Goal: Task Accomplishment & Management: Manage account settings

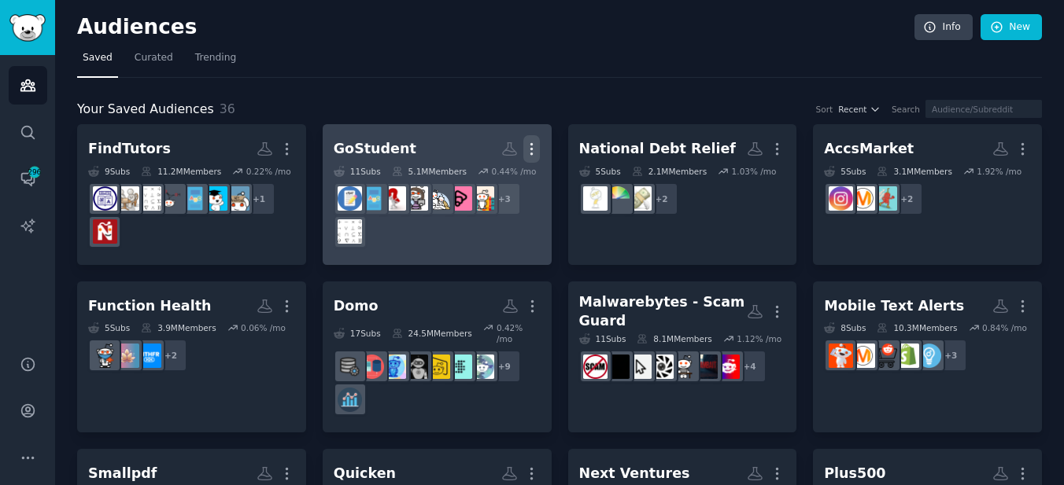
click at [533, 152] on icon "button" at bounding box center [531, 149] width 17 height 17
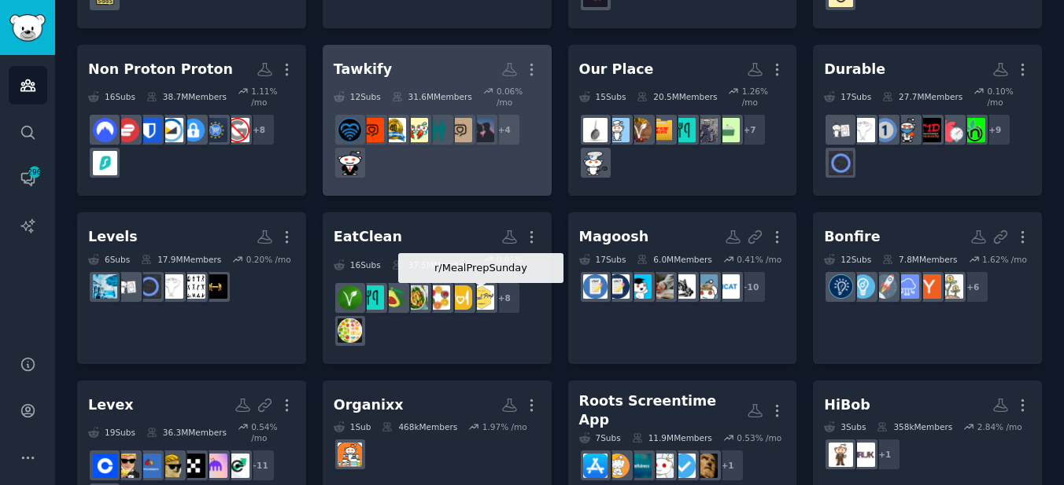
scroll to position [868, 0]
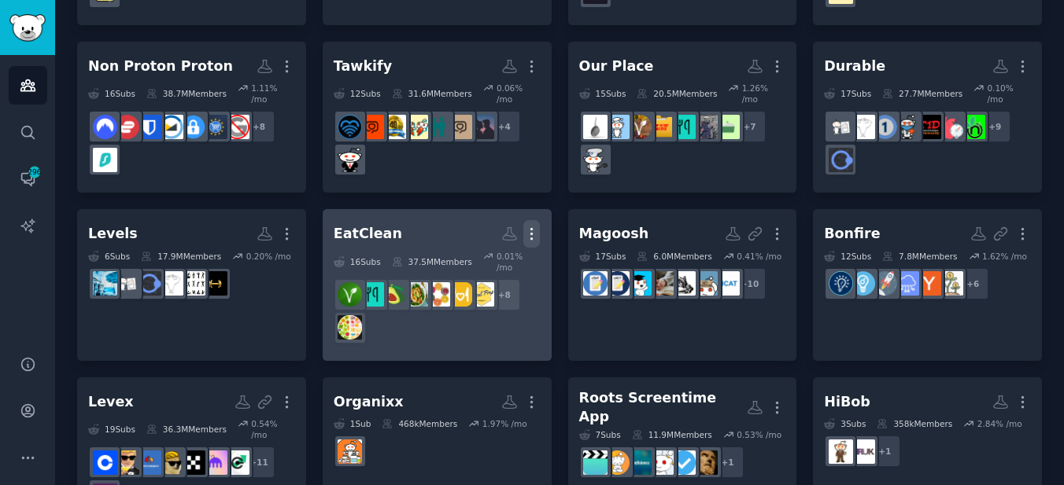
click at [531, 229] on icon "button" at bounding box center [532, 234] width 2 height 11
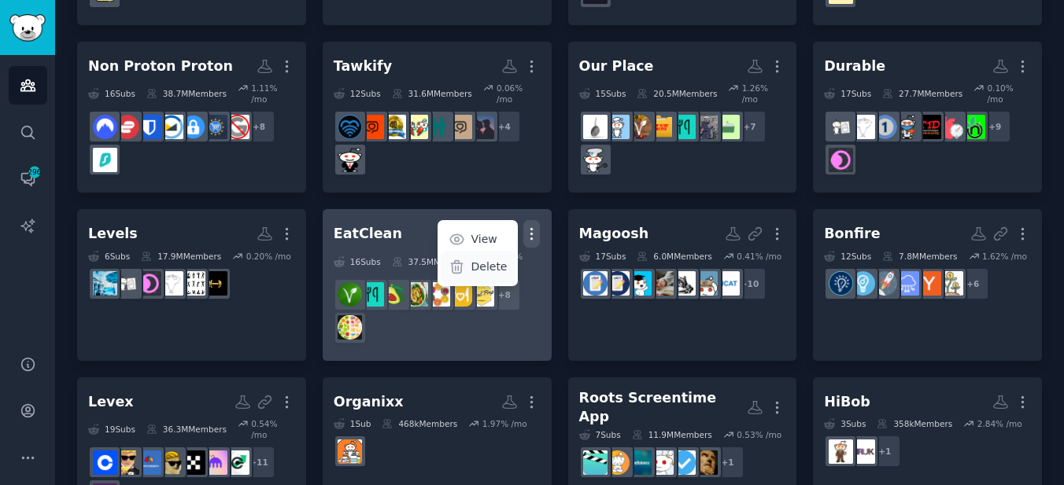
click at [498, 259] on p "Delete" at bounding box center [488, 267] width 36 height 17
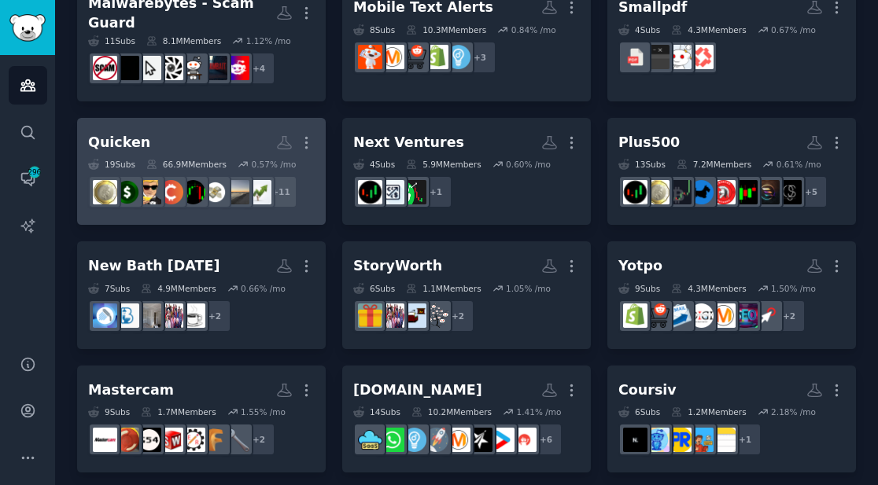
scroll to position [0, 0]
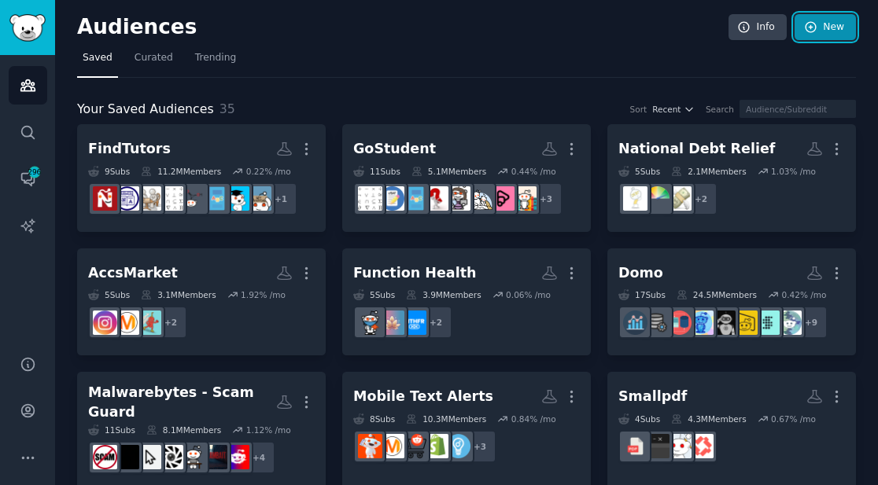
click at [823, 34] on link "New" at bounding box center [825, 27] width 61 height 27
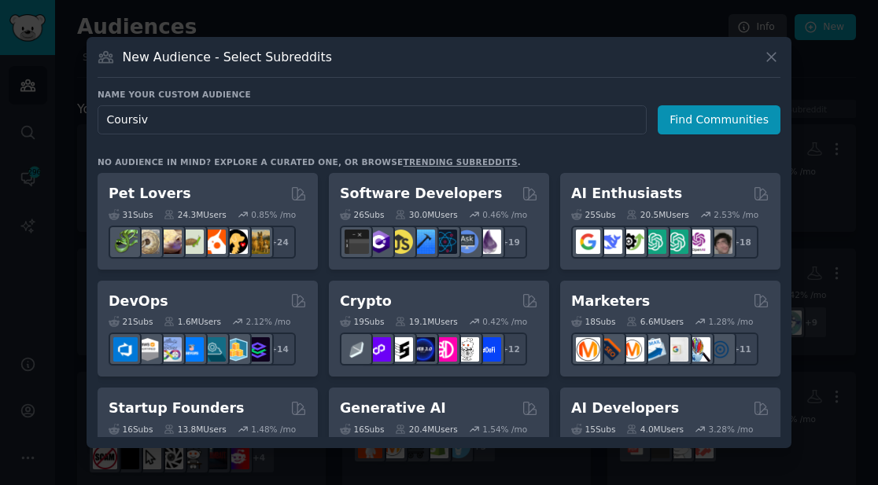
type input "Coursiv"
click at [779, 62] on icon at bounding box center [771, 57] width 17 height 17
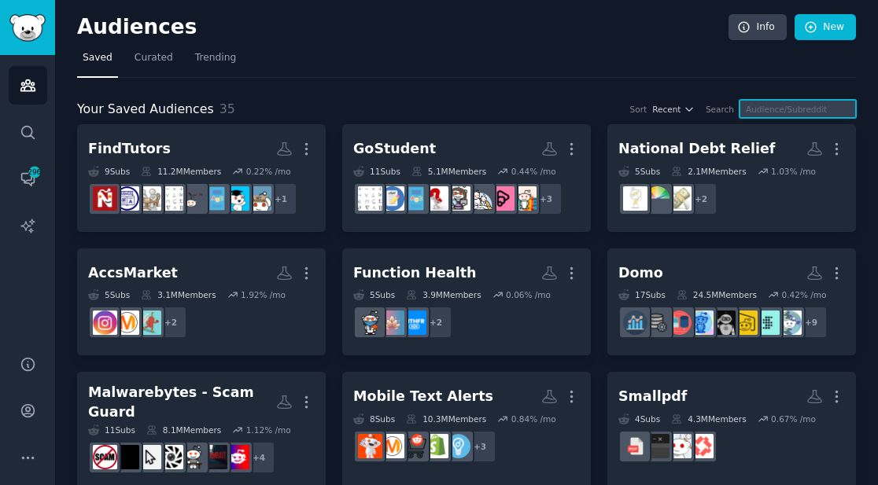
click at [802, 106] on input "text" at bounding box center [798, 109] width 116 height 18
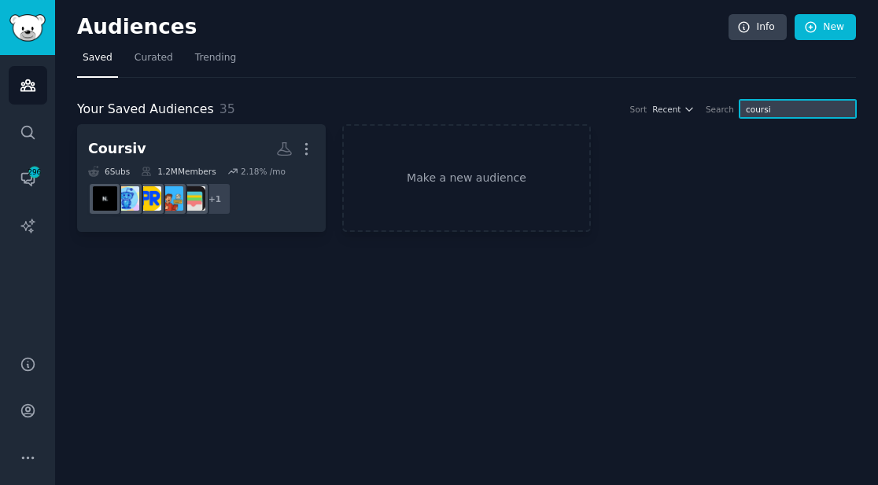
type input "coursiv"
drag, startPoint x: 799, startPoint y: 109, endPoint x: 740, endPoint y: 108, distance: 59.8
click at [740, 108] on div "Search coursiv" at bounding box center [781, 109] width 150 height 18
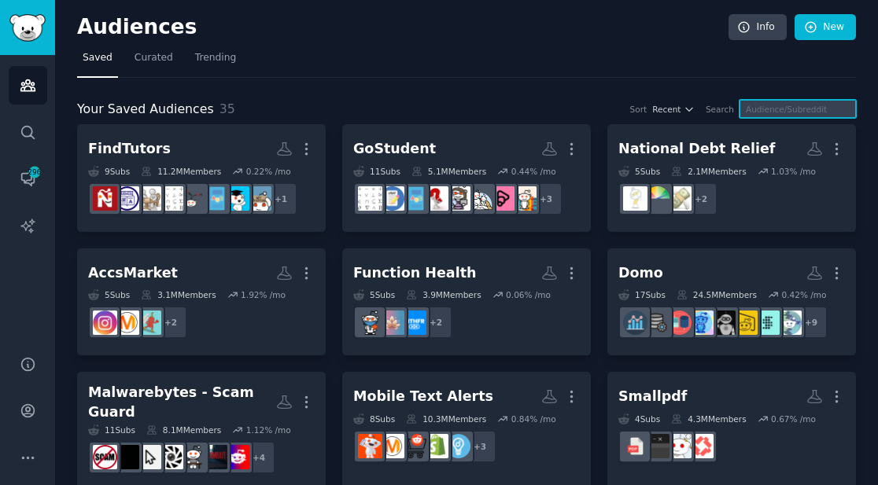
click at [773, 107] on input "text" at bounding box center [798, 109] width 116 height 18
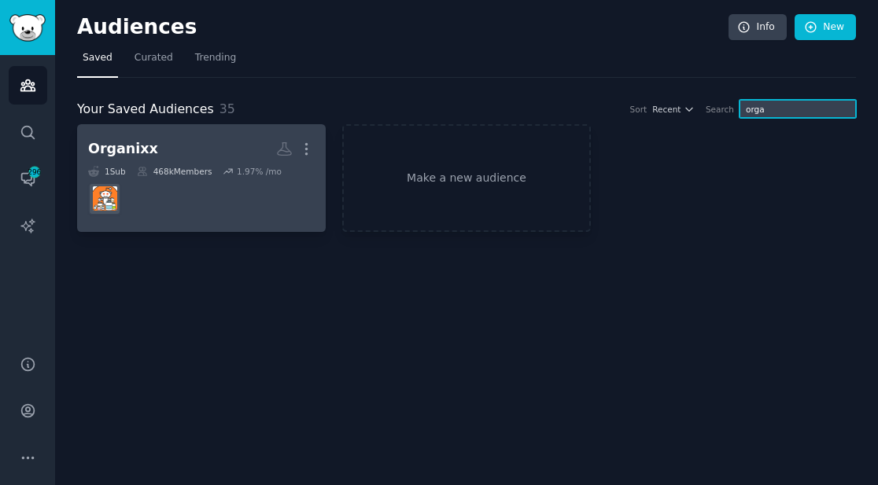
type input "orga"
click at [297, 202] on dd at bounding box center [201, 199] width 227 height 44
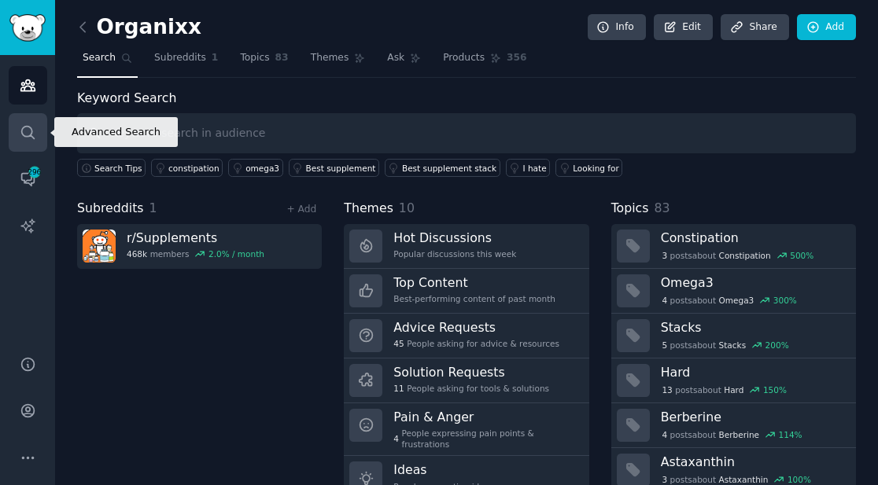
click at [34, 132] on icon "Sidebar" at bounding box center [28, 132] width 17 height 17
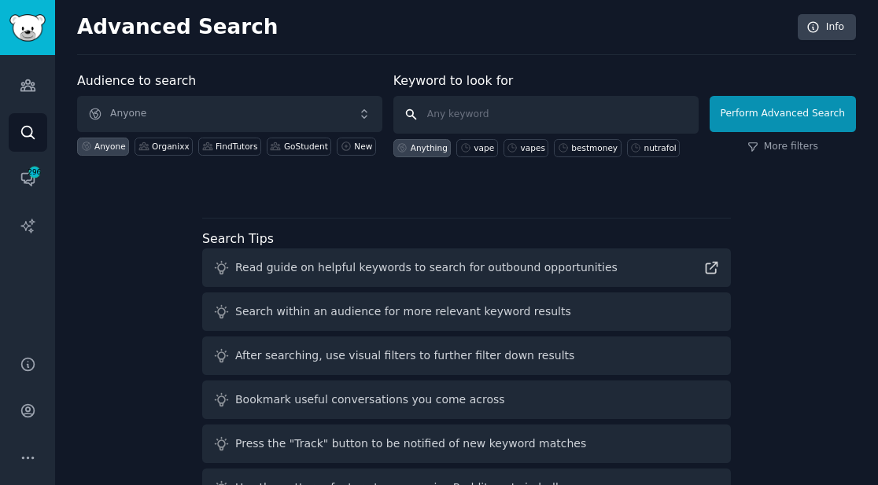
click at [461, 113] on input "text" at bounding box center [545, 115] width 305 height 38
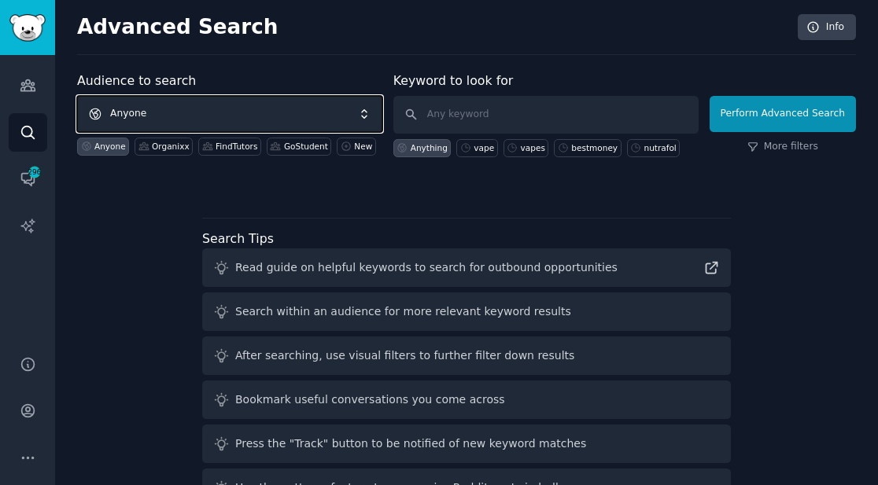
click at [327, 109] on span "Anyone" at bounding box center [229, 114] width 305 height 36
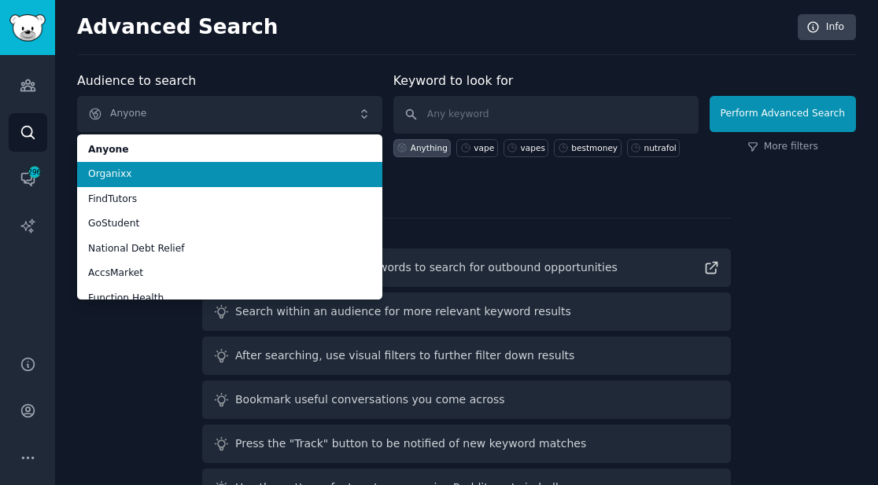
click at [291, 175] on span "Organixx" at bounding box center [229, 175] width 283 height 14
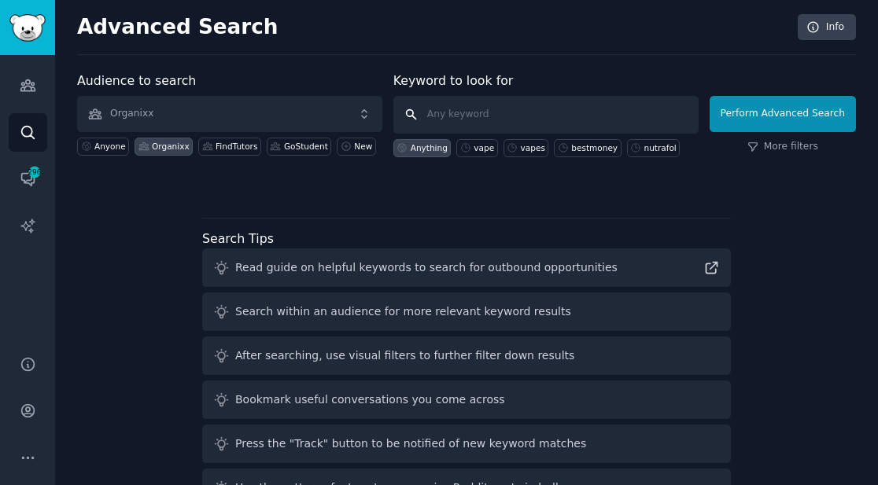
click at [493, 120] on input "text" at bounding box center [545, 115] width 305 height 38
click at [465, 118] on input "text" at bounding box center [545, 115] width 305 height 38
paste input "Magnesium supplement Organic supplement Organic collagen Collagen Turmeric"
drag, startPoint x: 694, startPoint y: 116, endPoint x: 535, endPoint y: 113, distance: 159.0
click at [535, 113] on input "Magnesium supplement Organic supplement Organic collagen Collagen Turmeric" at bounding box center [545, 115] width 305 height 38
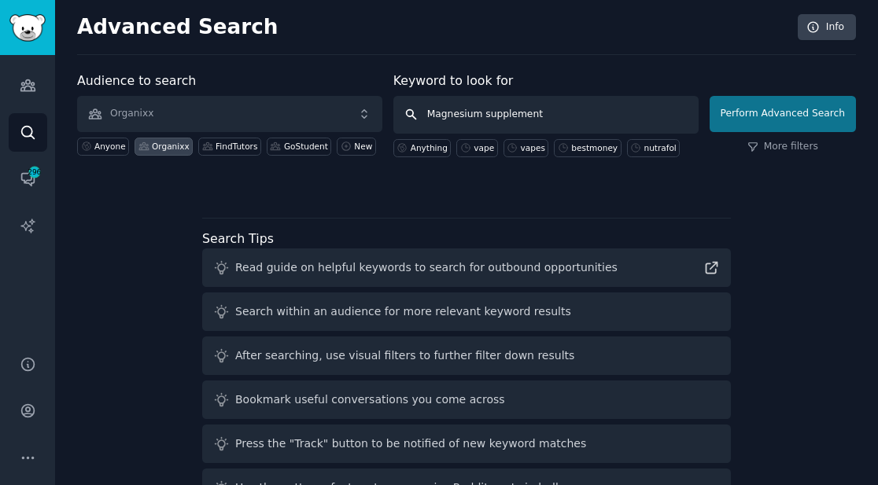
type input "Magnesium supplement"
click at [758, 113] on button "Perform Advanced Search" at bounding box center [783, 114] width 146 height 36
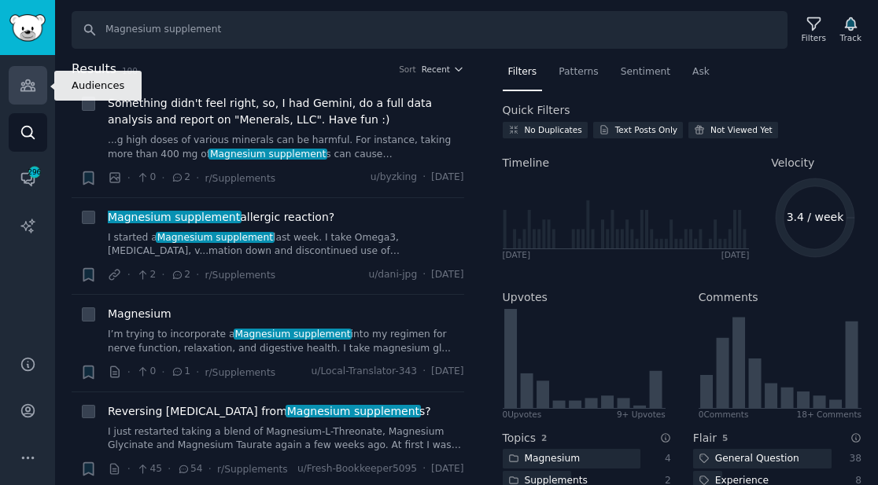
click at [29, 87] on icon "Sidebar" at bounding box center [27, 85] width 14 height 11
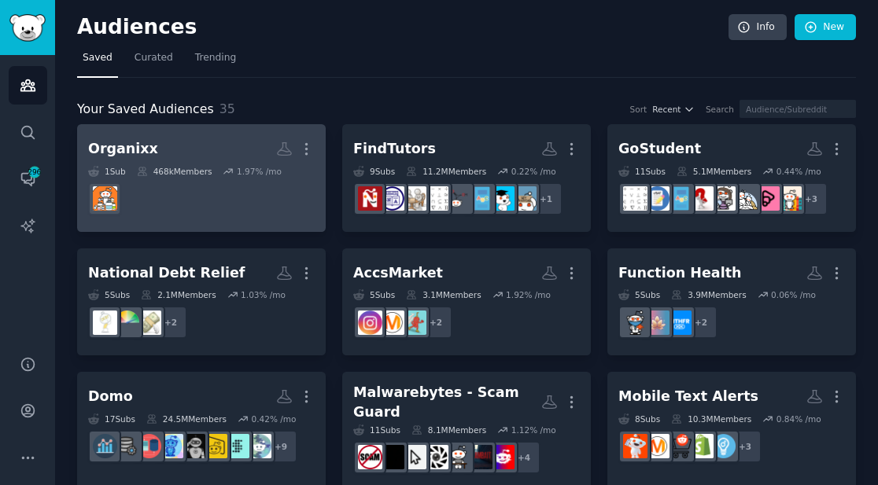
click at [208, 153] on h2 "Organixx Custom Audience More" at bounding box center [201, 149] width 227 height 28
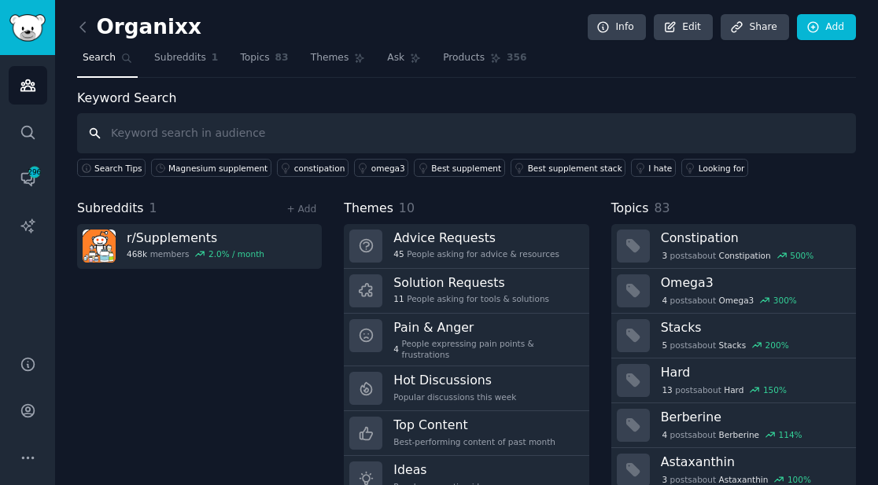
click at [290, 124] on input "text" at bounding box center [466, 133] width 779 height 40
click at [304, 212] on link "+ Add" at bounding box center [301, 209] width 30 height 11
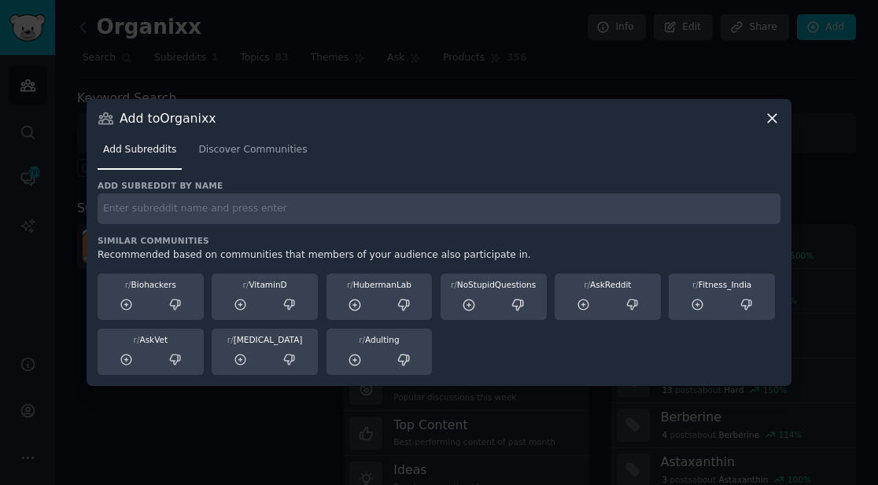
click at [296, 210] on input "text" at bounding box center [439, 209] width 683 height 31
paste input "r/45PlusSkincare"
type input "r/45PlusSkincare"
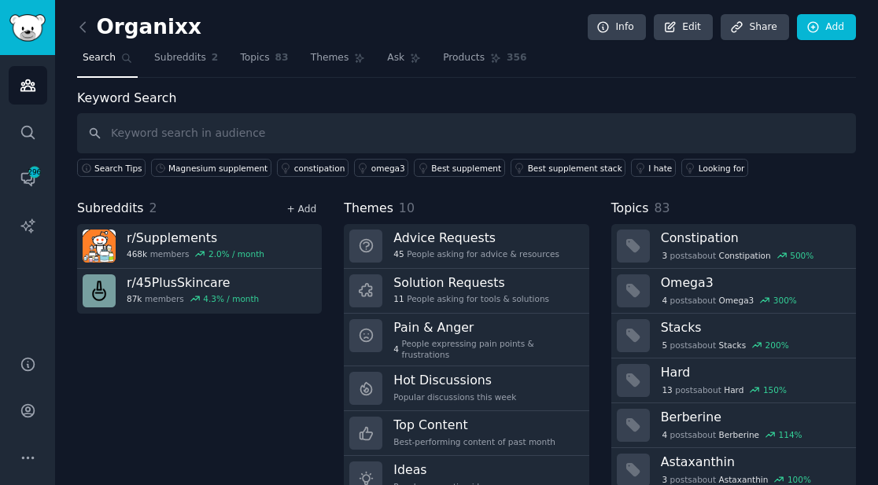
click at [293, 211] on link "+ Add" at bounding box center [301, 209] width 30 height 11
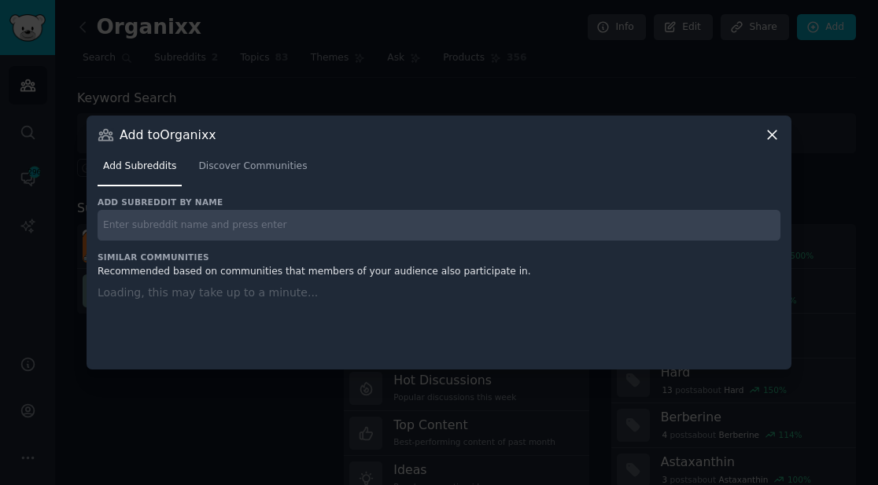
click at [289, 220] on input "text" at bounding box center [439, 225] width 683 height 31
paste input "r/sleep"
type input "r/sleep"
click at [596, 216] on div "r/sleep" at bounding box center [439, 225] width 683 height 31
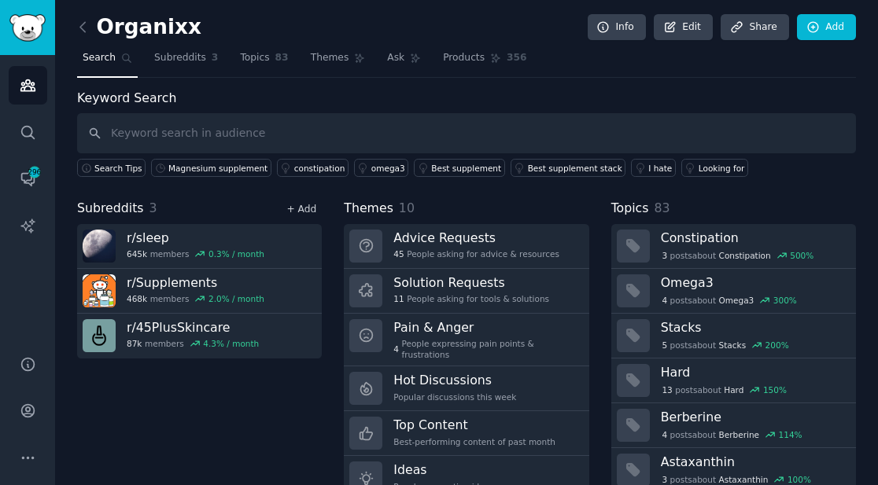
click at [298, 210] on link "+ Add" at bounding box center [301, 209] width 30 height 11
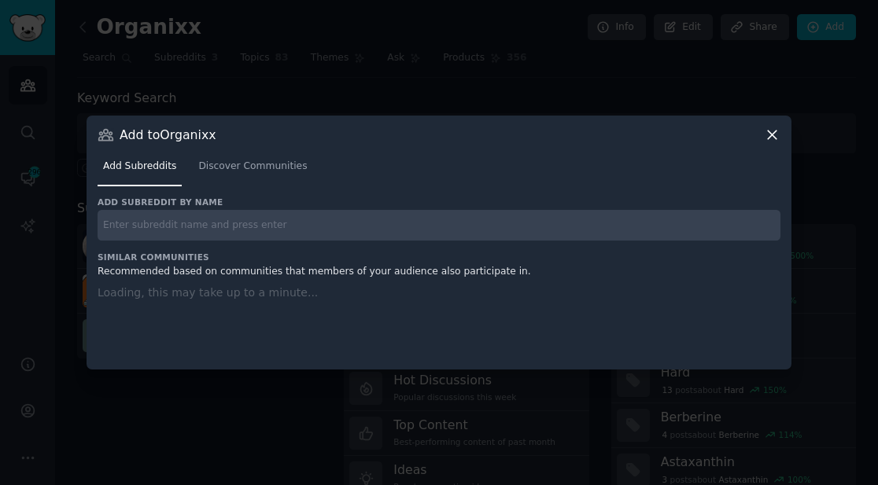
click at [288, 222] on input "text" at bounding box center [439, 225] width 683 height 31
paste input "r/nutrition"
type input "r/nutrition"
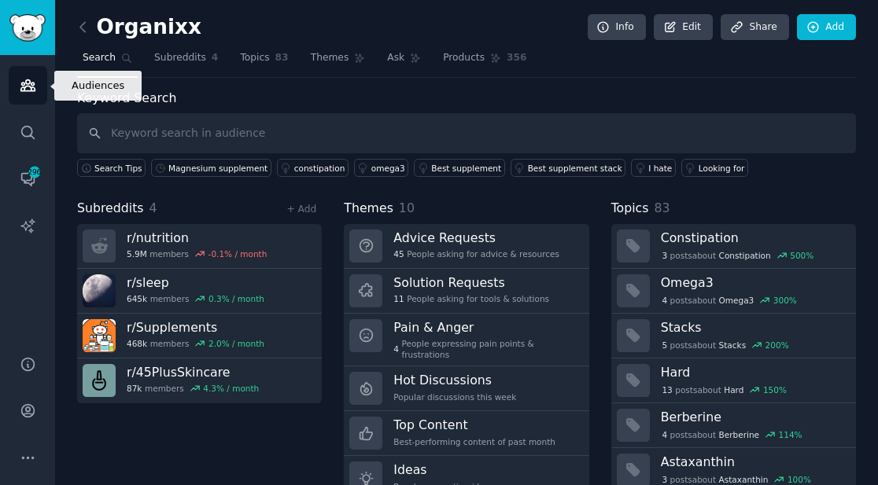
click at [20, 92] on icon "Sidebar" at bounding box center [28, 85] width 17 height 17
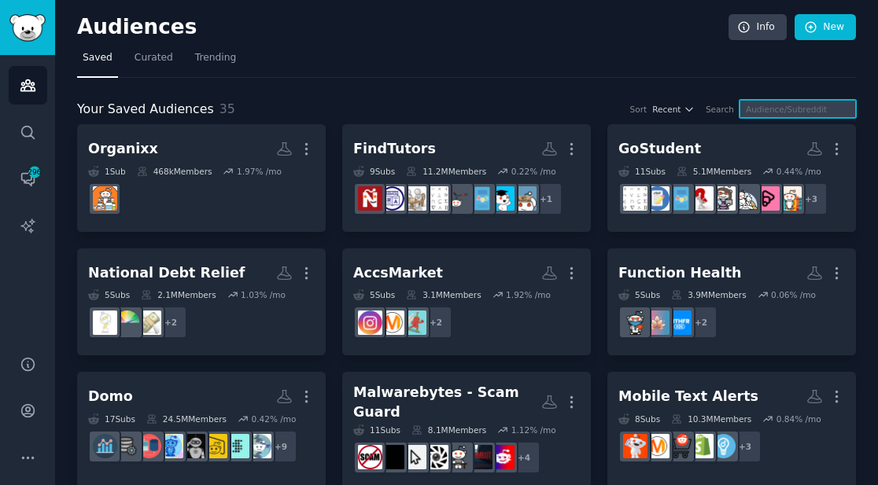
click at [784, 113] on input "text" at bounding box center [798, 109] width 116 height 18
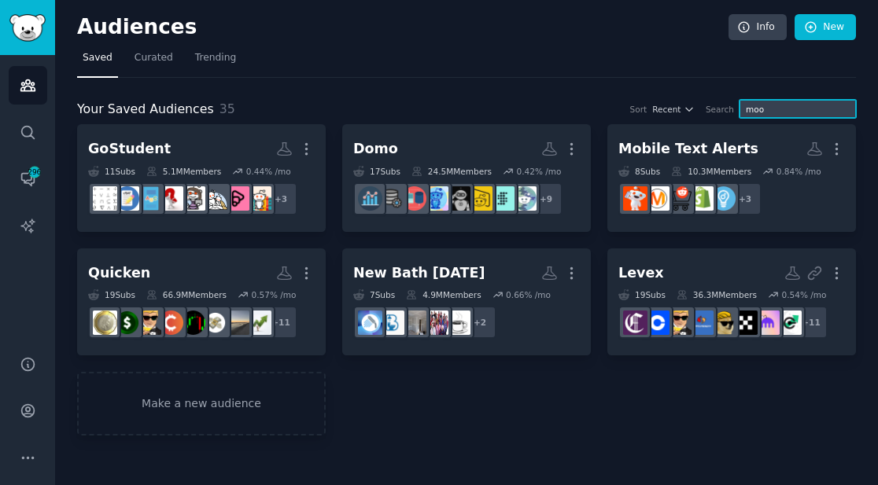
type input "moon"
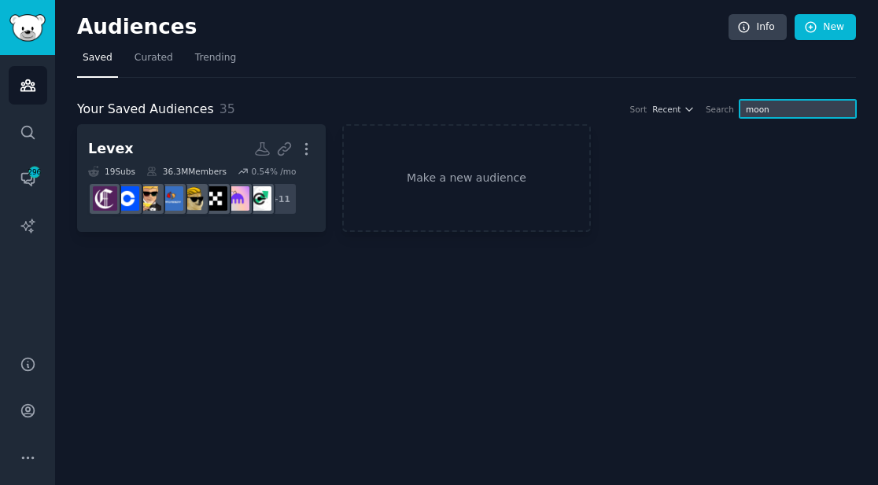
click at [786, 112] on input "moon" at bounding box center [798, 109] width 116 height 18
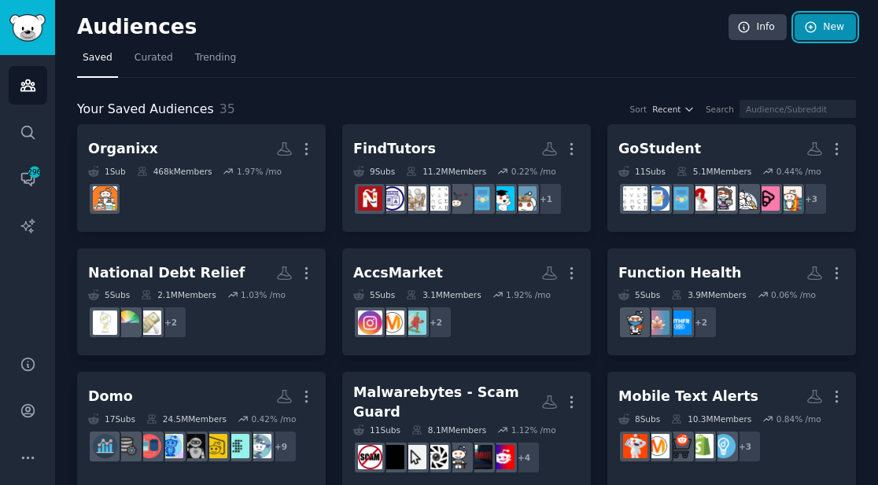
click at [824, 31] on link "New" at bounding box center [825, 27] width 61 height 27
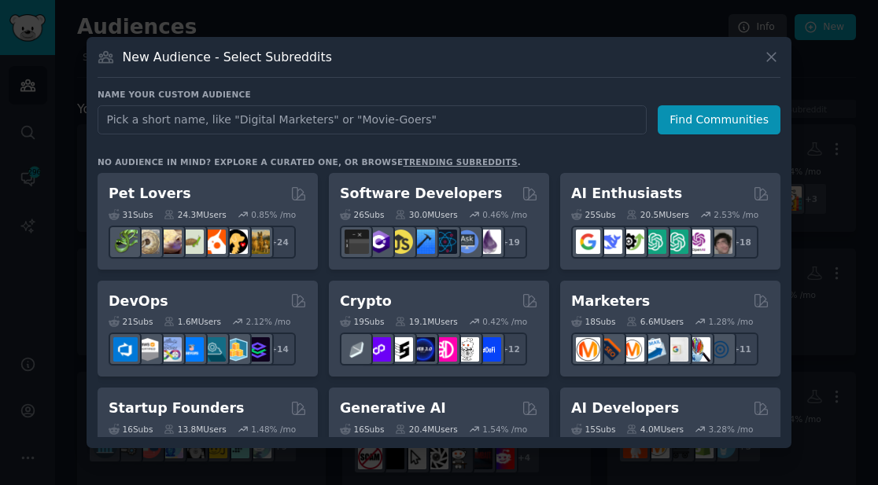
click at [441, 123] on input "text" at bounding box center [372, 119] width 549 height 29
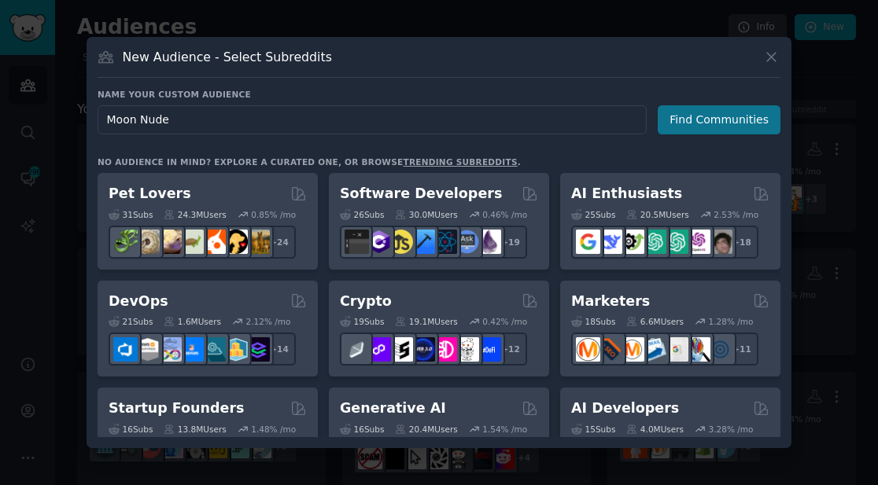
type input "Moon Nude"
click at [751, 117] on button "Find Communities" at bounding box center [719, 119] width 123 height 29
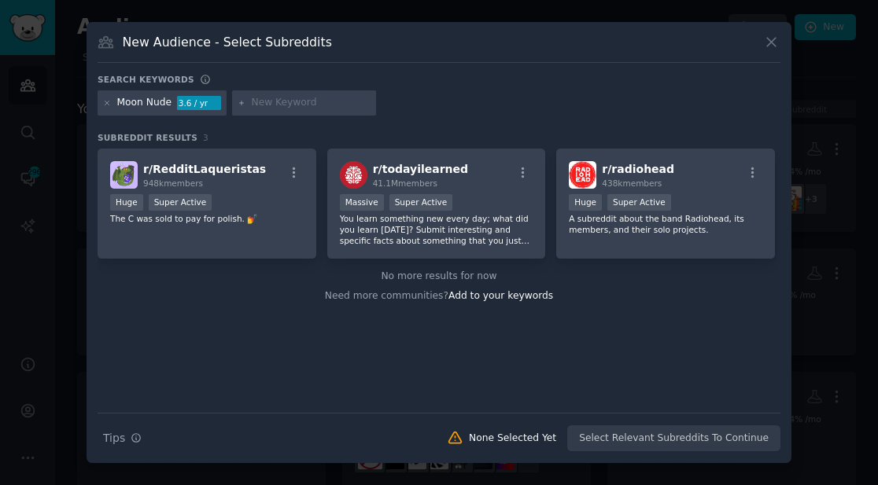
click at [304, 108] on input "text" at bounding box center [311, 103] width 120 height 14
click at [273, 100] on input "text" at bounding box center [311, 103] width 120 height 14
paste input "handmade bags"
type input "handmade bags"
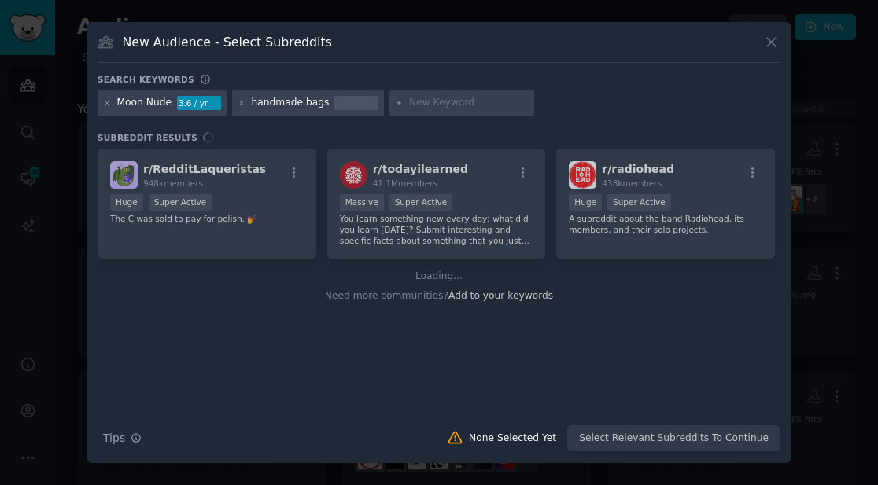
click at [443, 110] on div at bounding box center [461, 102] width 145 height 25
click at [444, 105] on input "text" at bounding box center [469, 103] width 120 height 14
paste input "hair tool bags"
type input "hair tool bags"
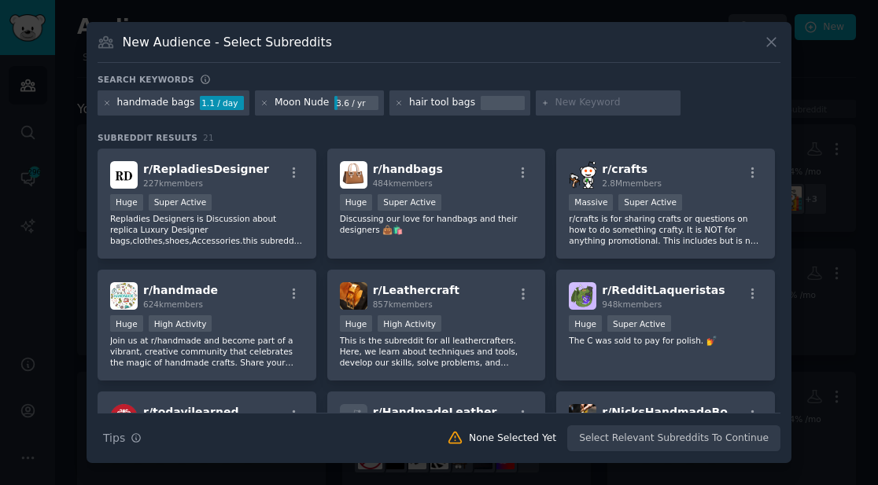
click at [570, 109] on input "text" at bounding box center [615, 103] width 120 height 14
paste input "makeup bag"
type input "makeup bag"
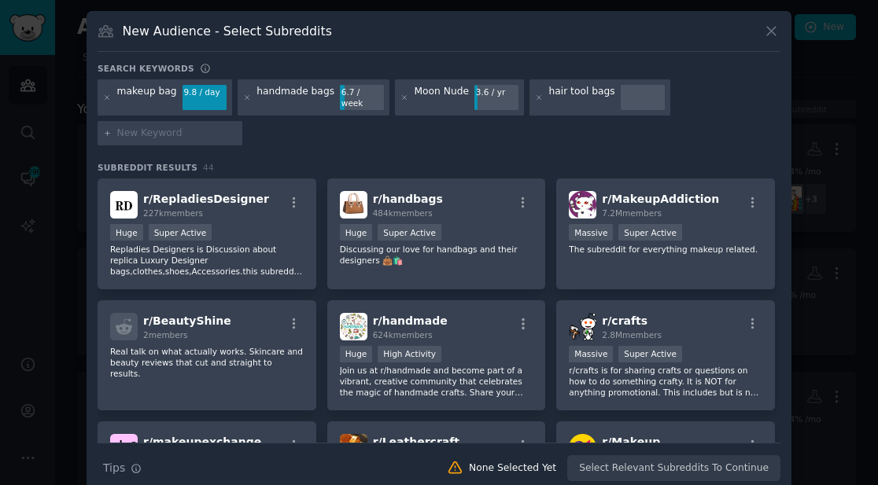
click at [205, 127] on input "text" at bounding box center [177, 134] width 120 height 14
paste input "shoulder bag"
type input "shoulder bag"
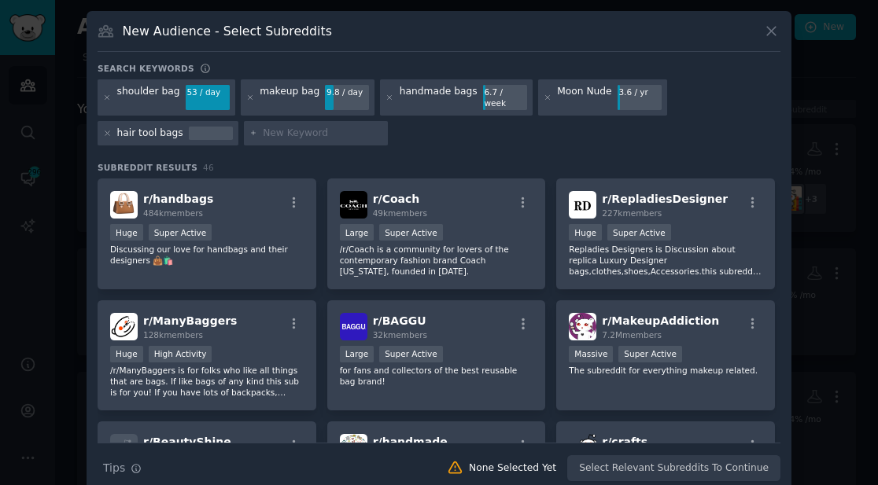
click at [313, 121] on div at bounding box center [316, 133] width 145 height 25
click at [303, 127] on input "text" at bounding box center [323, 134] width 120 height 14
paste input "gift ideas"
type input "gift ideas"
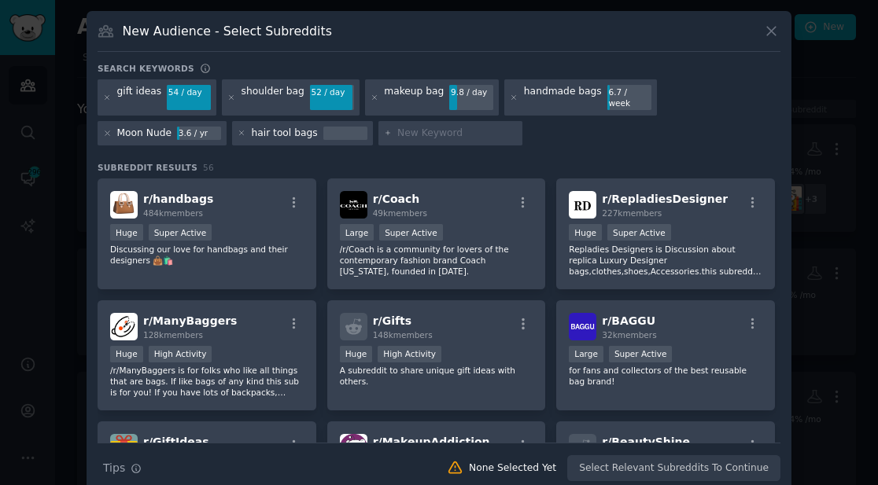
click at [290, 196] on icon "button" at bounding box center [294, 203] width 14 height 14
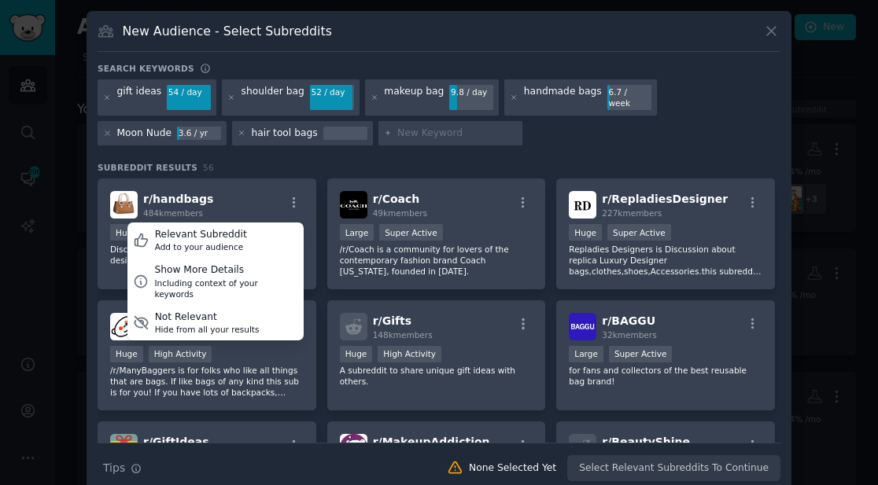
click at [325, 162] on h3 "Subreddit Results 56" at bounding box center [439, 167] width 683 height 11
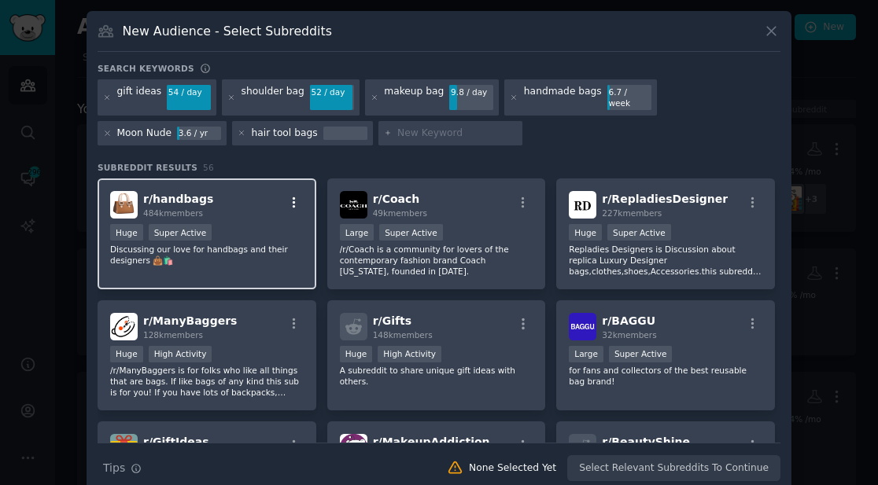
click at [288, 196] on icon "button" at bounding box center [294, 203] width 14 height 14
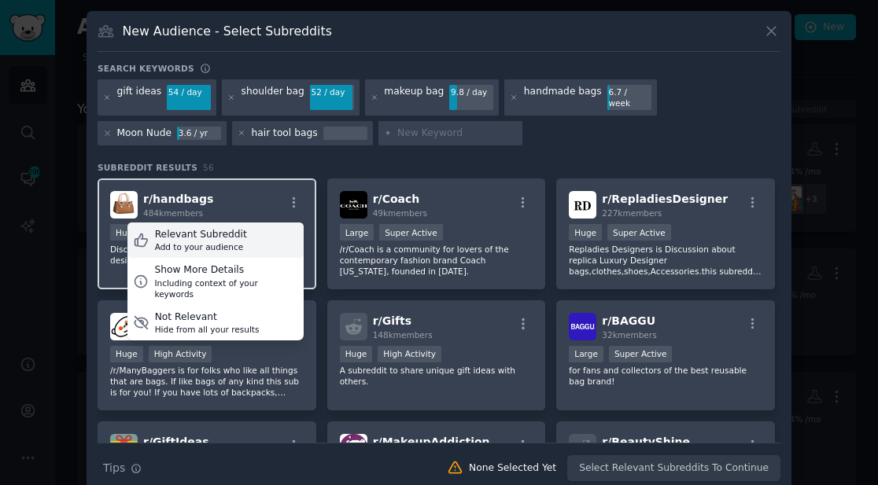
click at [253, 225] on div "Relevant Subreddit Add to your audience" at bounding box center [215, 241] width 176 height 36
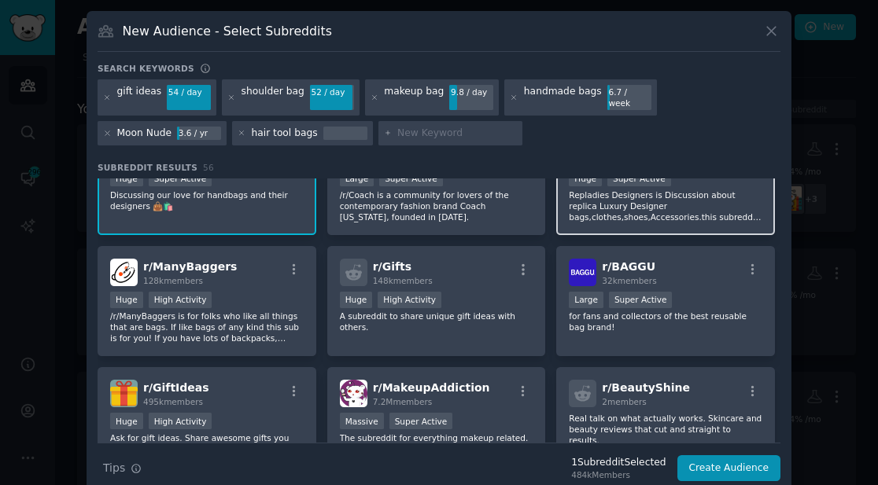
scroll to position [71, 0]
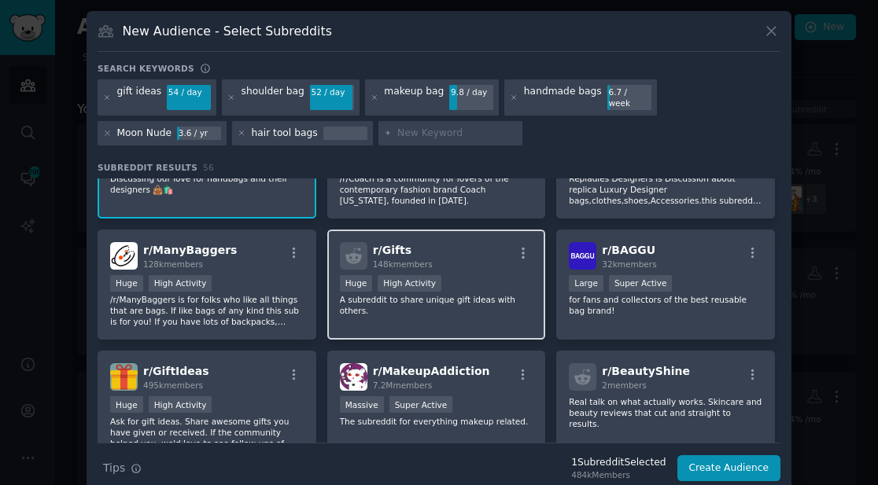
click at [468, 256] on div "r/ Gifts 148k members" at bounding box center [437, 256] width 194 height 28
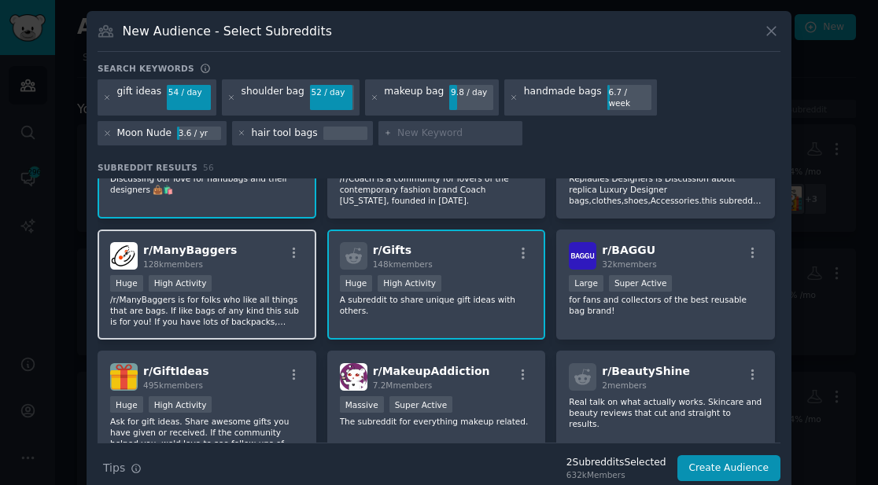
click at [280, 311] on p "/r/ManyBaggers is for folks who like all things that are bags. If like bags of …" at bounding box center [207, 310] width 194 height 33
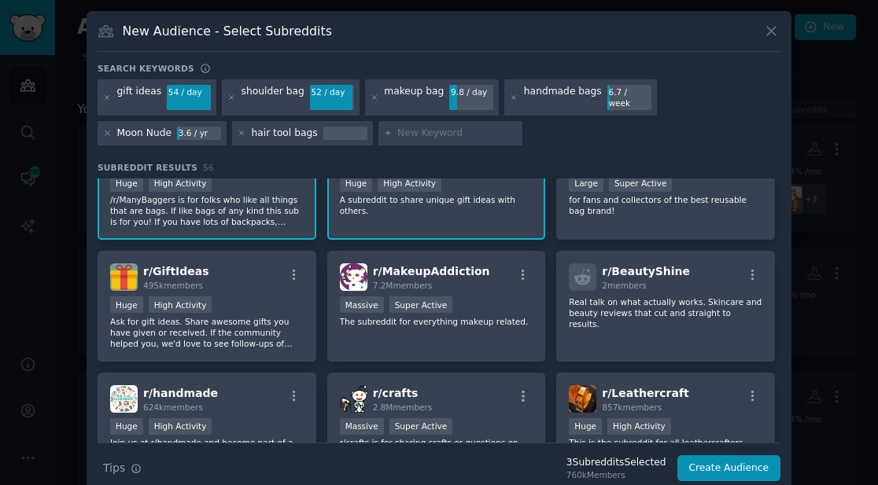
scroll to position [173, 0]
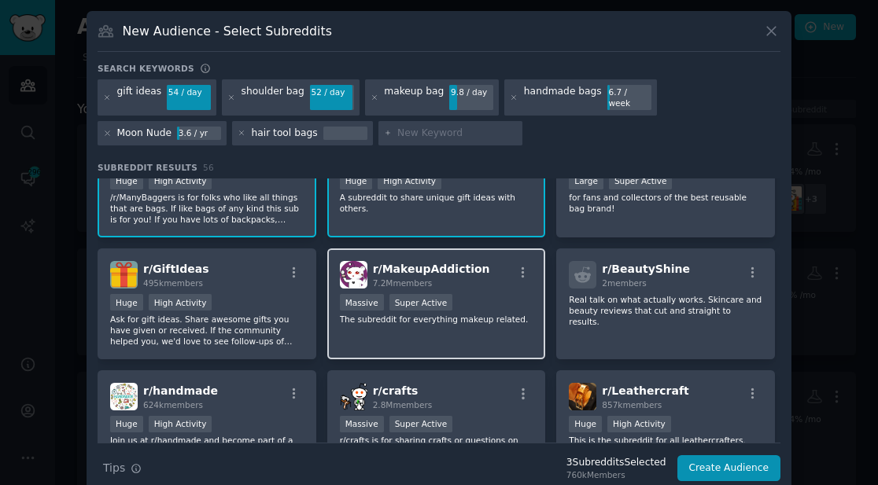
click at [467, 314] on p "The subreddit for everything makeup related." at bounding box center [437, 319] width 194 height 11
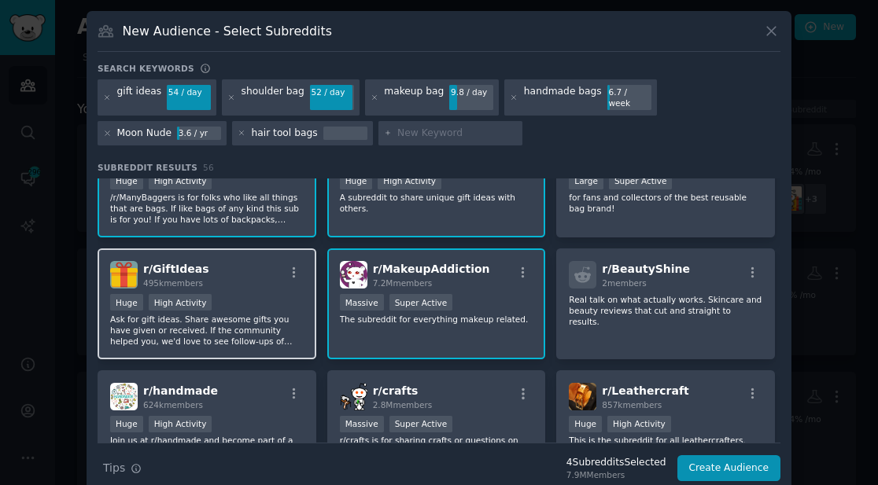
click at [253, 314] on p "Ask for gift ideas. Share awesome gifts you have given or received. If the comm…" at bounding box center [207, 330] width 194 height 33
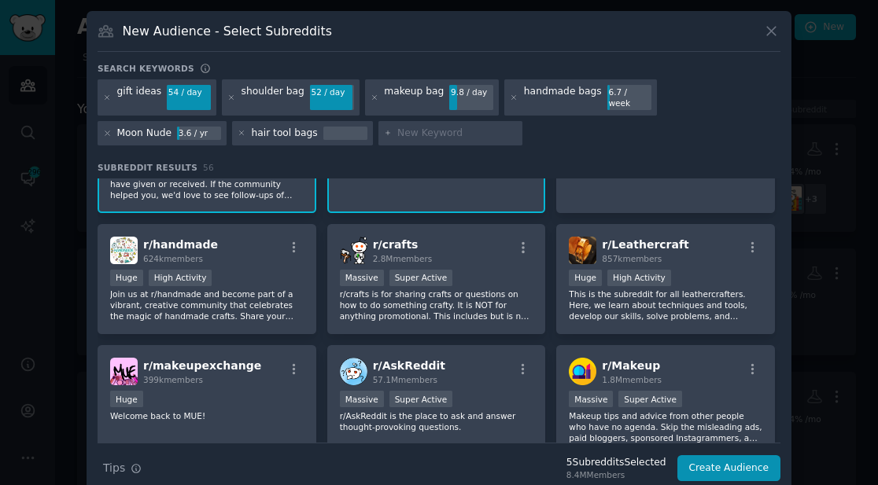
scroll to position [321, 0]
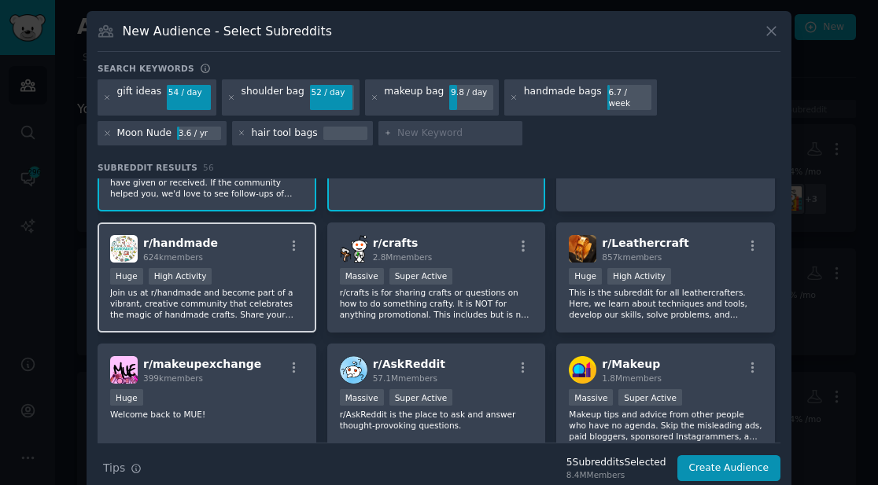
click at [227, 287] on p "Join us at r/handmade and become part of a vibrant, creative community that cel…" at bounding box center [207, 303] width 194 height 33
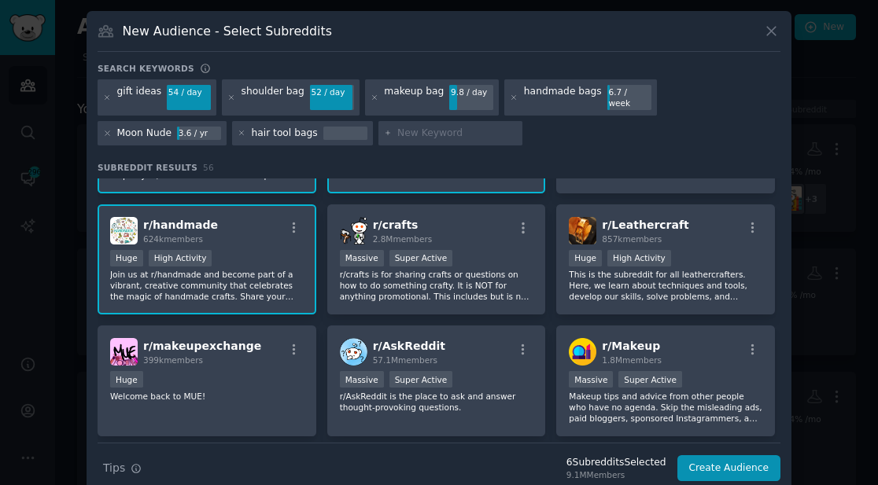
scroll to position [0, 0]
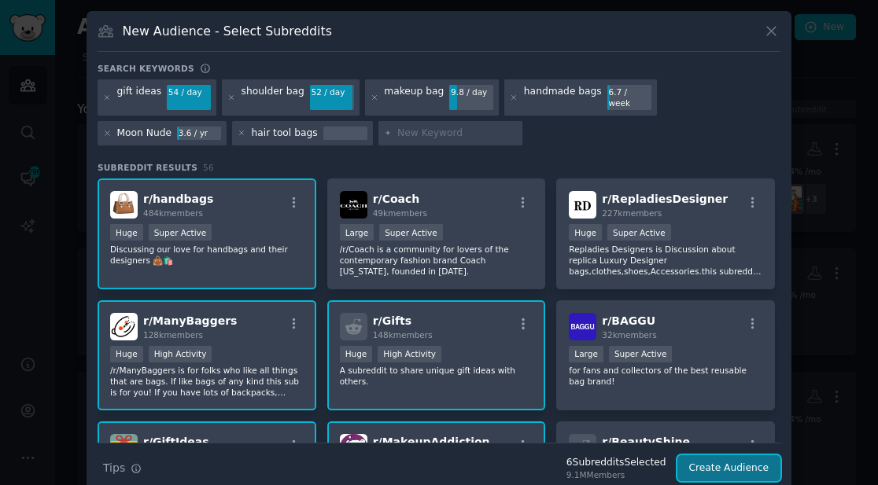
click at [686, 456] on button "Create Audience" at bounding box center [729, 469] width 104 height 27
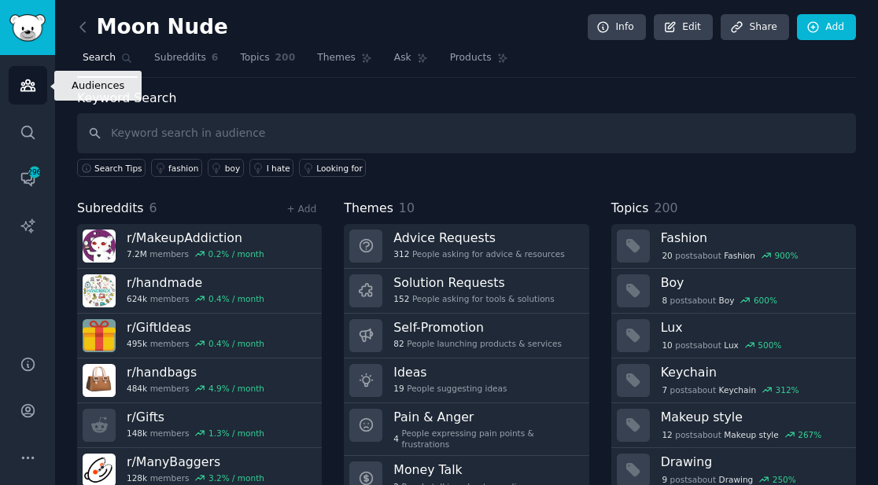
click at [30, 90] on icon "Sidebar" at bounding box center [27, 85] width 14 height 11
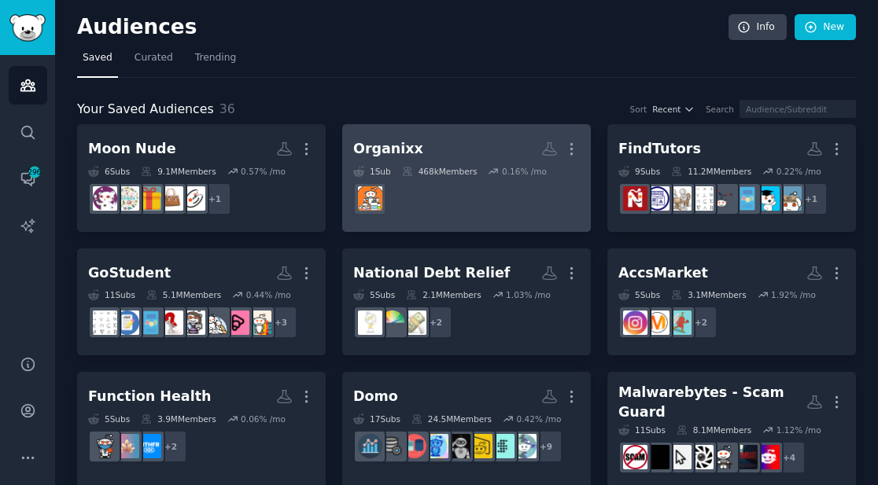
click at [449, 188] on dd "r/Supplements" at bounding box center [466, 199] width 227 height 44
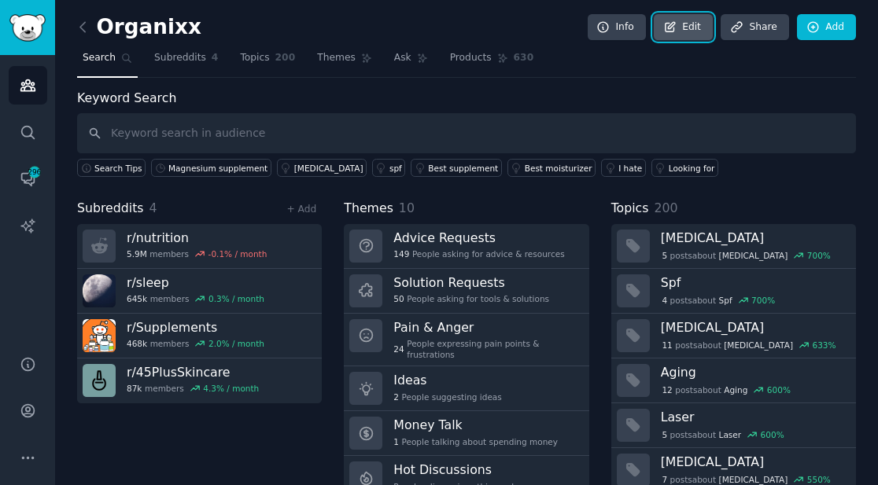
click at [678, 31] on link "Edit" at bounding box center [683, 27] width 59 height 27
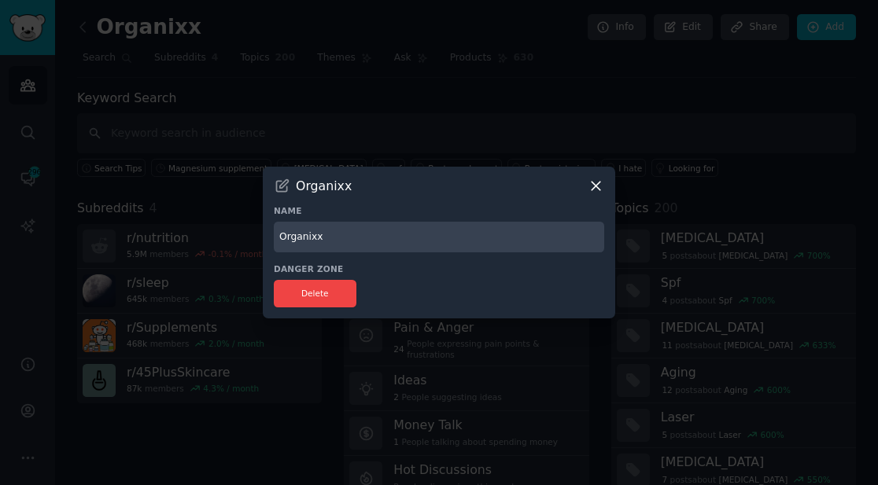
click at [590, 185] on icon at bounding box center [596, 186] width 17 height 17
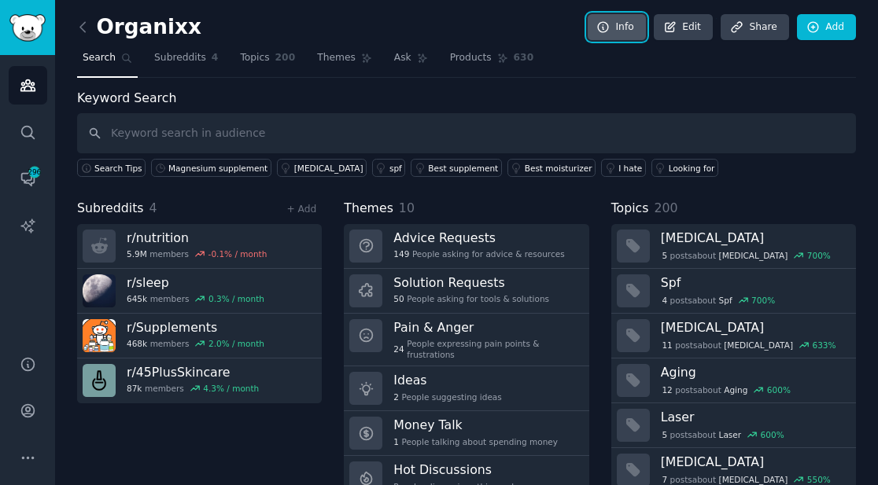
click at [597, 35] on link "Info" at bounding box center [617, 27] width 58 height 27
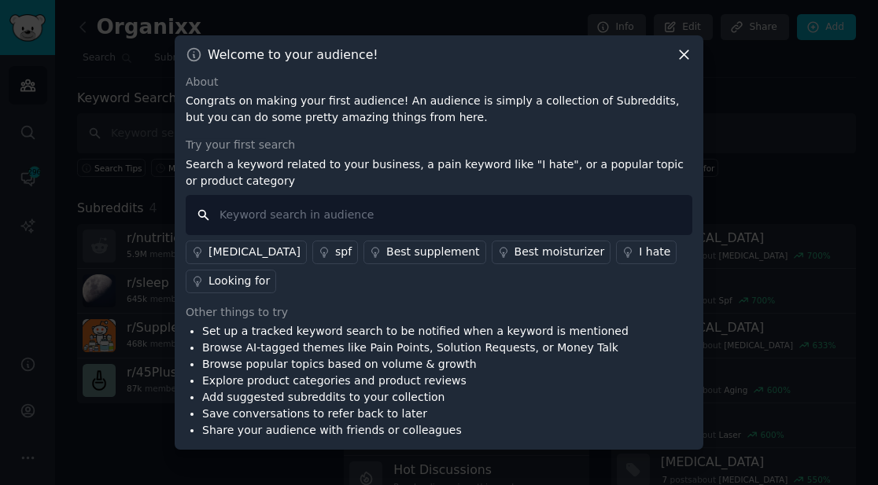
click at [336, 218] on input "text" at bounding box center [439, 215] width 507 height 40
paste input "Collagen"
type input "Collagen"
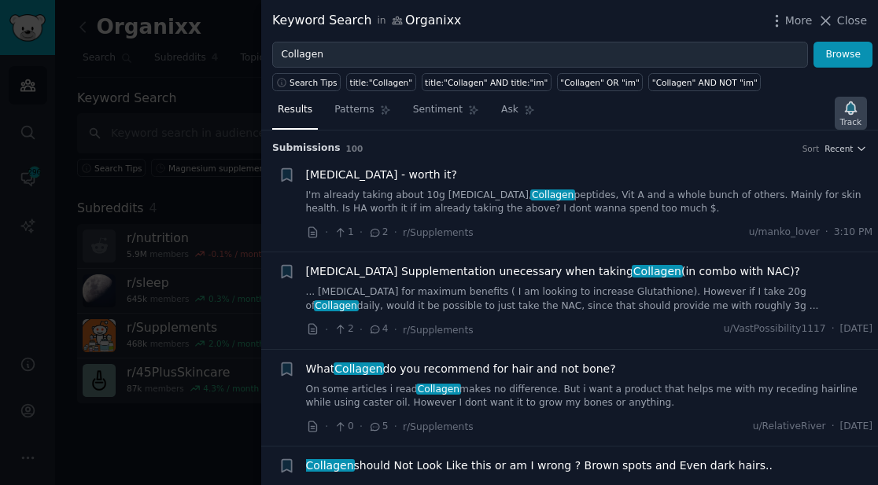
click at [852, 118] on div "Track" at bounding box center [850, 121] width 21 height 11
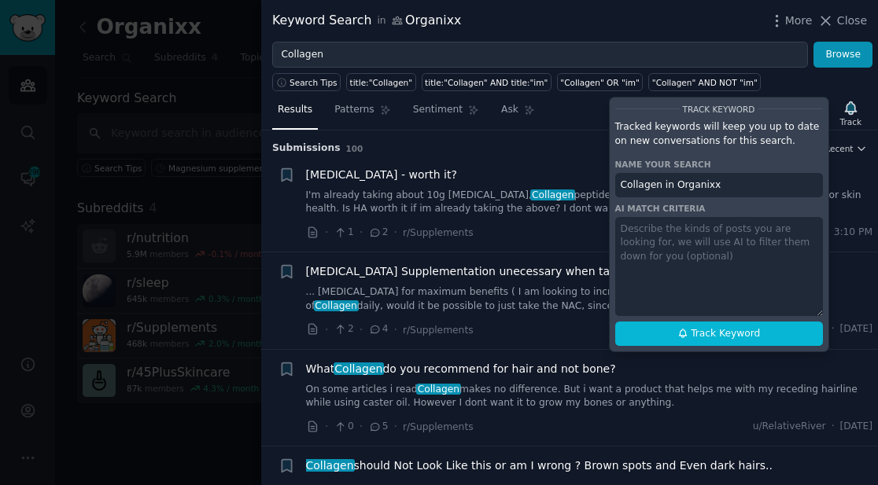
click at [806, 77] on div "Search Tips title:"Collagen" title:"Collagen" AND title:"im" "Collagen" OR "im"…" at bounding box center [569, 80] width 617 height 24
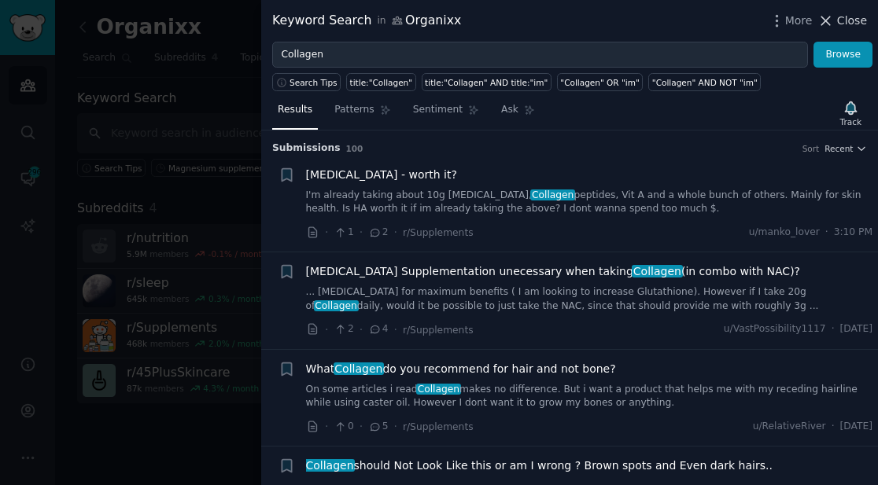
click at [833, 19] on icon at bounding box center [825, 21] width 17 height 17
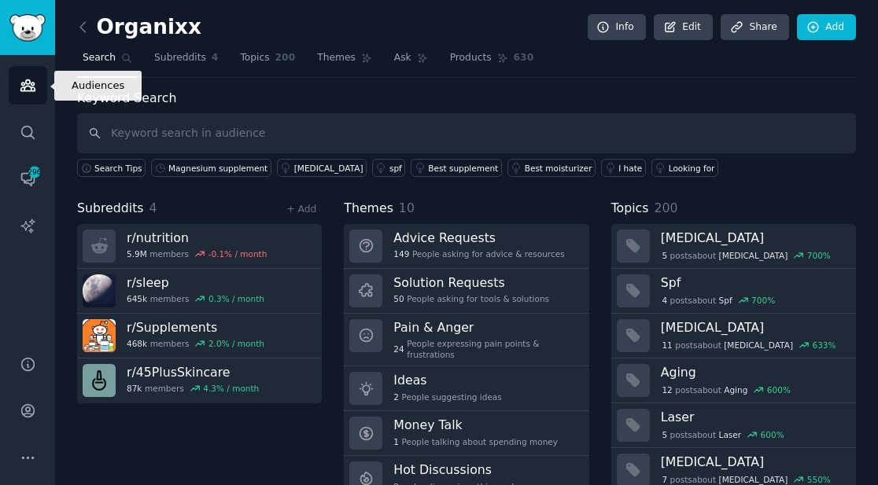
click at [26, 96] on link "Audiences" at bounding box center [28, 85] width 39 height 39
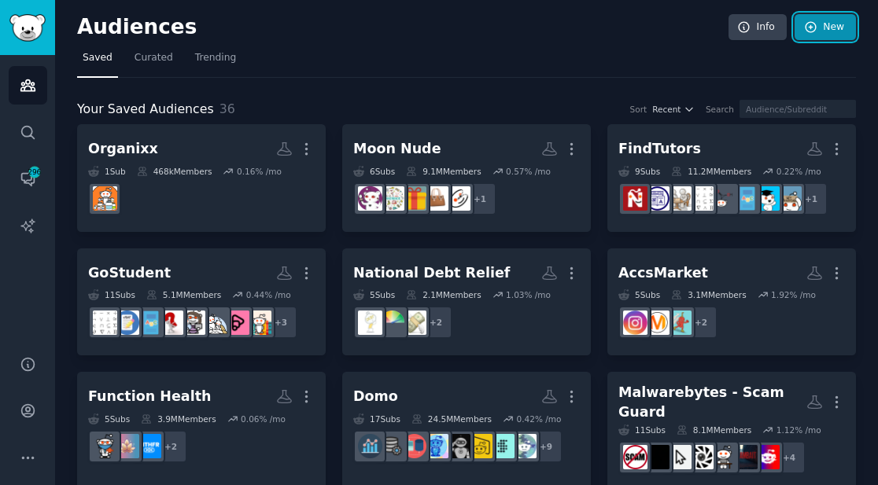
click at [818, 25] on link "New" at bounding box center [825, 27] width 61 height 27
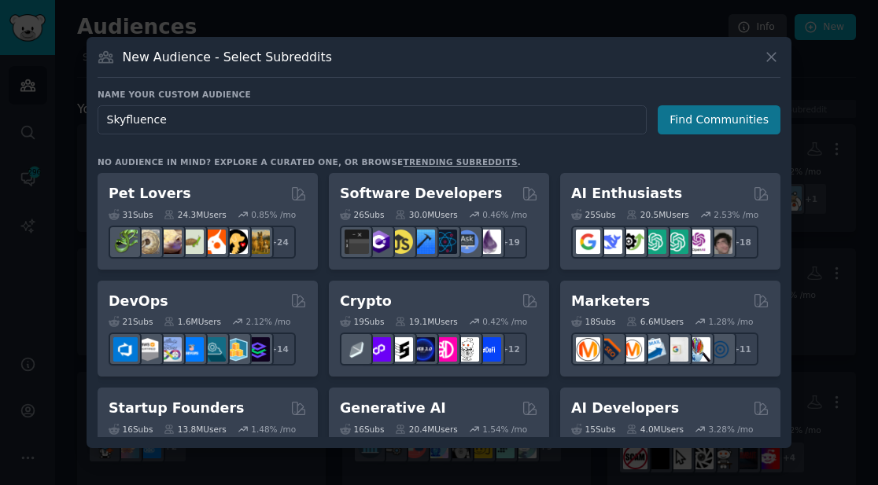
type input "Skyfluence"
click at [703, 132] on button "Find Communities" at bounding box center [719, 119] width 123 height 29
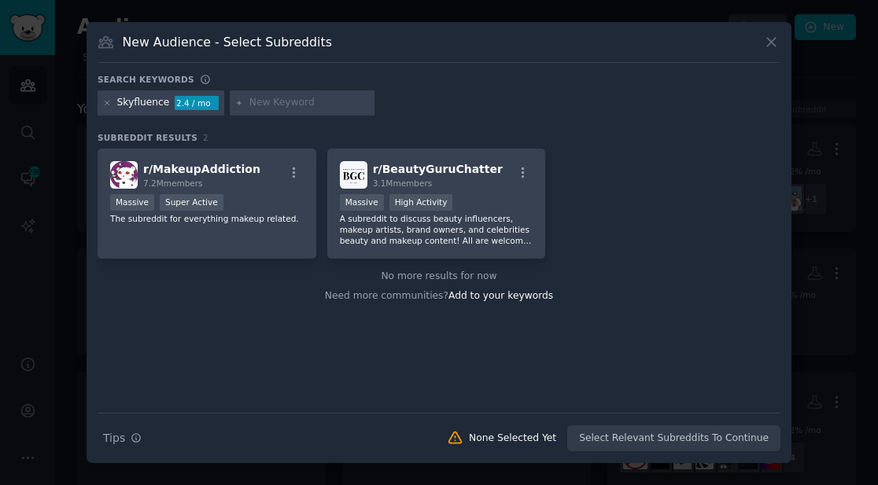
click at [275, 105] on input "text" at bounding box center [309, 103] width 120 height 14
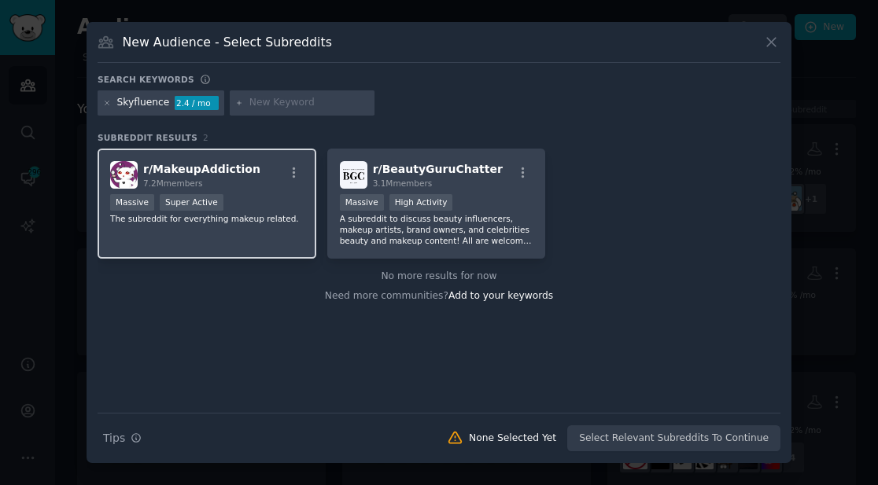
click at [259, 158] on div "r/ MakeupAddiction 7.2M members Massive Super Active The subreddit for everythi…" at bounding box center [207, 204] width 219 height 111
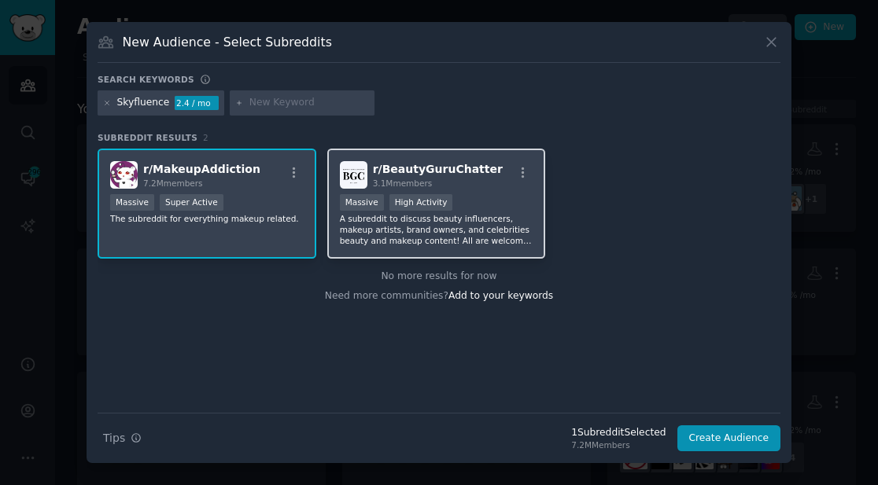
click at [434, 163] on span "r/ BeautyGuruChatter" at bounding box center [438, 169] width 130 height 13
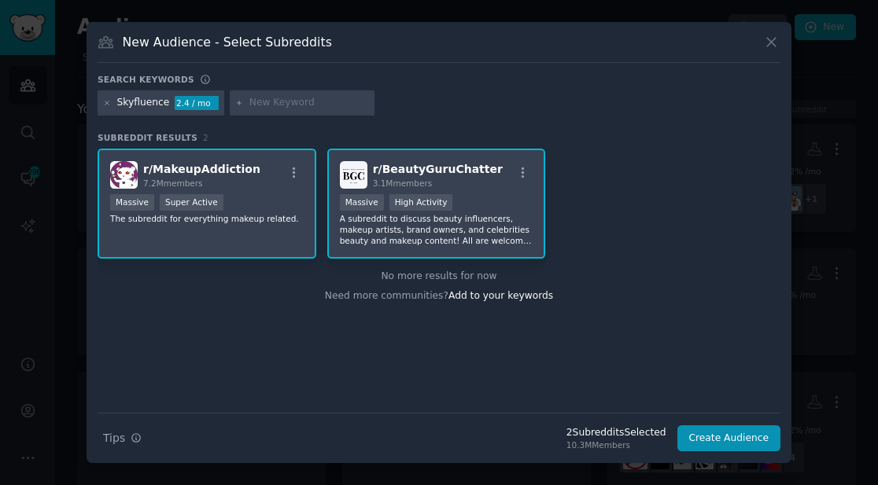
click at [308, 102] on input "text" at bounding box center [309, 103] width 120 height 14
paste input "AI-powered face analysis"
type input "AI-powered face analysis"
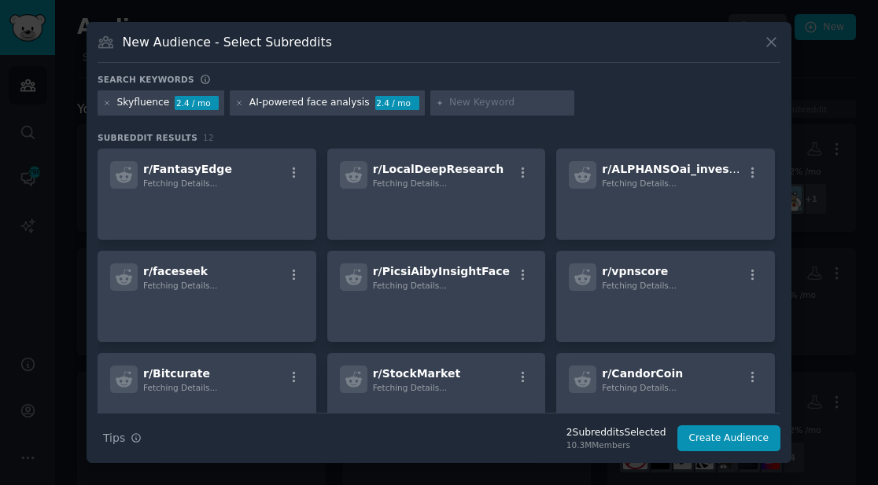
click at [449, 102] on input "text" at bounding box center [509, 103] width 120 height 14
paste input "Color analysis"
type input "Color analysis"
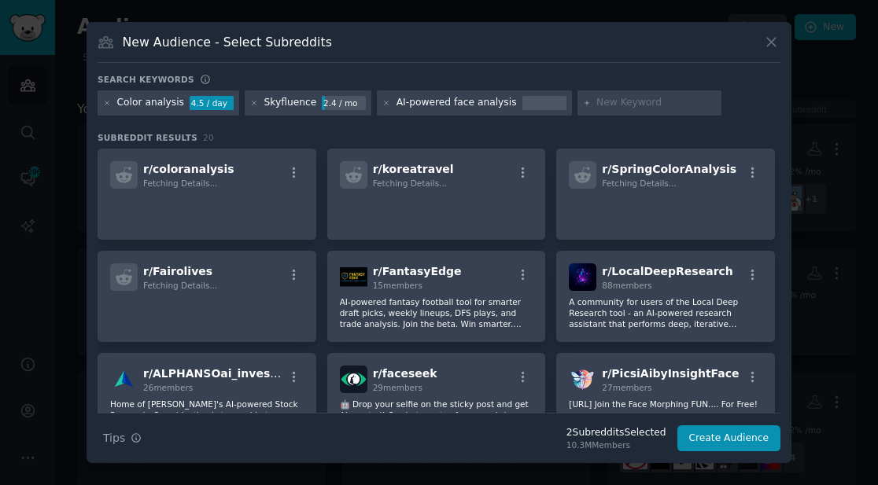
click at [600, 107] on input "text" at bounding box center [656, 103] width 120 height 14
paste input "Color matching"
type input "Color matching"
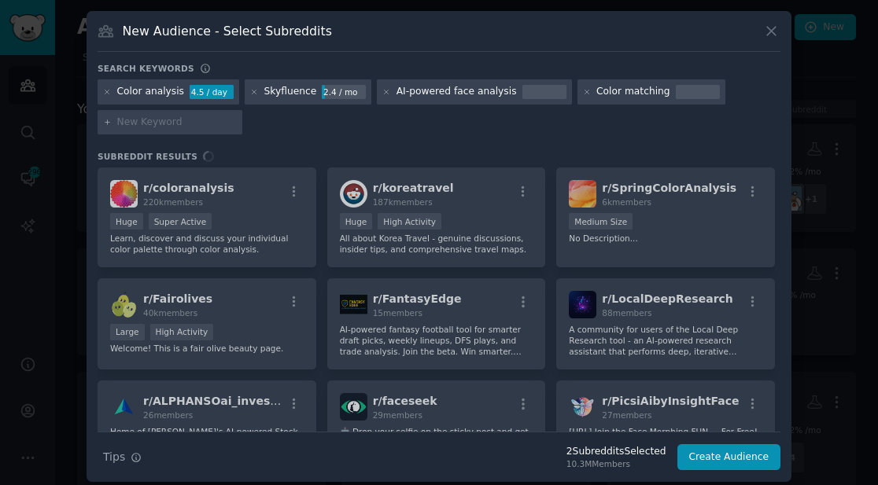
click at [142, 123] on input "text" at bounding box center [177, 123] width 120 height 14
paste input "Personalized beauty recommendations"
type input "Personalized beauty recommendations"
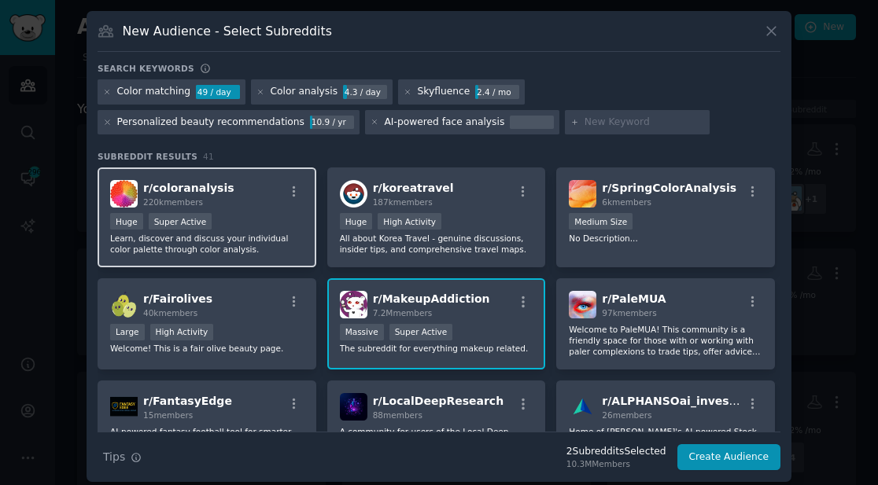
click at [281, 242] on p "Learn, discover and discuss your individual color palette through color analysi…" at bounding box center [207, 244] width 194 height 22
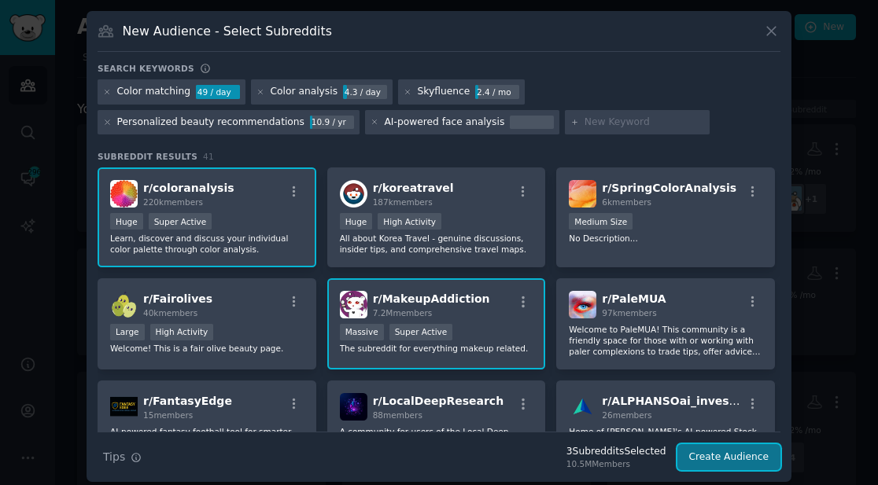
click at [718, 452] on button "Create Audience" at bounding box center [729, 458] width 104 height 27
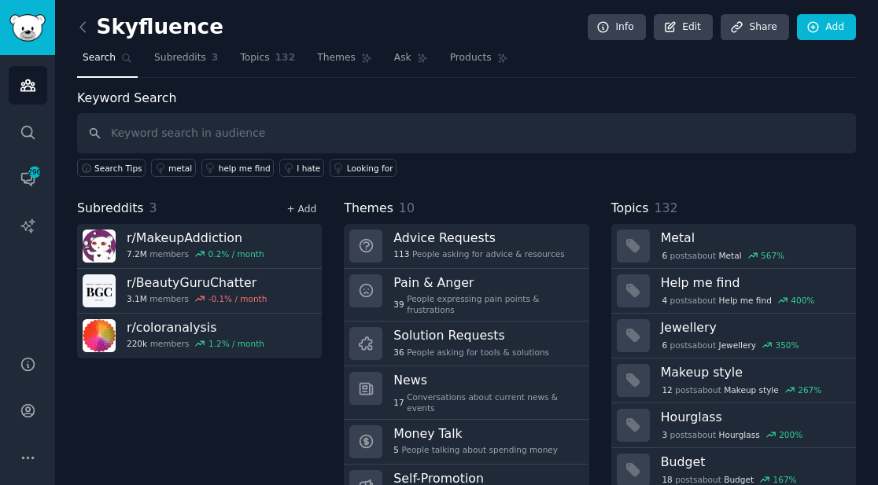
click at [312, 210] on link "+ Add" at bounding box center [301, 209] width 30 height 11
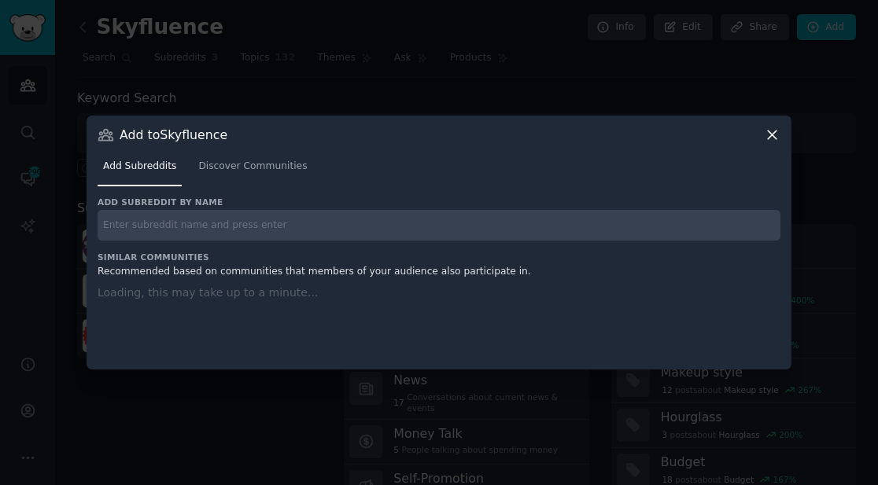
click at [312, 210] on input "text" at bounding box center [439, 225] width 683 height 31
paste input "r/SkincareAddiction"
type input "r/SkincareAddiction"
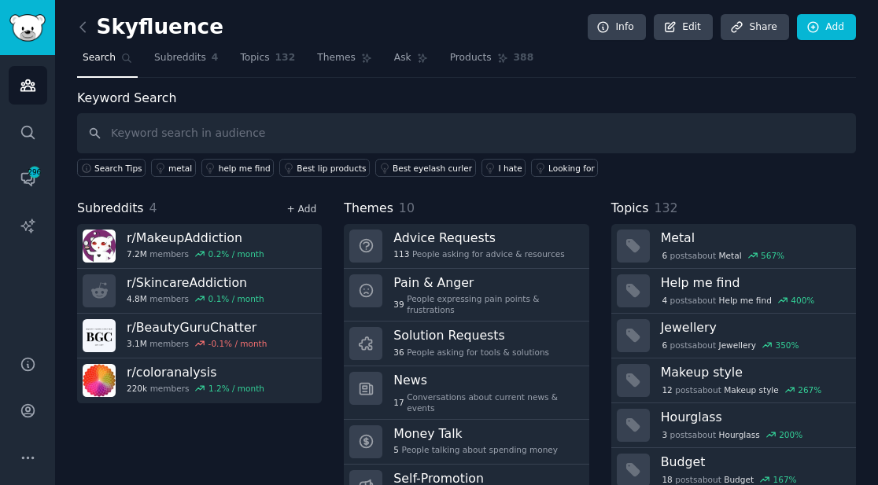
click at [297, 210] on link "+ Add" at bounding box center [301, 209] width 30 height 11
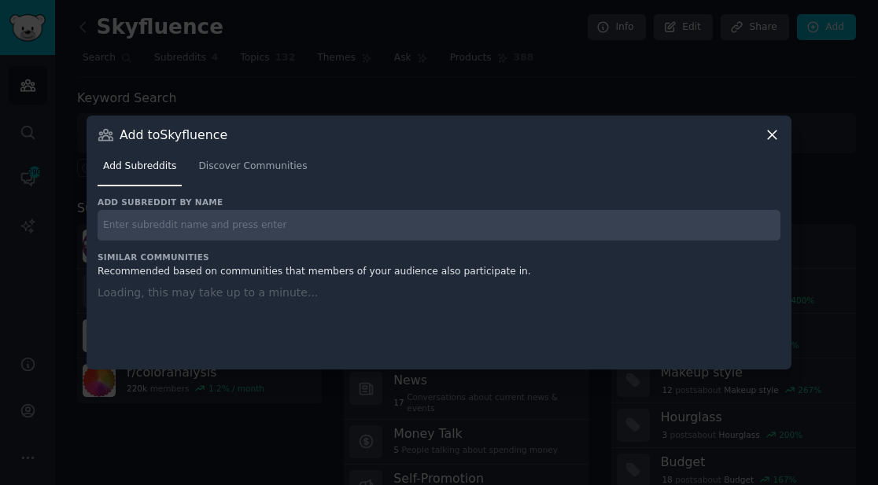
click at [293, 218] on input "text" at bounding box center [439, 225] width 683 height 31
paste input "r/beauty"
type input "r/beauty"
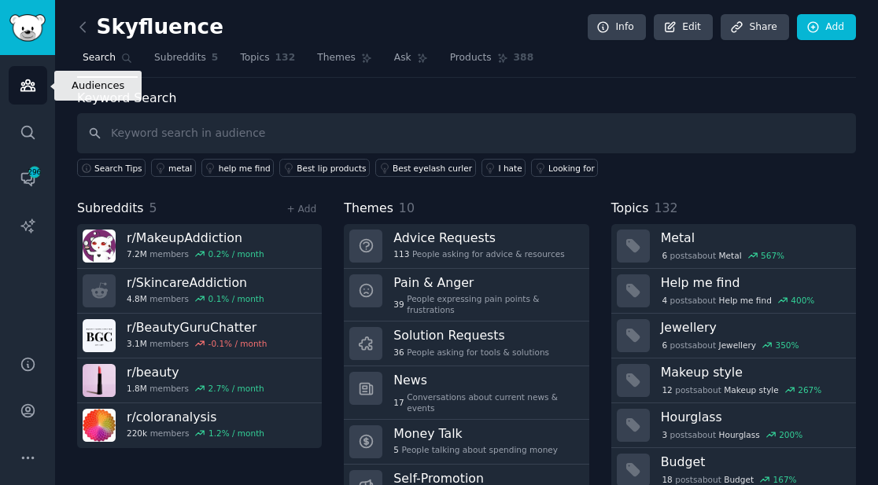
click at [32, 94] on link "Audiences" at bounding box center [28, 85] width 39 height 39
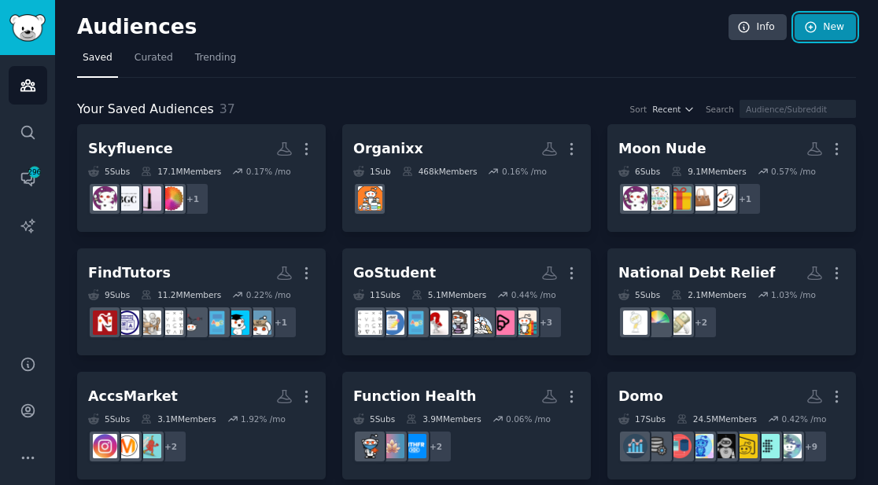
click at [830, 35] on link "New" at bounding box center [825, 27] width 61 height 27
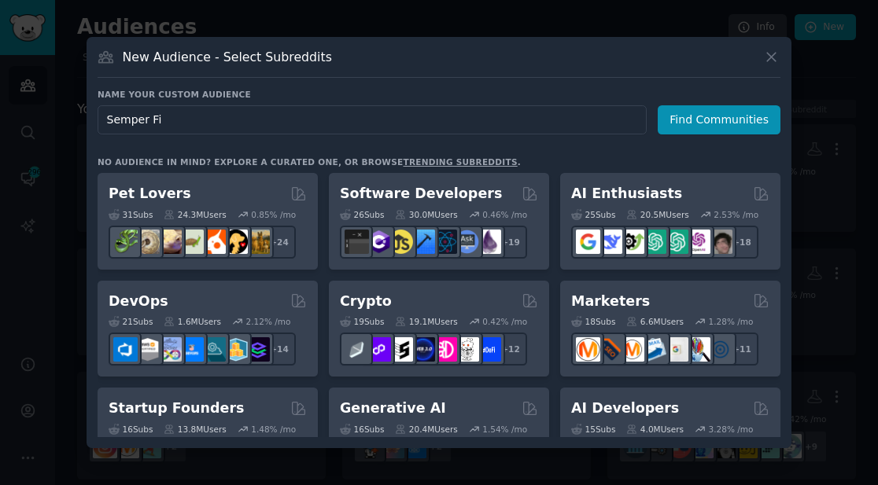
type input "Semper Fi"
click at [772, 54] on icon at bounding box center [771, 57] width 17 height 17
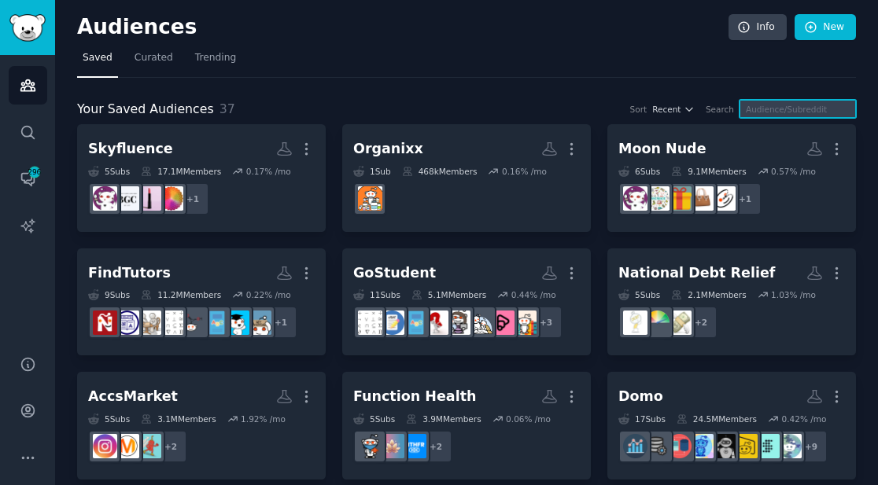
click at [777, 108] on input "text" at bounding box center [798, 109] width 116 height 18
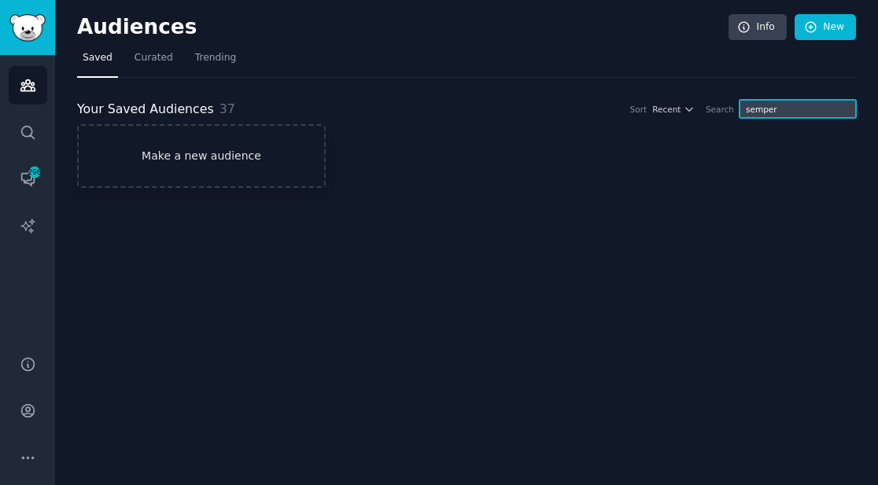
type input "semper"
click at [249, 149] on link "Make a new audience" at bounding box center [201, 156] width 249 height 64
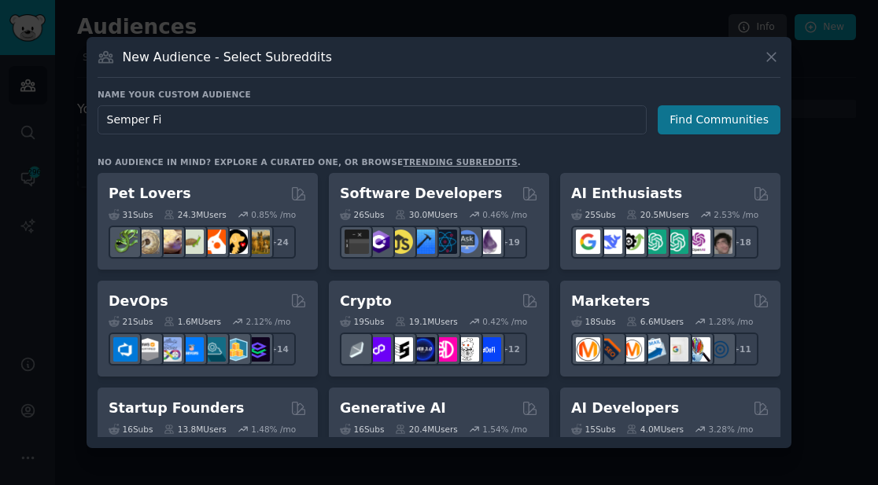
type input "Semper Fi"
click at [701, 120] on button "Find Communities" at bounding box center [719, 119] width 123 height 29
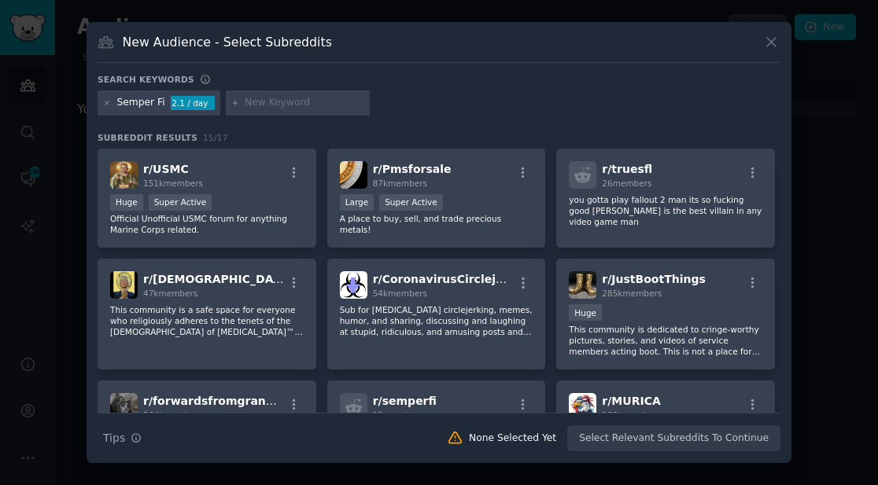
click at [320, 101] on input "text" at bounding box center [305, 103] width 120 height 14
paste input "AC Repair Mesa"
type input "AC Repair Mesa"
click at [411, 106] on input "text" at bounding box center [460, 103] width 120 height 14
paste input "HVAC Repair Mesa"
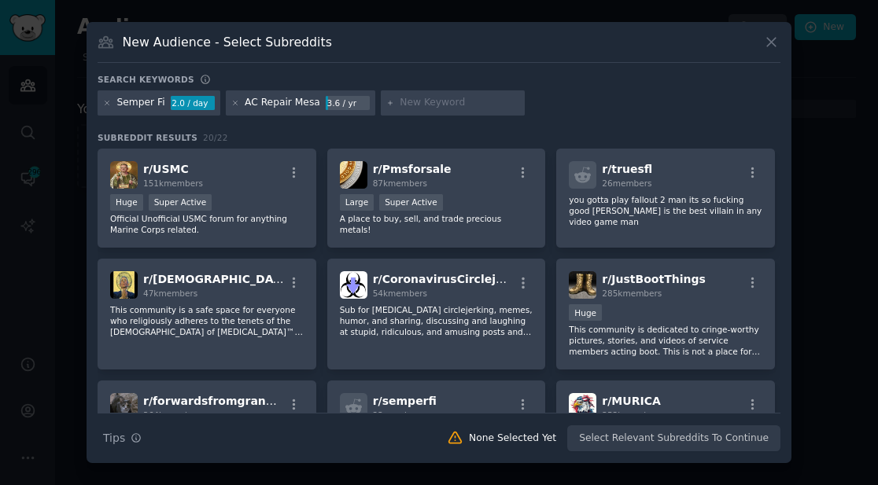
type input "HVAC Repair Mesa"
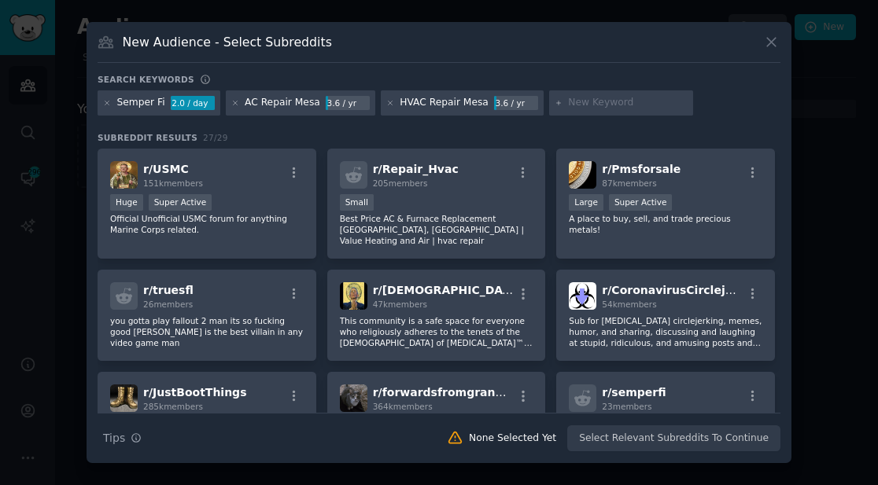
click at [568, 105] on input "text" at bounding box center [628, 103] width 120 height 14
paste input "AC Repair [GEOGRAPHIC_DATA]"
type input "AC Repair [GEOGRAPHIC_DATA]"
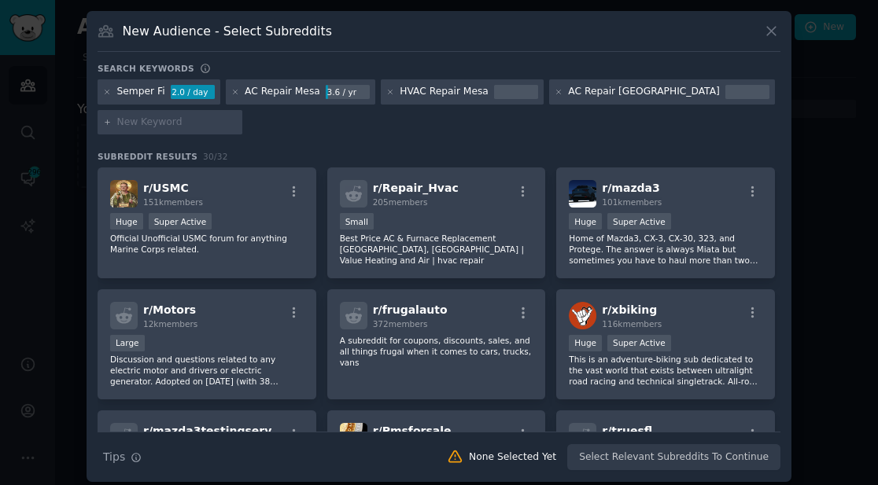
click at [194, 119] on input "text" at bounding box center [177, 123] width 120 height 14
paste input "AC Repair Tuscon"
type input "AC Repair Tuscon"
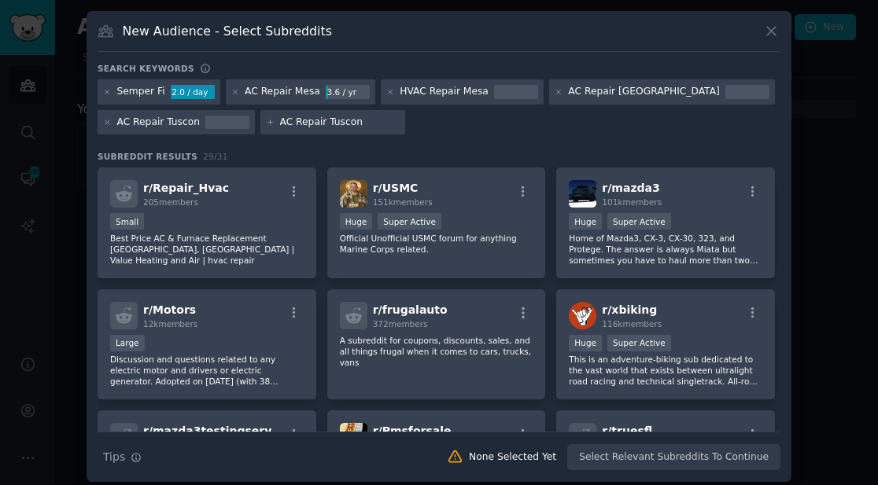
click at [337, 119] on input "AC Repair Tuscon" at bounding box center [340, 123] width 120 height 14
type input "AC Repair Phoenix"
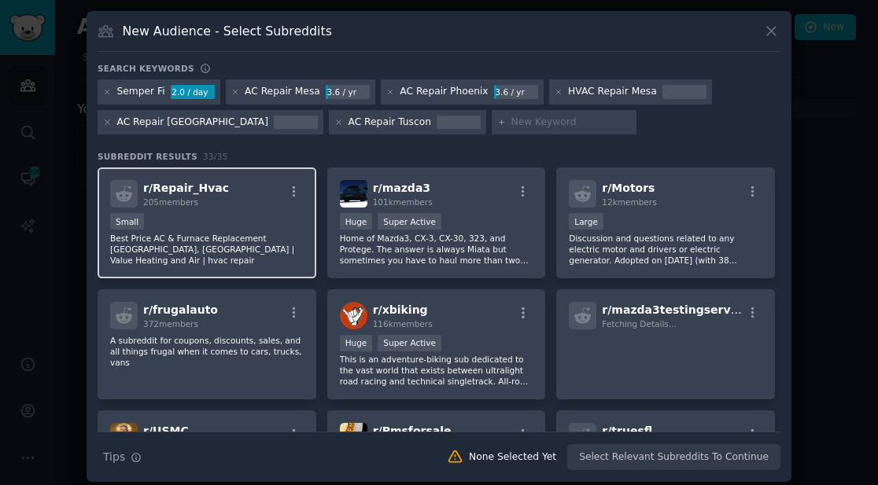
click at [277, 253] on p "Best Price AC & Furnace Replacement [GEOGRAPHIC_DATA], [GEOGRAPHIC_DATA] | Valu…" at bounding box center [207, 249] width 194 height 33
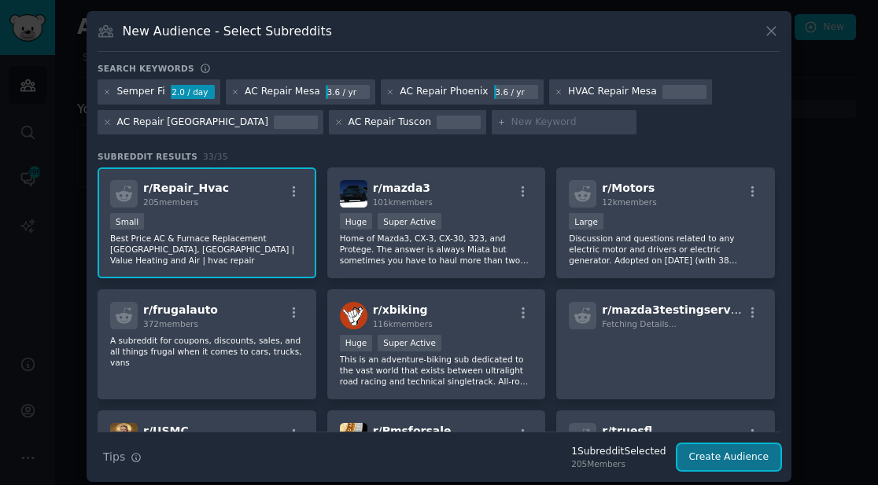
click at [724, 467] on button "Create Audience" at bounding box center [729, 458] width 104 height 27
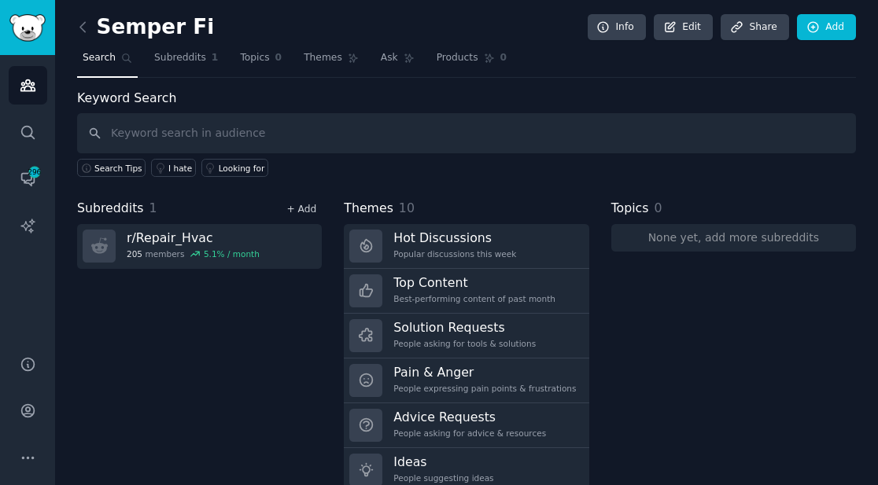
click at [308, 208] on link "+ Add" at bounding box center [301, 209] width 30 height 11
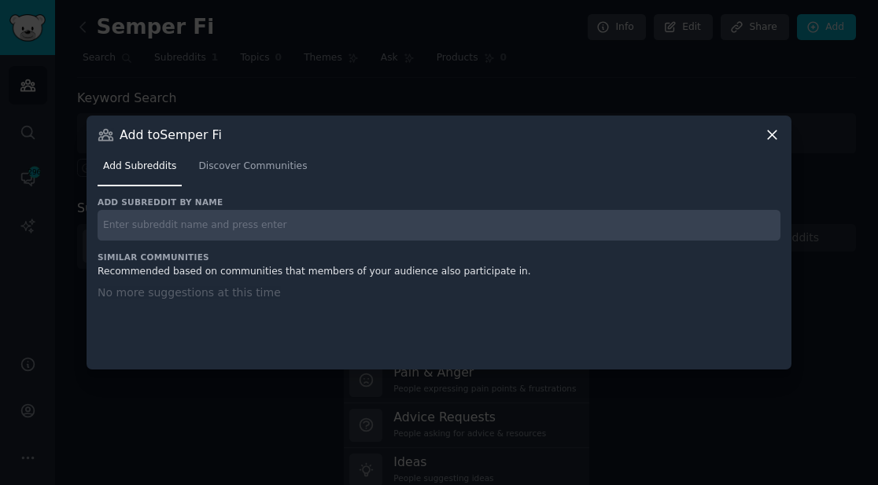
click at [297, 226] on input "text" at bounding box center [439, 225] width 683 height 31
paste input "r/HomeImprovement"
type input "r/HomeImprovement"
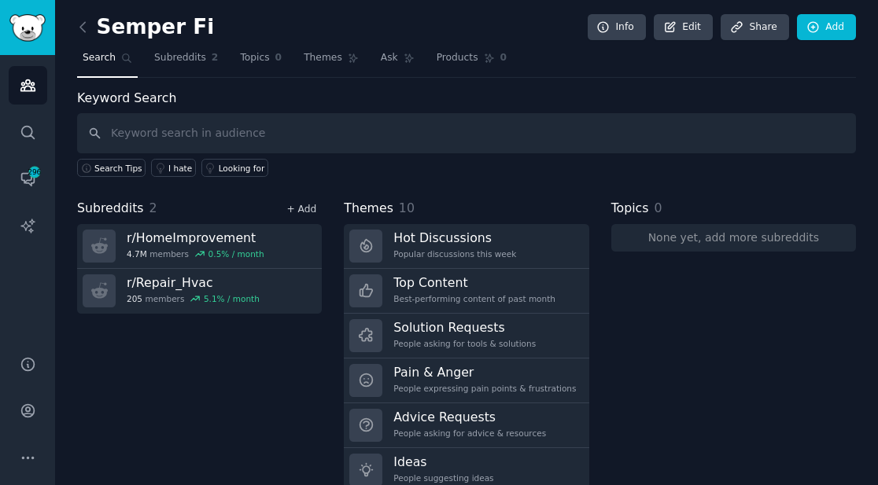
click at [292, 205] on link "+ Add" at bounding box center [301, 209] width 30 height 11
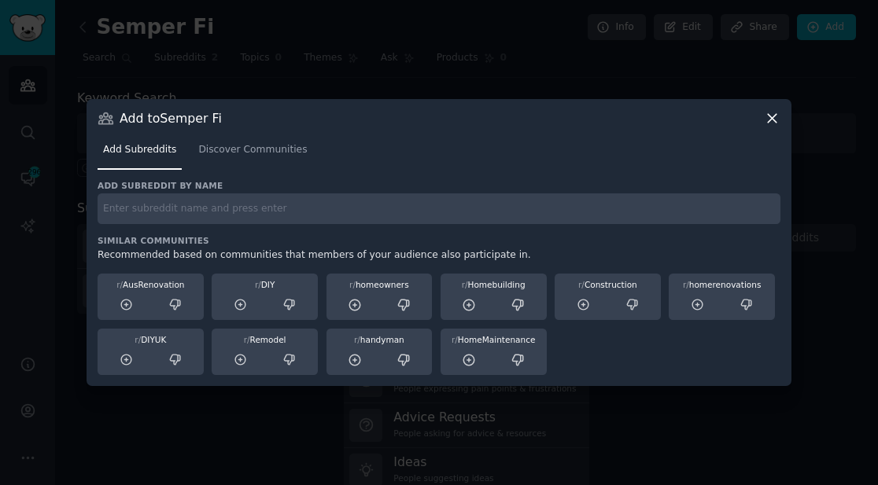
click at [267, 216] on input "text" at bounding box center [439, 209] width 683 height 31
paste input "r/homeowners"
type input "r/homeowners"
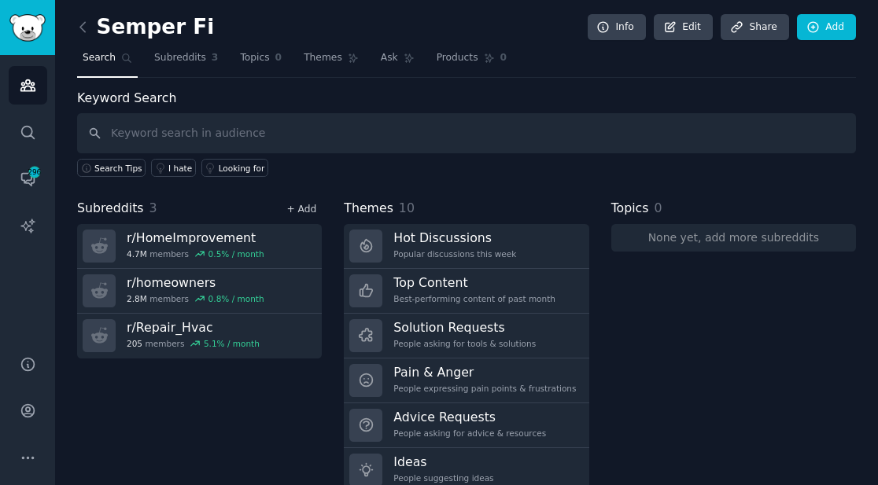
click at [301, 209] on link "+ Add" at bounding box center [301, 209] width 30 height 11
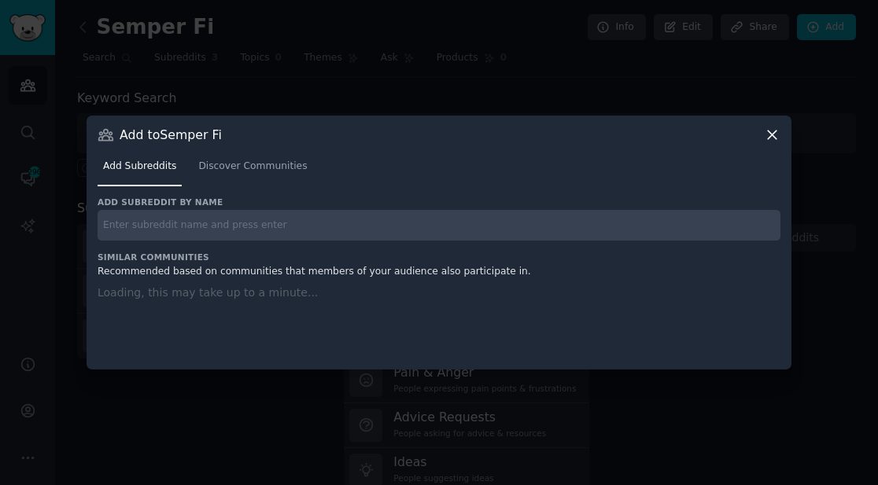
click at [294, 219] on input "text" at bounding box center [439, 225] width 683 height 31
paste input "r/Tempe"
type input "r/Tempe"
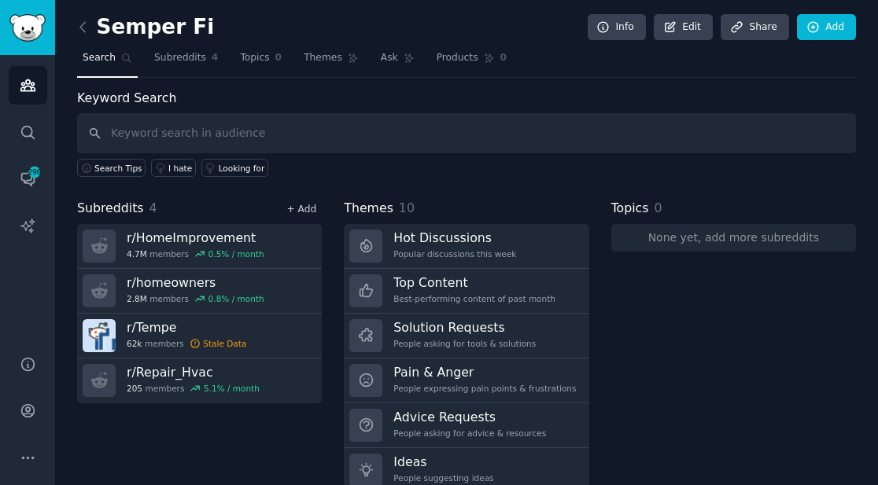
click at [304, 210] on link "+ Add" at bounding box center [301, 209] width 30 height 11
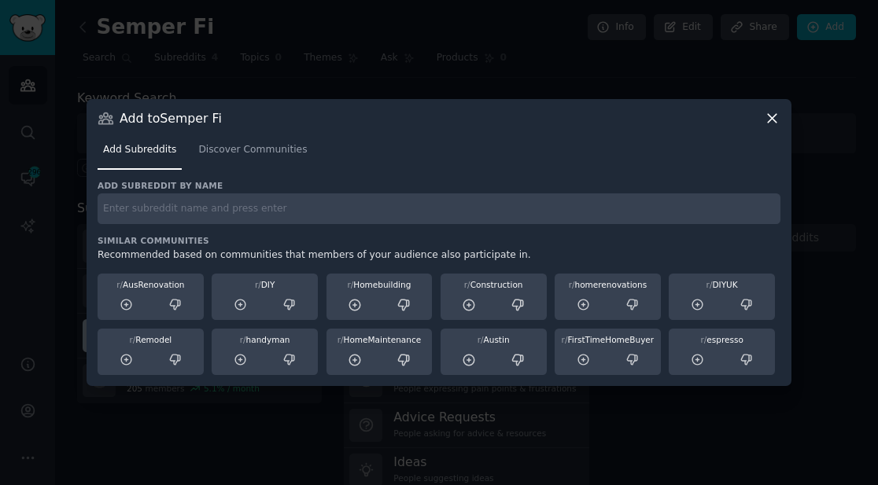
click at [293, 235] on h3 "Similar Communities" at bounding box center [439, 240] width 683 height 11
click at [297, 209] on input "text" at bounding box center [439, 209] width 683 height 31
paste input "r/Scottsdale"
type input "r/Scottsdale"
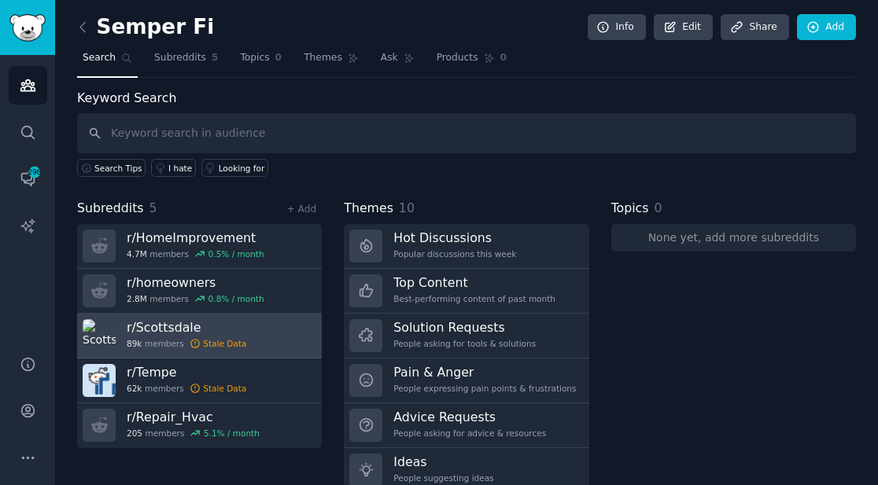
click at [194, 344] on icon at bounding box center [195, 343] width 11 height 11
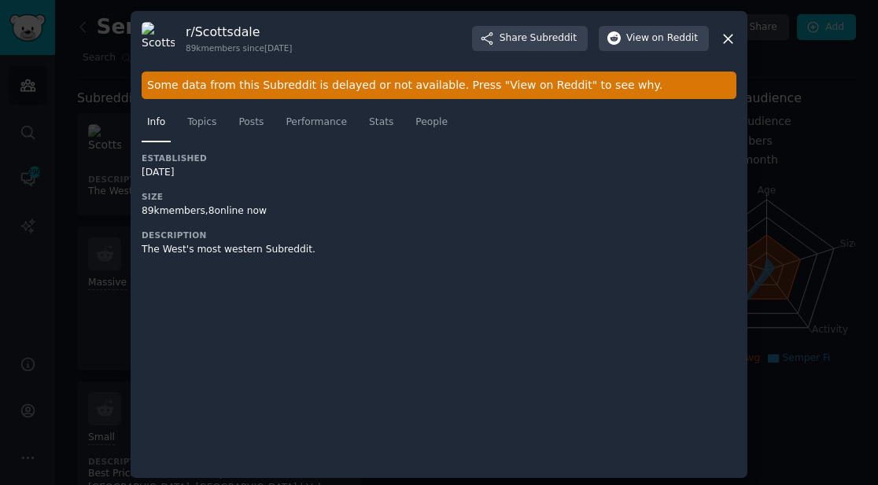
click at [725, 31] on icon at bounding box center [728, 39] width 17 height 17
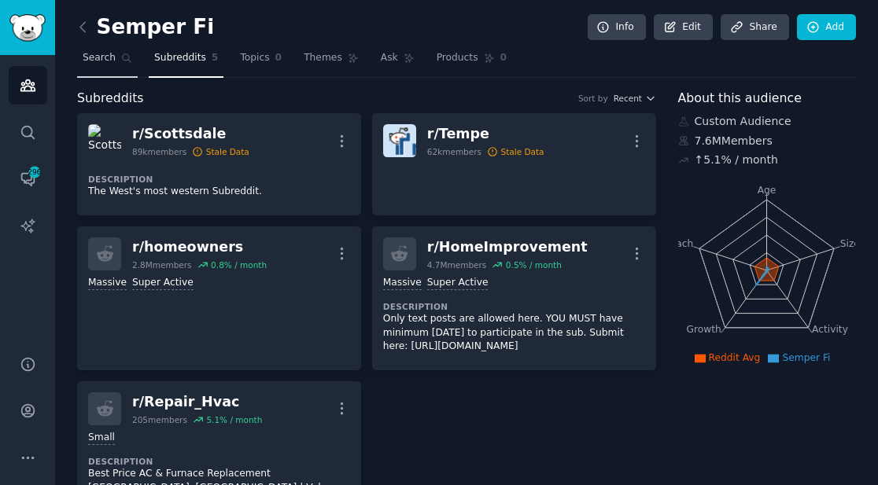
click at [123, 64] on link "Search" at bounding box center [107, 62] width 61 height 32
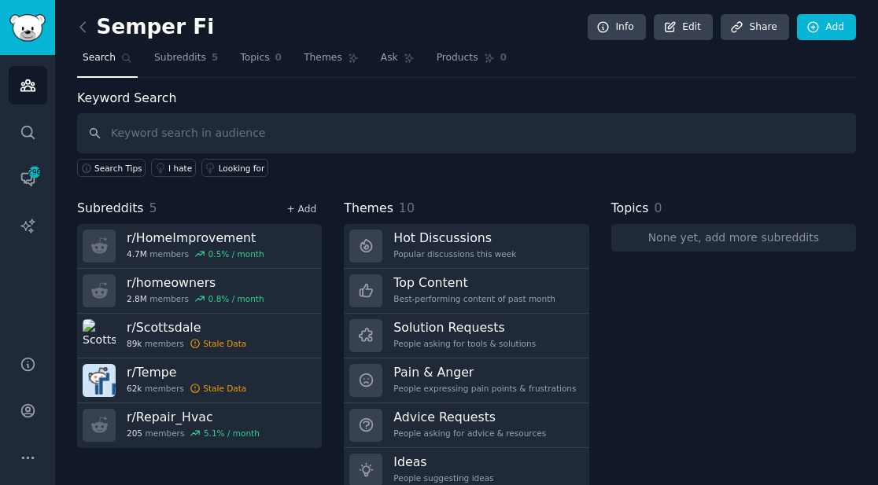
click at [306, 205] on link "+ Add" at bounding box center [301, 209] width 30 height 11
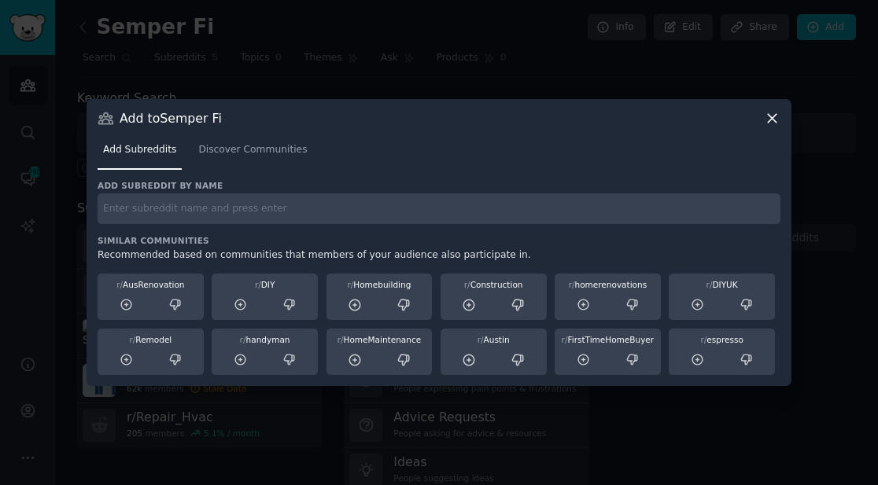
click at [304, 217] on input "text" at bounding box center [439, 209] width 683 height 31
paste input "r/mesaaz"
type input "r/mesaaz"
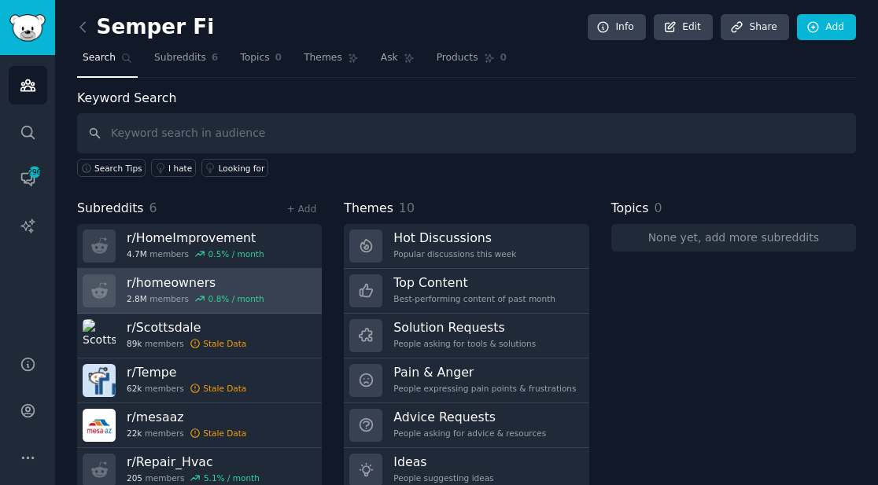
scroll to position [57, 0]
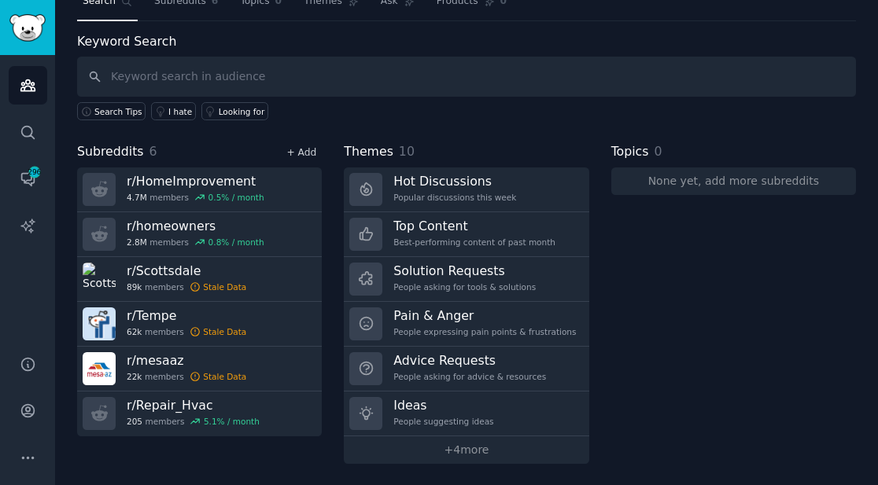
click at [301, 147] on link "+ Add" at bounding box center [301, 152] width 30 height 11
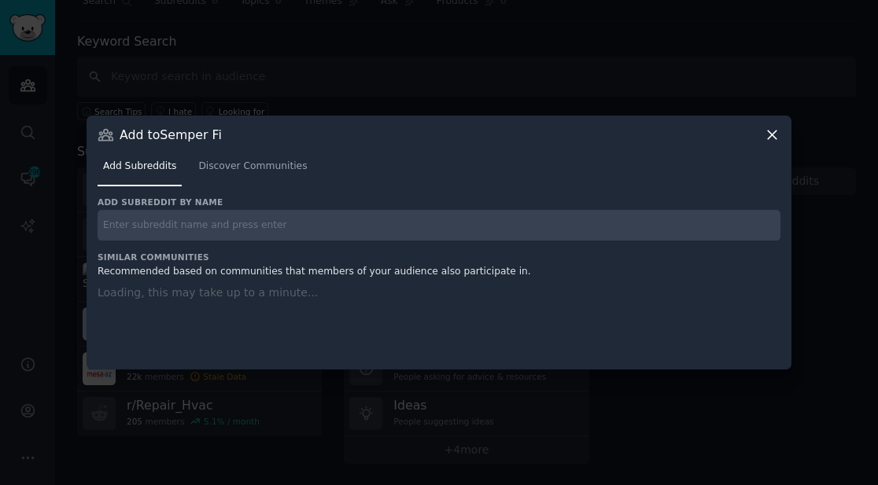
click at [279, 225] on div "Add subreddit by name Similar Communities Recommended based on communities that…" at bounding box center [439, 274] width 683 height 154
paste input "r/phoenix"
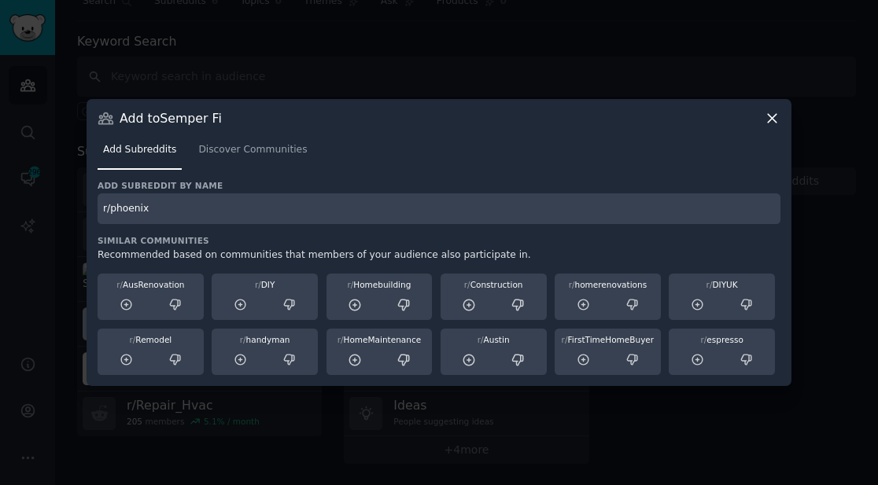
type input "r/phoenix"
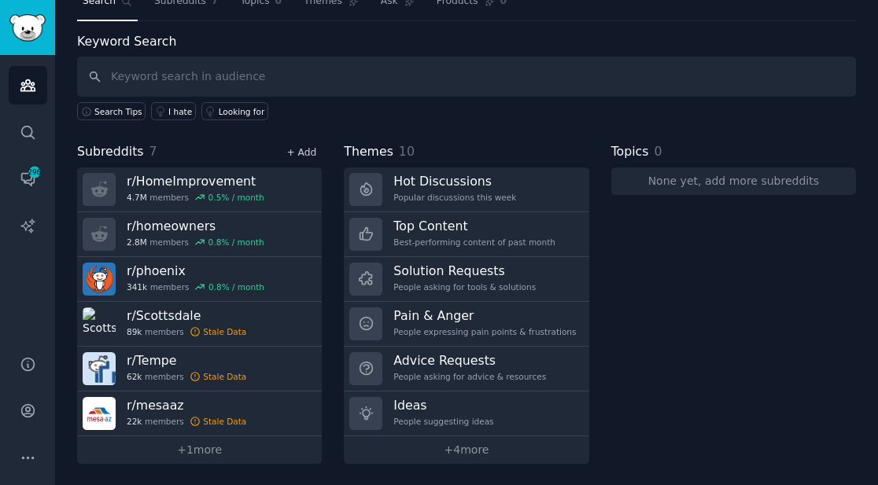
click at [304, 147] on link "+ Add" at bounding box center [301, 152] width 30 height 11
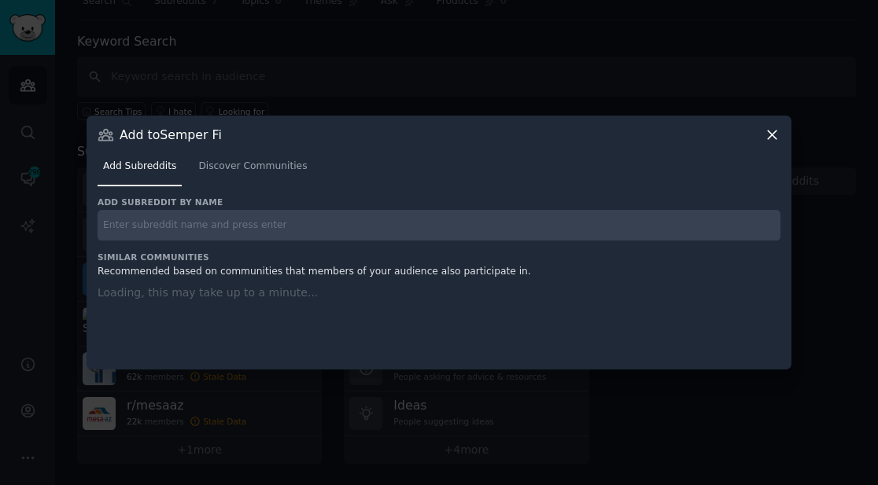
click at [297, 223] on input "text" at bounding box center [439, 225] width 683 height 31
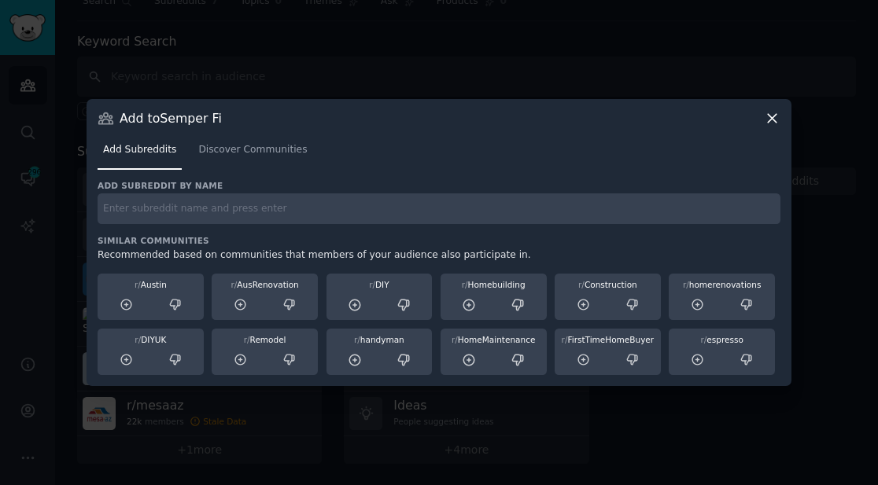
paste input "r/[US_STATE]"
type input "r/[US_STATE]"
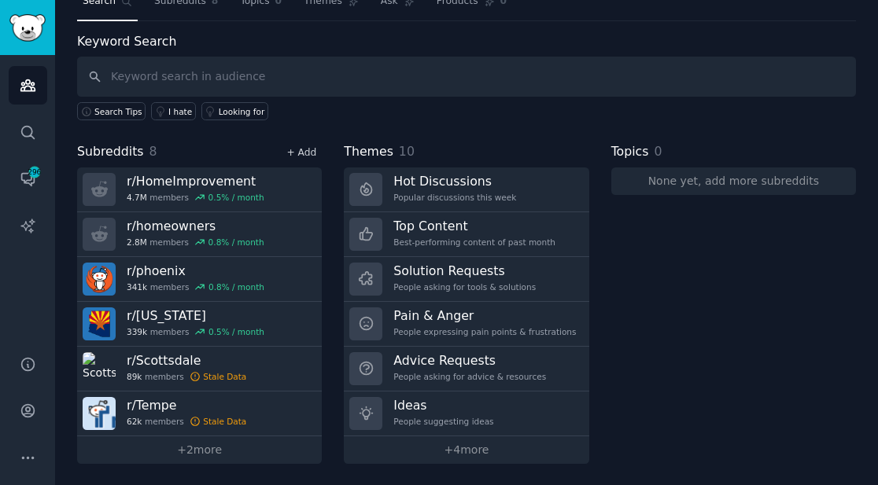
click at [310, 154] on link "+ Add" at bounding box center [301, 152] width 30 height 11
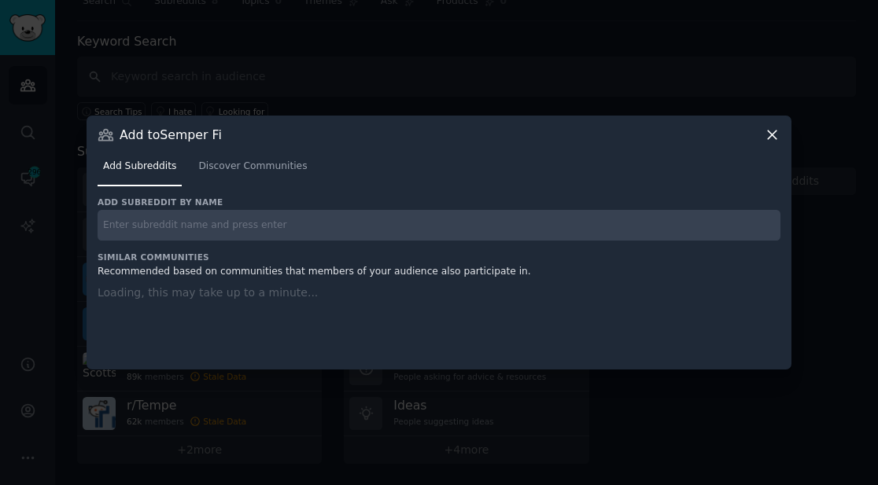
click at [290, 226] on input "text" at bounding box center [439, 225] width 683 height 31
paste input "r/vegaslocals"
type input "r/vegaslocals"
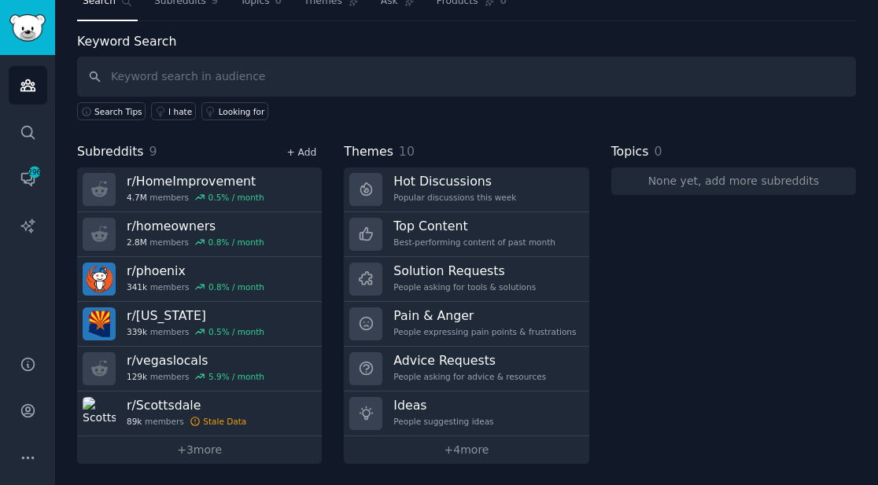
click at [297, 149] on link "+ Add" at bounding box center [301, 152] width 30 height 11
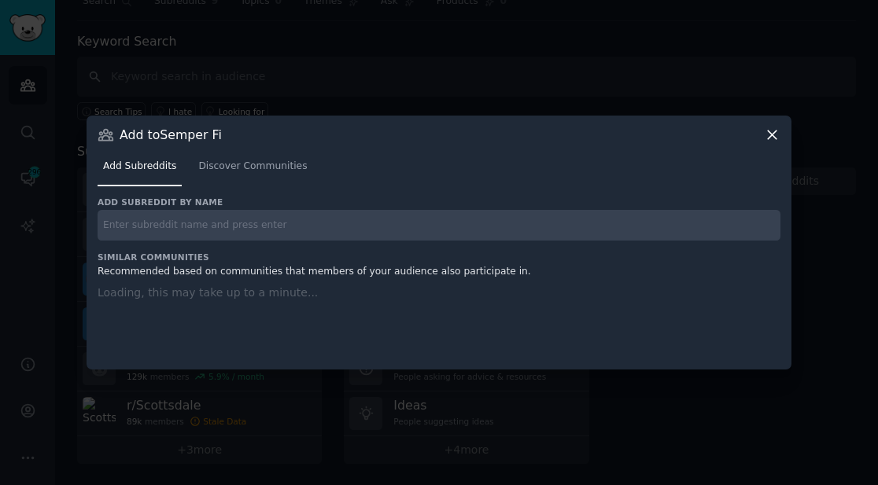
click at [286, 214] on input "text" at bounding box center [439, 225] width 683 height 31
paste input "r/[GEOGRAPHIC_DATA]"
type input "r/[GEOGRAPHIC_DATA]"
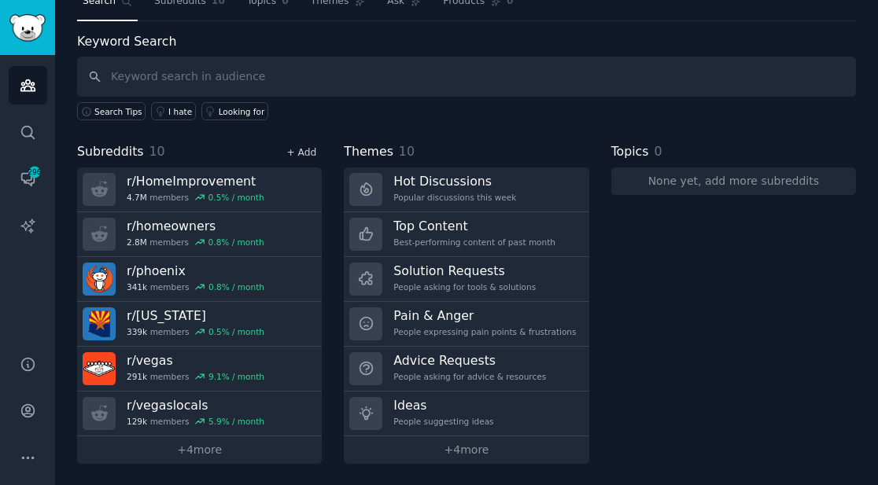
click at [304, 147] on link "+ Add" at bounding box center [301, 152] width 30 height 11
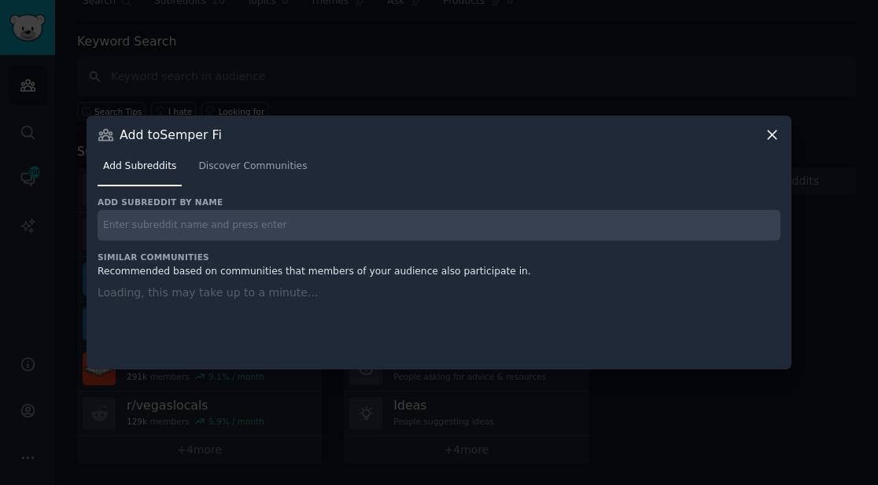
click at [270, 227] on input "text" at bounding box center [439, 225] width 683 height 31
paste input "r/Mesa"
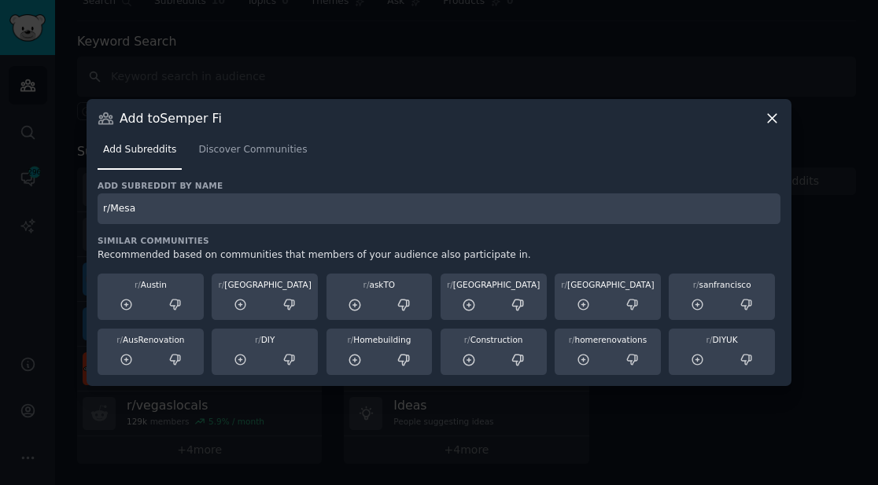
type input "r/Mesa"
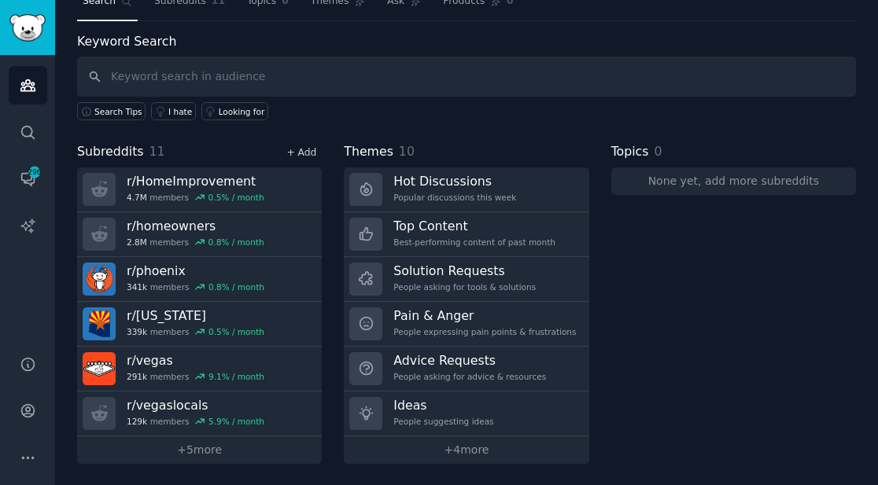
click at [297, 148] on link "+ Add" at bounding box center [301, 152] width 30 height 11
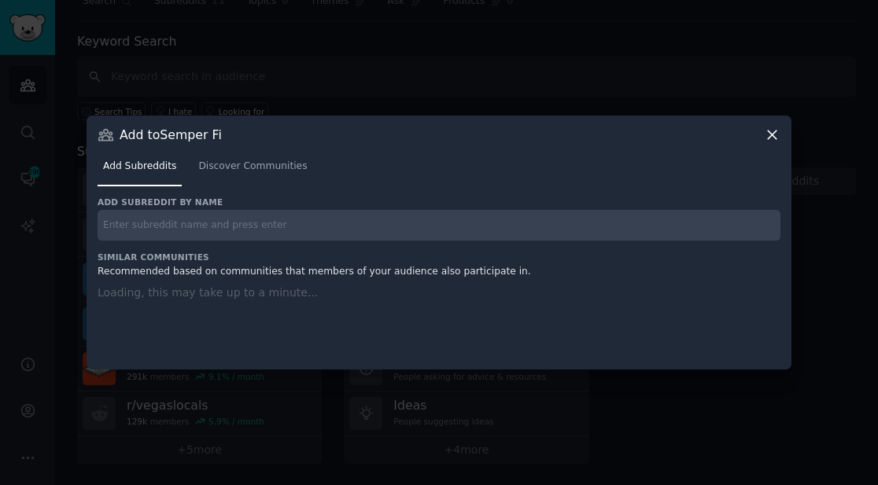
click at [279, 221] on input "text" at bounding box center [439, 225] width 683 height 31
paste input "r/[GEOGRAPHIC_DATA]"
type input "r/[GEOGRAPHIC_DATA]"
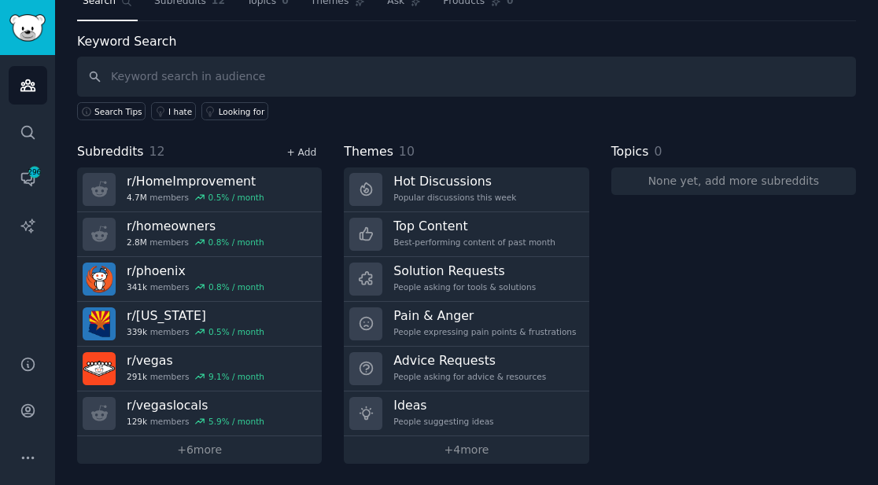
click at [302, 153] on link "+ Add" at bounding box center [301, 152] width 30 height 11
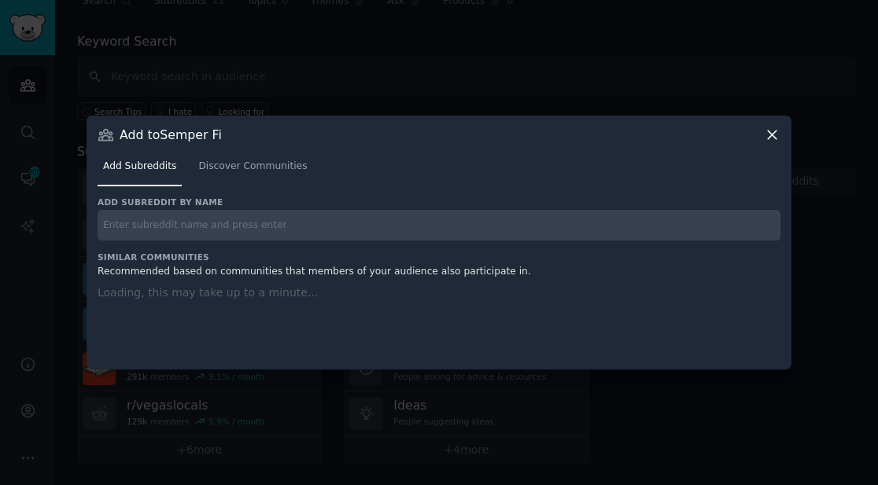
click at [279, 227] on input "text" at bounding box center [439, 225] width 683 height 31
paste input "r/Flagstaff"
type input "r/Flagstaff"
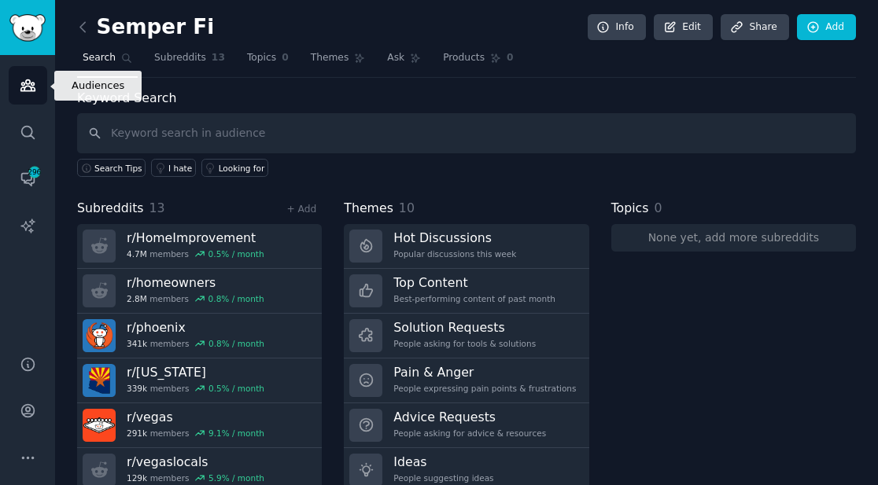
click at [28, 92] on icon "Sidebar" at bounding box center [28, 85] width 17 height 17
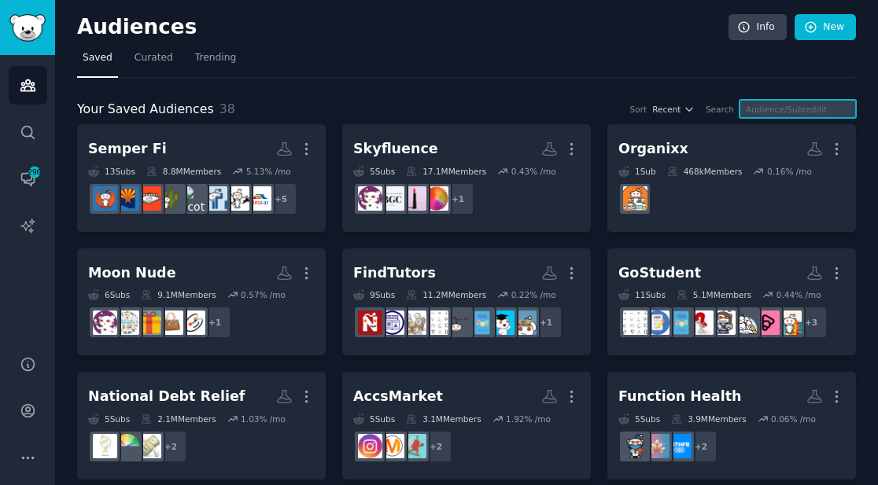
click at [768, 107] on input "text" at bounding box center [798, 109] width 116 height 18
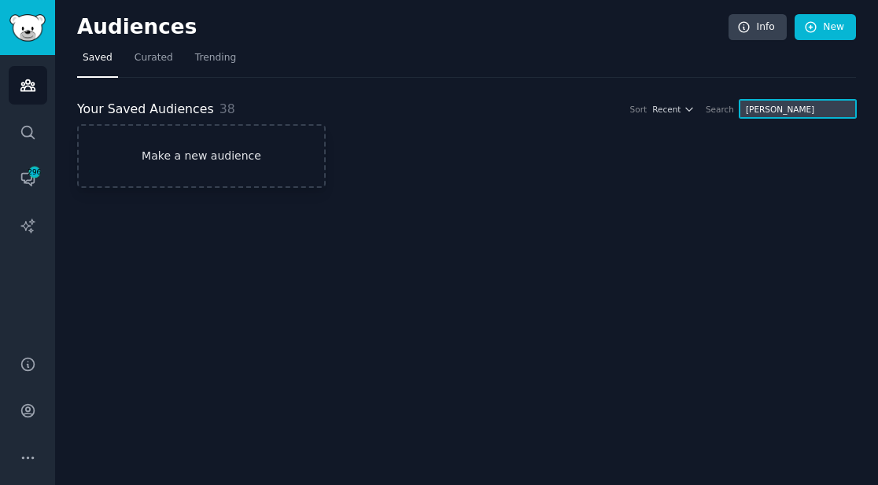
type input "[PERSON_NAME]"
click at [299, 159] on link "Make a new audience" at bounding box center [201, 156] width 249 height 64
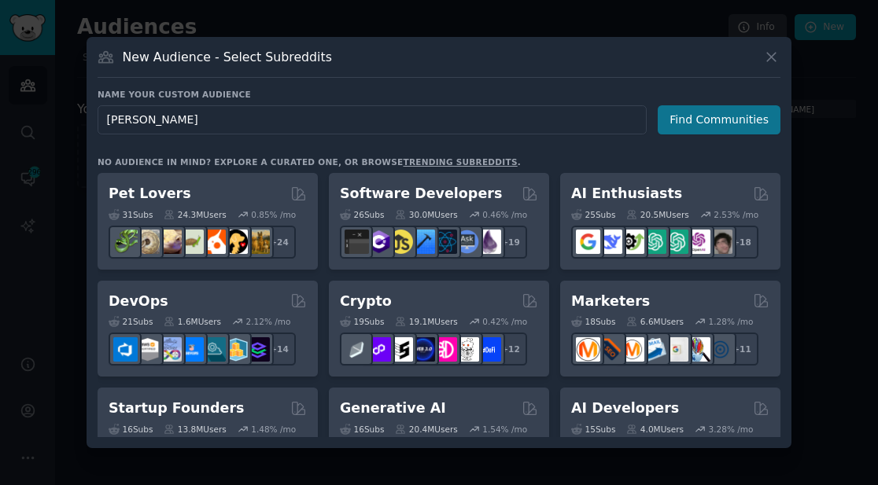
type input "[PERSON_NAME]"
click at [685, 113] on button "Find Communities" at bounding box center [719, 119] width 123 height 29
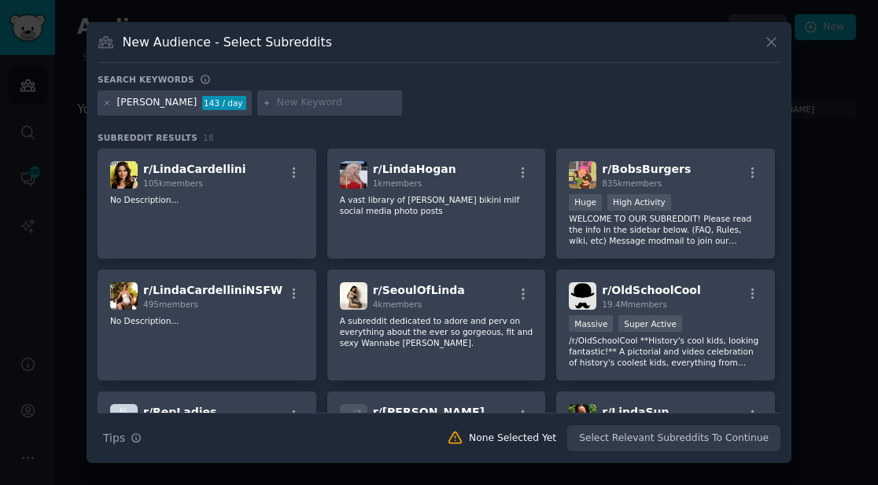
click at [279, 102] on input "text" at bounding box center [337, 103] width 120 height 14
paste input "local SEO"
type input "local SEO"
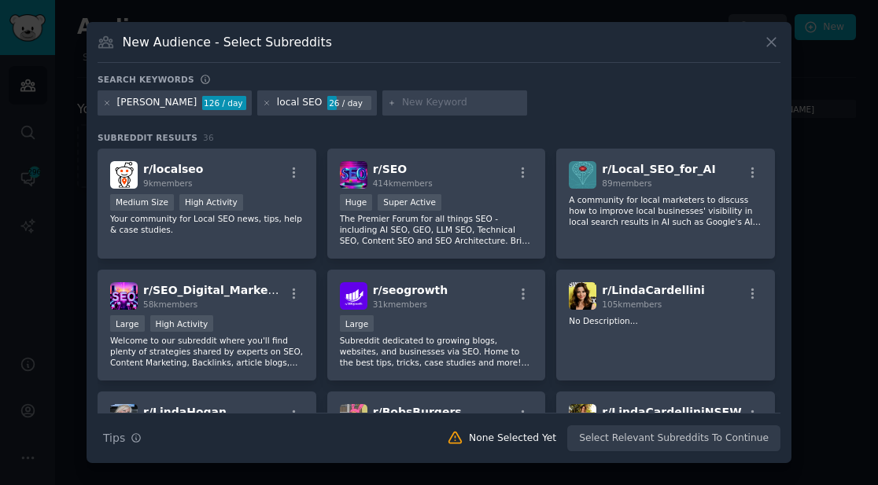
click at [402, 105] on input "text" at bounding box center [462, 103] width 120 height 14
paste input "Google Business Profile"
type input "Google Business Profile"
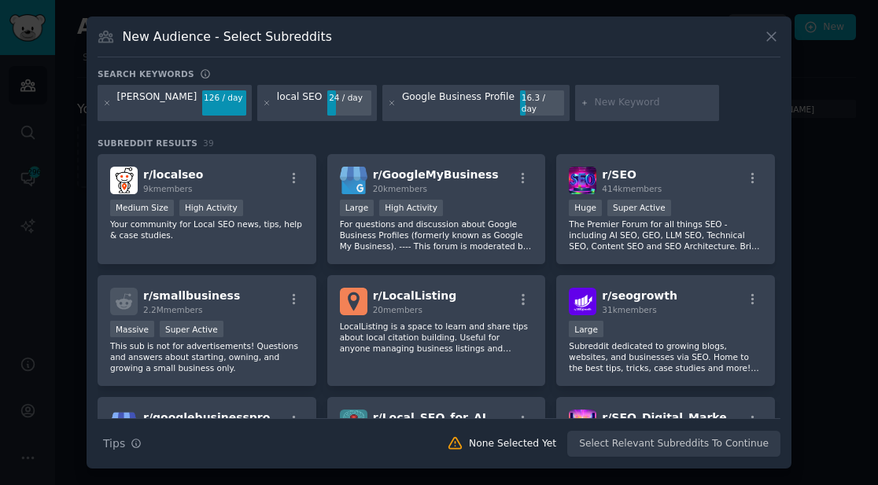
click at [594, 100] on input "text" at bounding box center [654, 103] width 120 height 14
paste input "Google Maps ranking"
type input "Google Maps ranking"
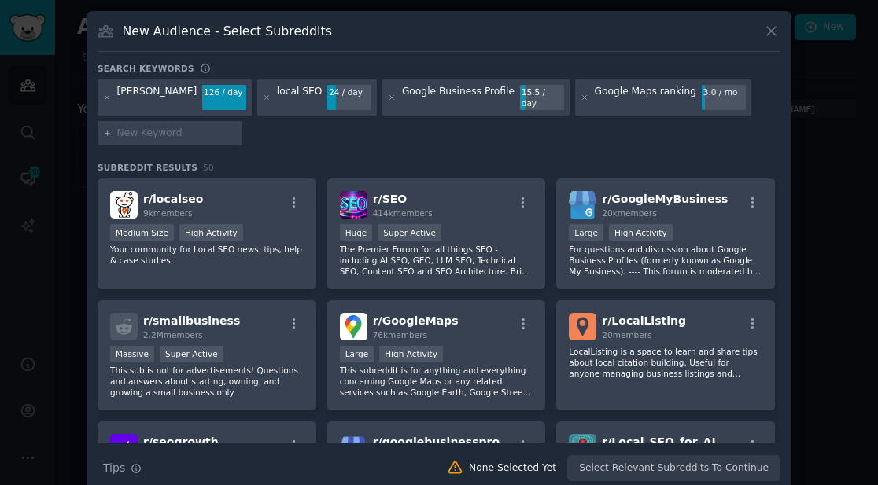
click at [211, 127] on input "text" at bounding box center [177, 134] width 120 height 14
paste input "SEO for small business"
type input "SEO for small business"
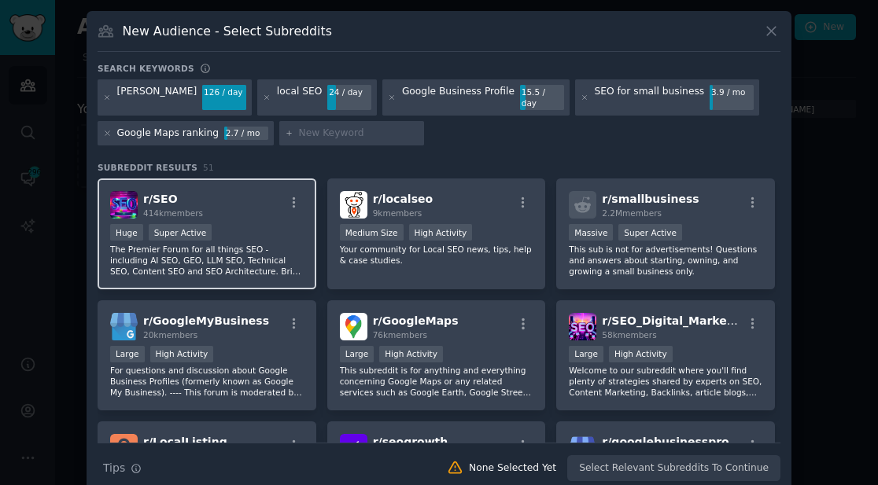
click at [236, 197] on div "r/ SEO 414k members" at bounding box center [207, 205] width 194 height 28
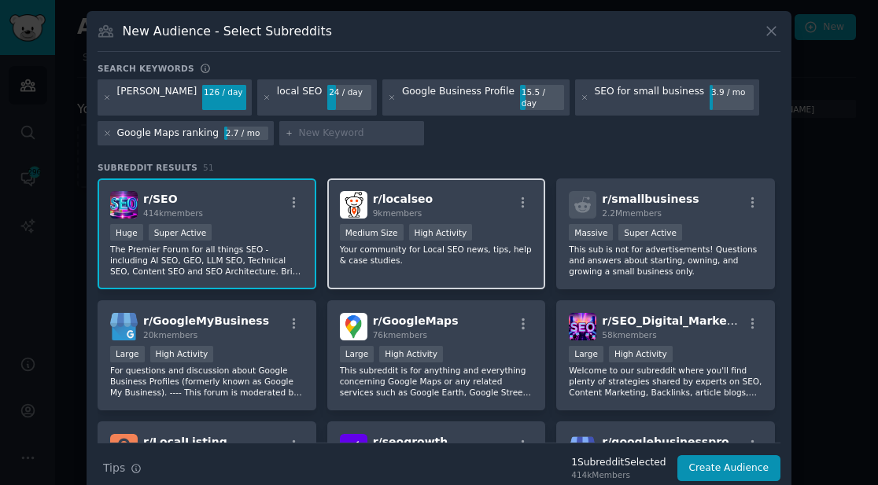
click at [455, 197] on div "r/ localseo 9k members" at bounding box center [437, 205] width 194 height 28
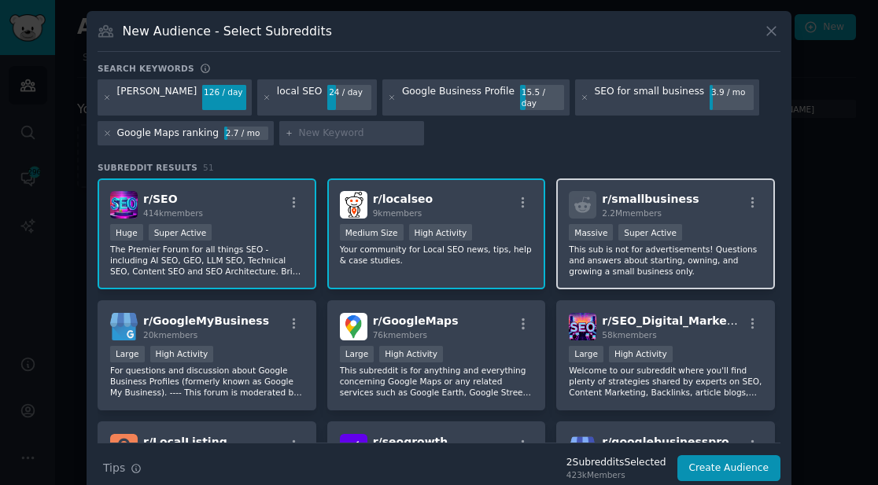
click at [650, 191] on h2 "r/ smallbusiness 2.2M members" at bounding box center [650, 205] width 97 height 28
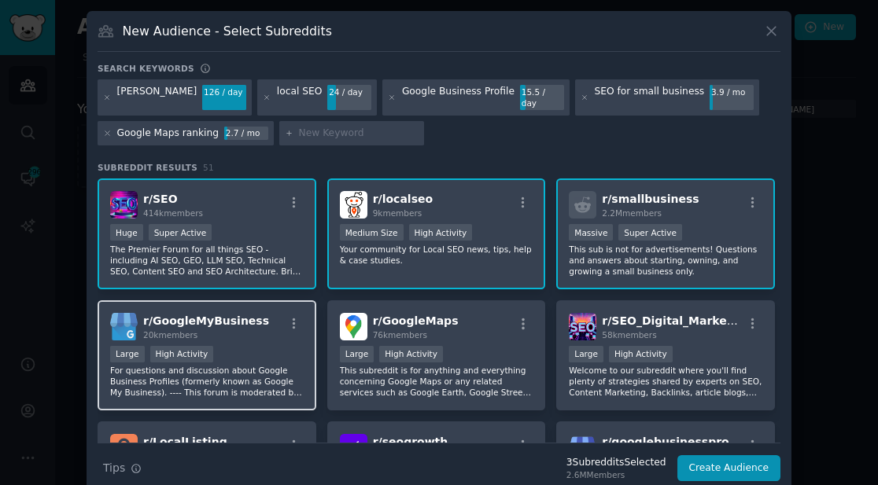
click at [249, 330] on div "20k members" at bounding box center [206, 335] width 126 height 11
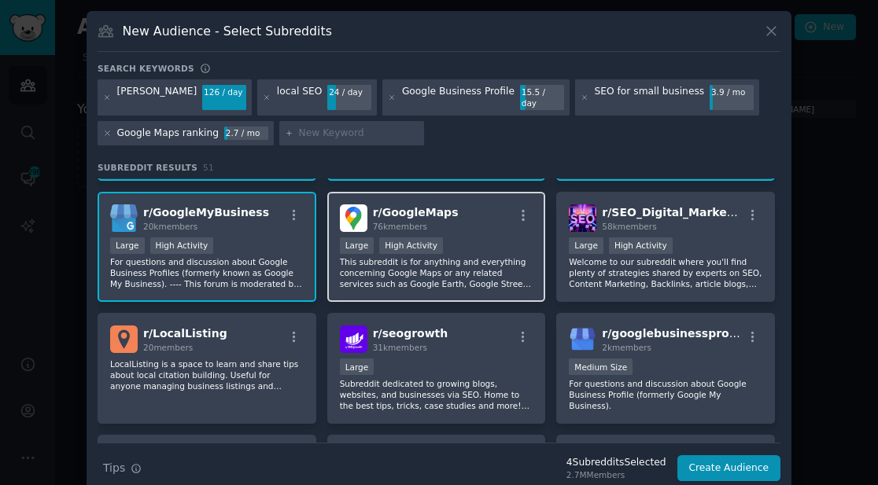
scroll to position [120, 0]
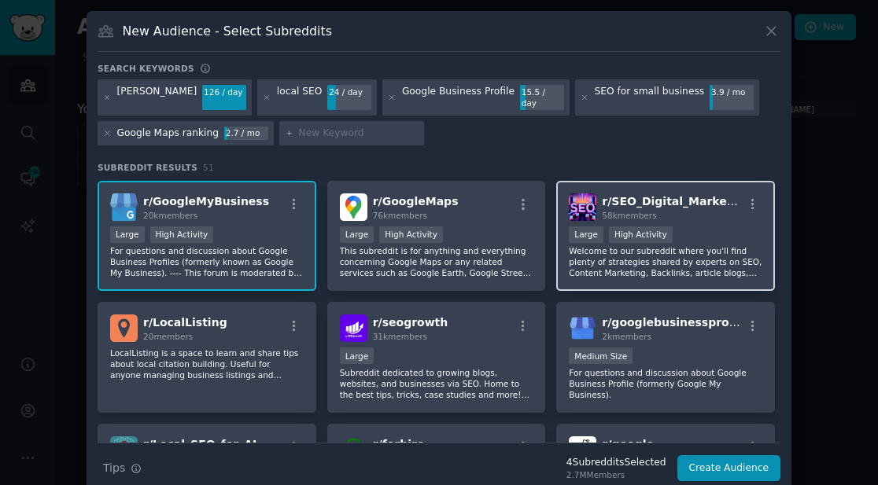
click at [592, 261] on p "Welcome to our subreddit where you'll find plenty of strategies shared by exper…" at bounding box center [666, 261] width 194 height 33
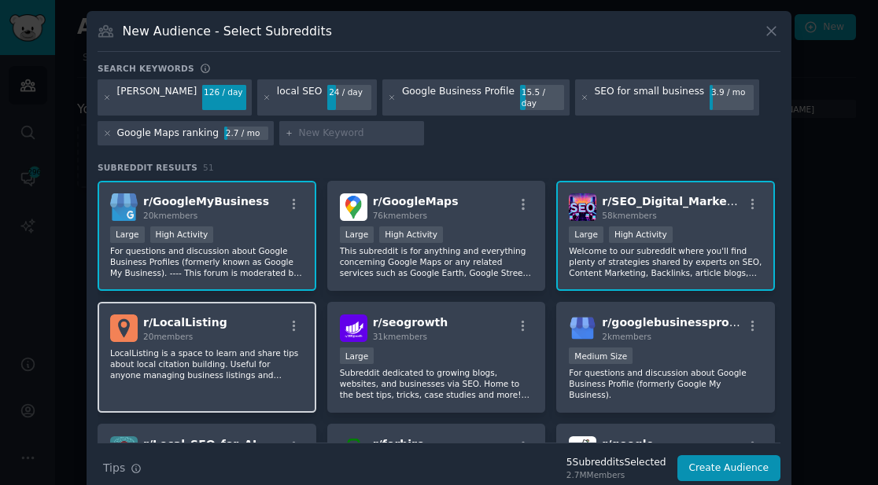
click at [282, 357] on p "LocalListing is a space to learn and share tips about local citation building. …" at bounding box center [207, 364] width 194 height 33
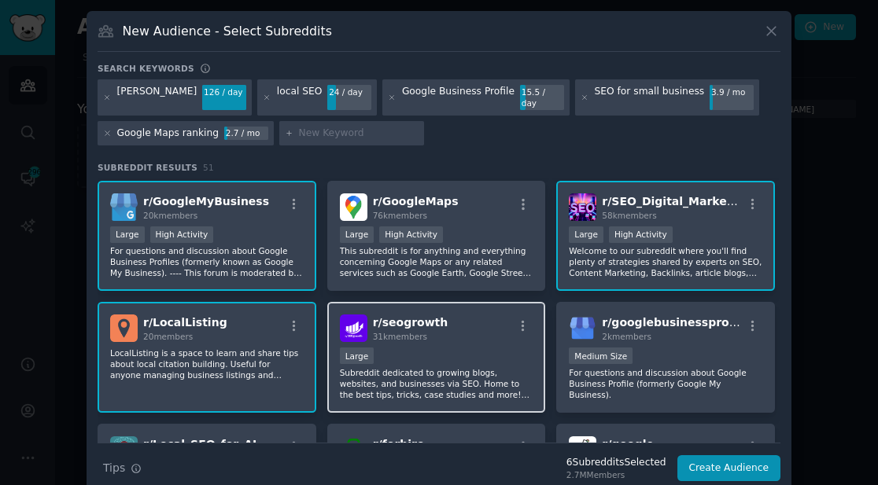
click at [480, 367] on p "Subreddit dedicated to growing blogs, websites, and businesses via SEO. Home to…" at bounding box center [437, 383] width 194 height 33
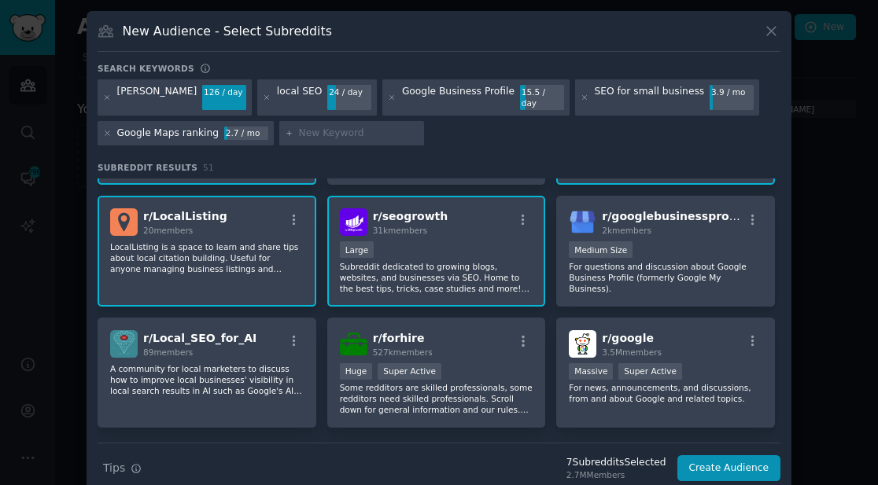
scroll to position [240, 0]
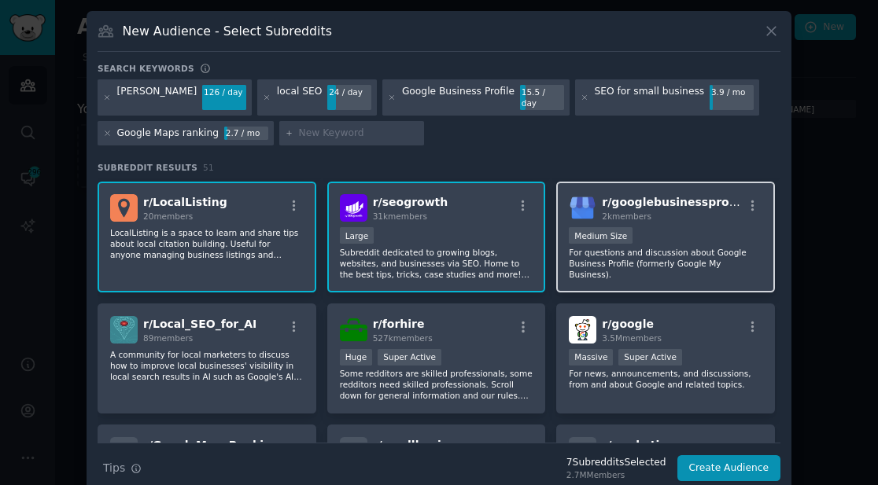
click at [668, 247] on p "For questions and discussion about Google Business Profile (formerly Google My …" at bounding box center [666, 263] width 194 height 33
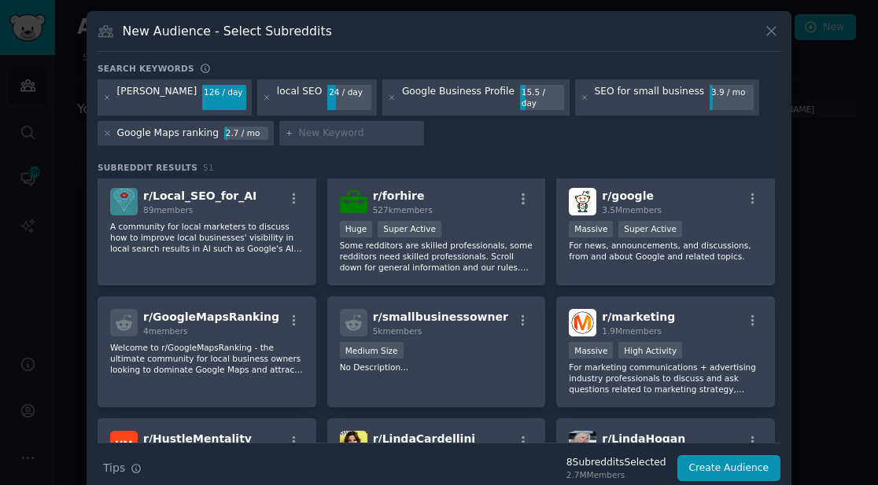
scroll to position [375, 0]
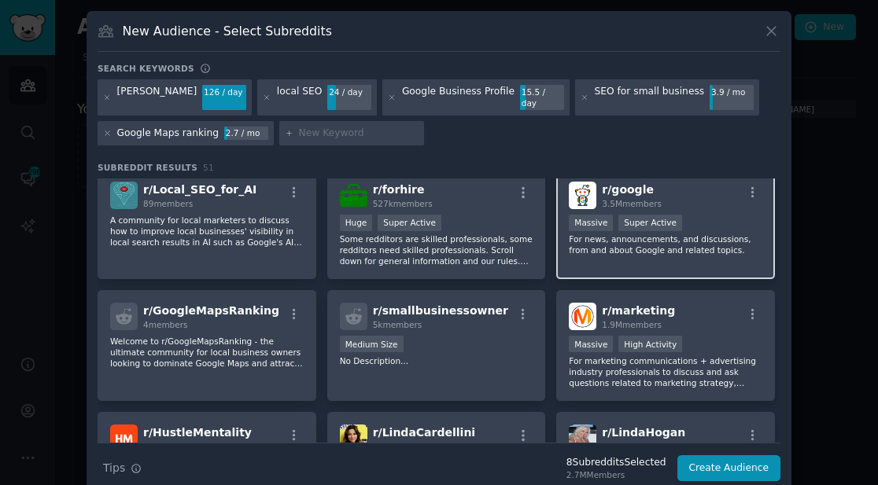
click at [691, 242] on p "For news, announcements, and discussions, from and about Google and related top…" at bounding box center [666, 245] width 194 height 22
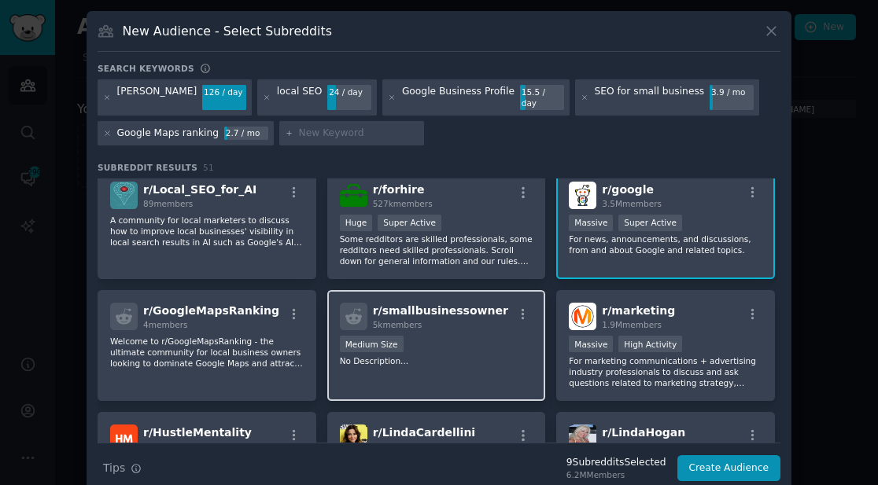
click at [463, 356] on p "No Description..." at bounding box center [437, 361] width 194 height 11
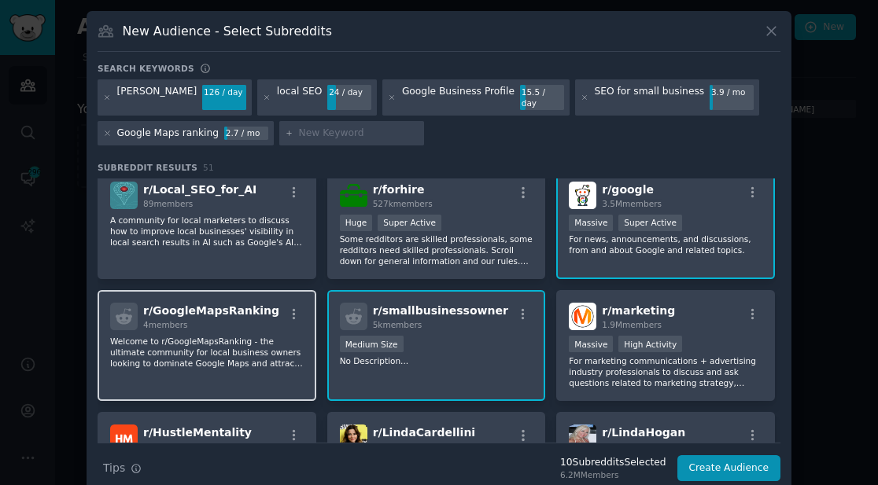
click at [231, 352] on p "Welcome to r/GoogleMapsRanking - the ultimate community for local business owne…" at bounding box center [207, 352] width 194 height 33
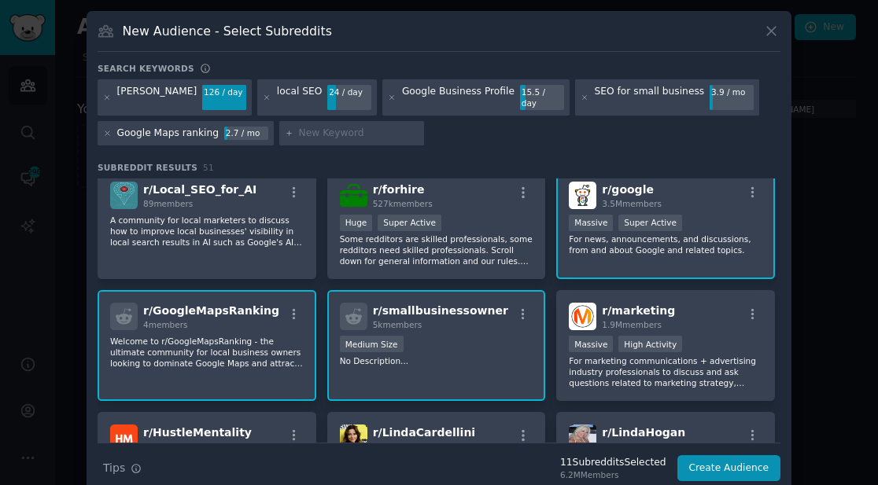
click at [252, 351] on p "Welcome to r/GoogleMapsRanking - the ultimate community for local business owne…" at bounding box center [207, 352] width 194 height 33
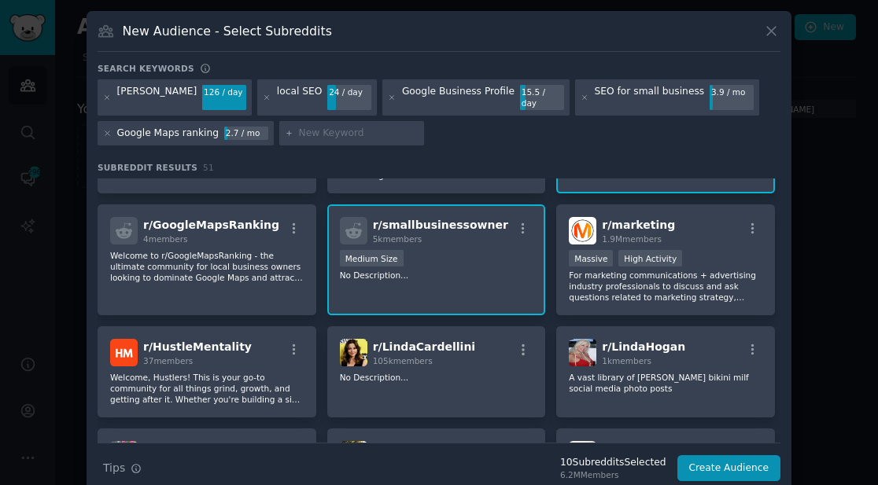
scroll to position [462, 0]
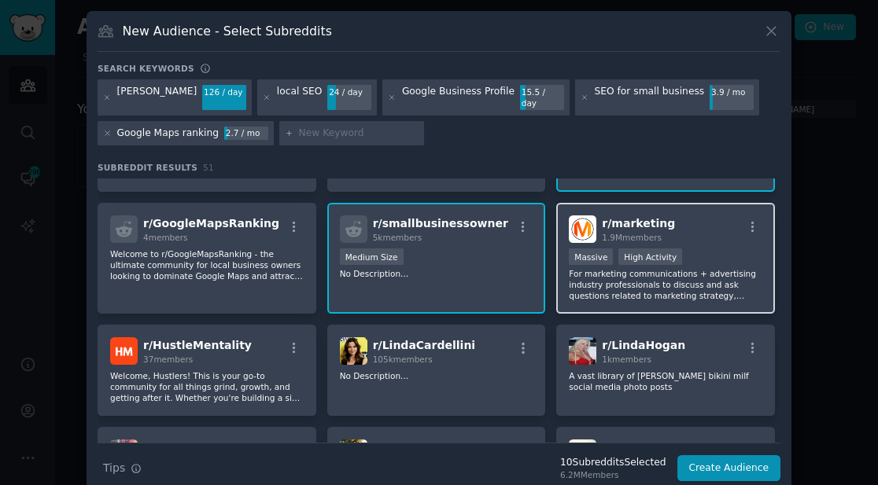
click at [670, 275] on p "For marketing communications + advertising industry professionals to discuss an…" at bounding box center [666, 284] width 194 height 33
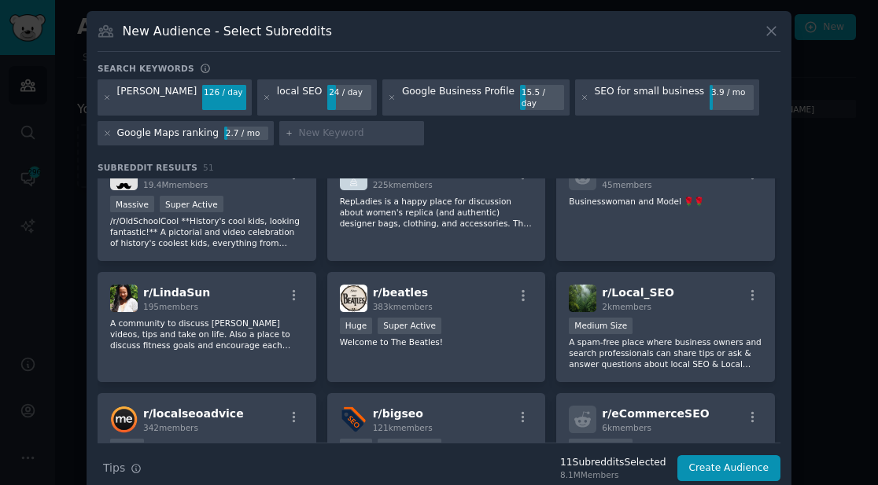
scroll to position [950, 0]
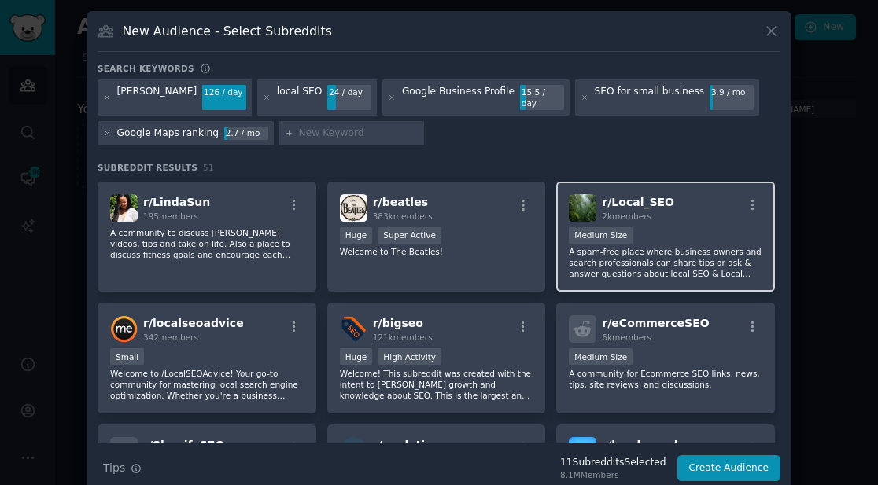
click at [662, 256] on p "A spam-free place where business owners and search professionals can share tips…" at bounding box center [666, 262] width 194 height 33
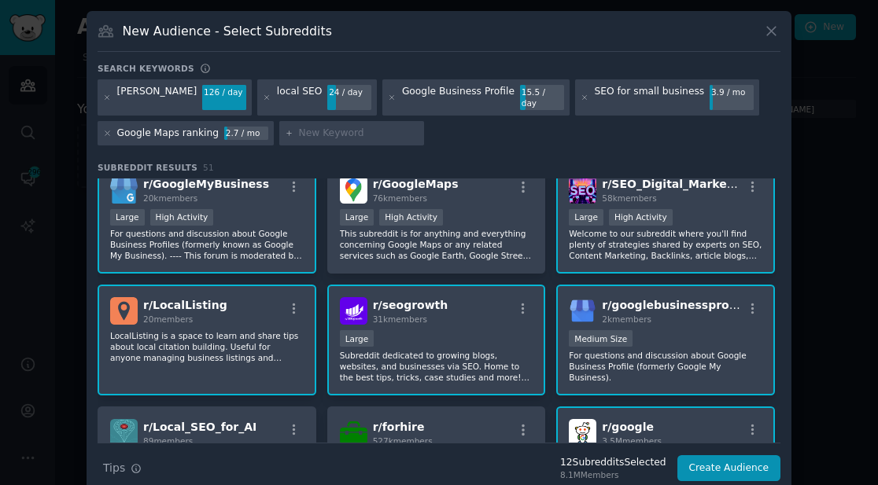
scroll to position [0, 0]
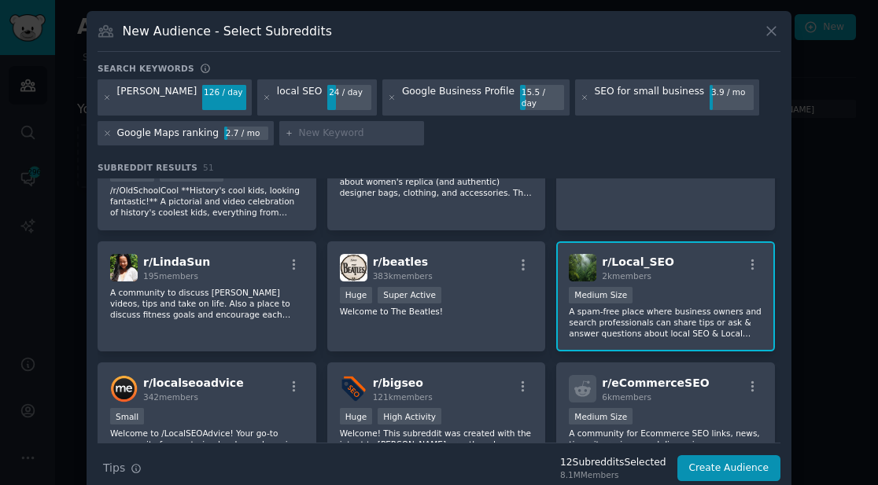
click at [662, 293] on div "1000 - 10,000 members Medium Size" at bounding box center [666, 297] width 194 height 20
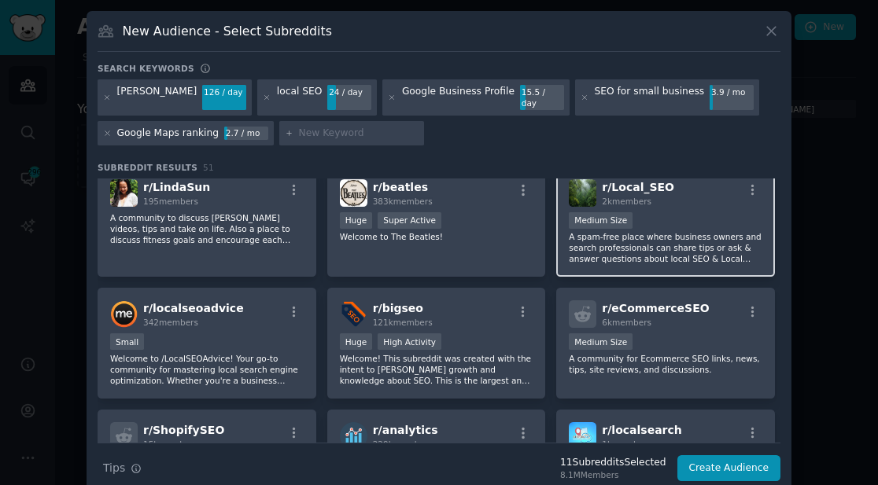
click at [674, 213] on div "1000 - 10,000 members Medium Size" at bounding box center [666, 222] width 194 height 20
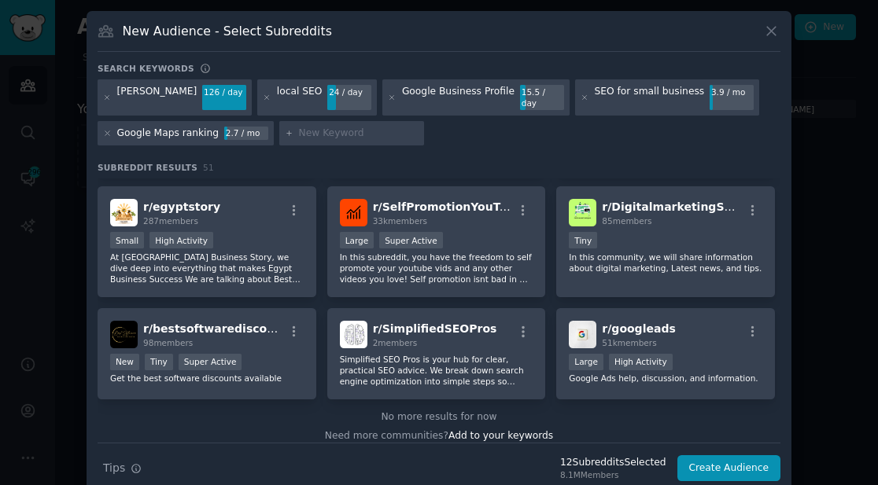
scroll to position [1807, 0]
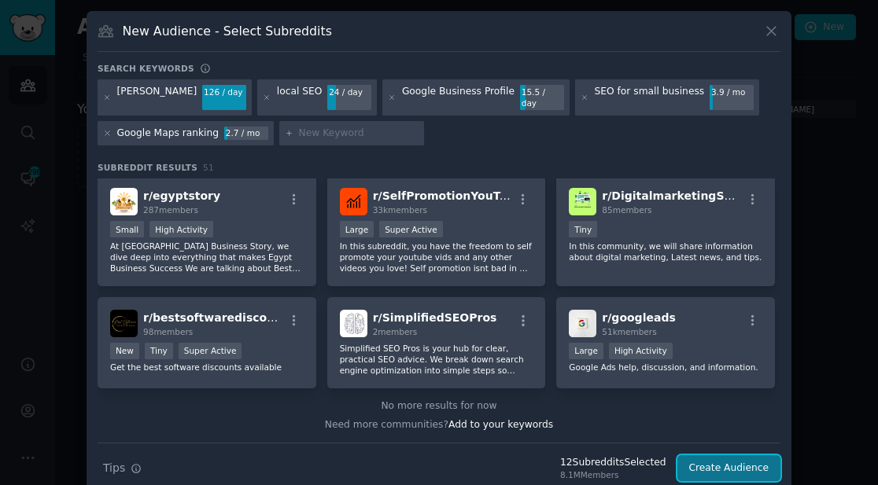
click at [702, 457] on button "Create Audience" at bounding box center [729, 469] width 104 height 27
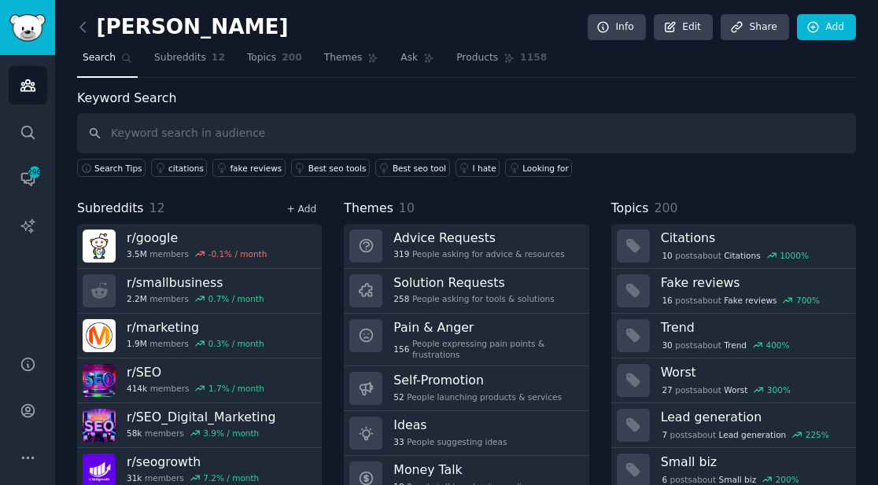
click at [308, 211] on link "+ Add" at bounding box center [301, 209] width 30 height 11
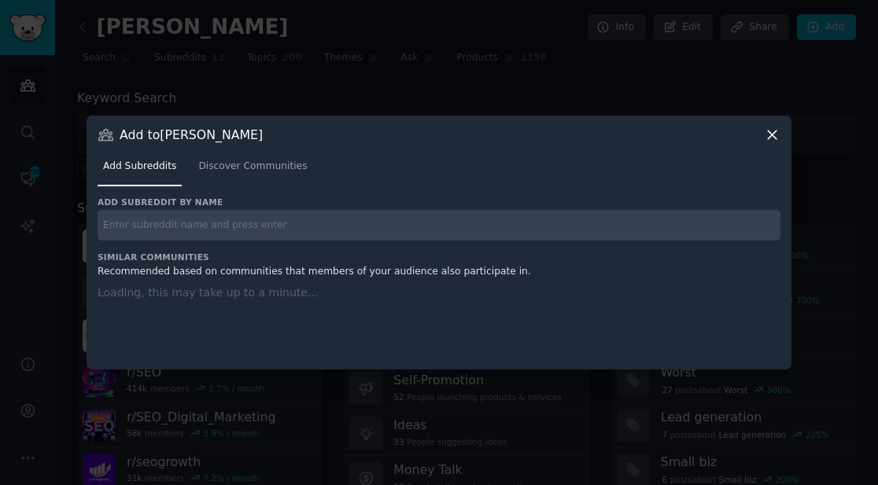
click at [304, 225] on input "text" at bounding box center [439, 225] width 683 height 31
paste input "r/hvacadvice"
type input "r/hvacadvice"
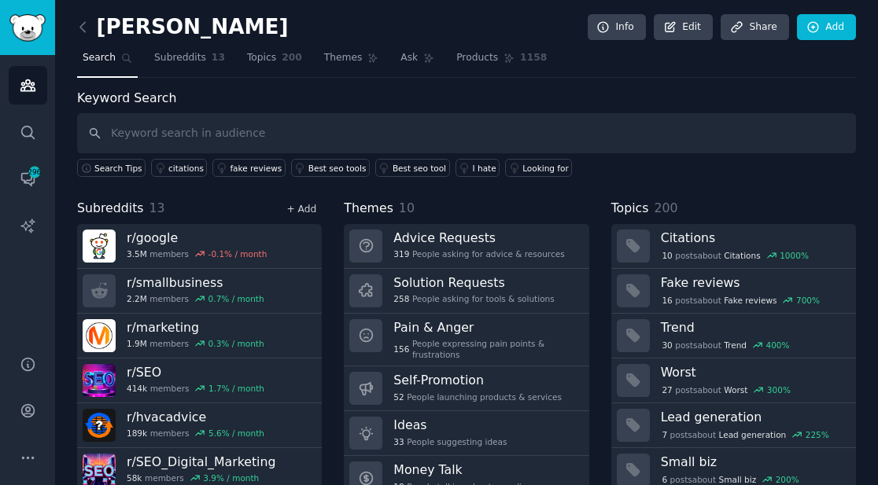
click at [306, 212] on link "+ Add" at bounding box center [301, 209] width 30 height 11
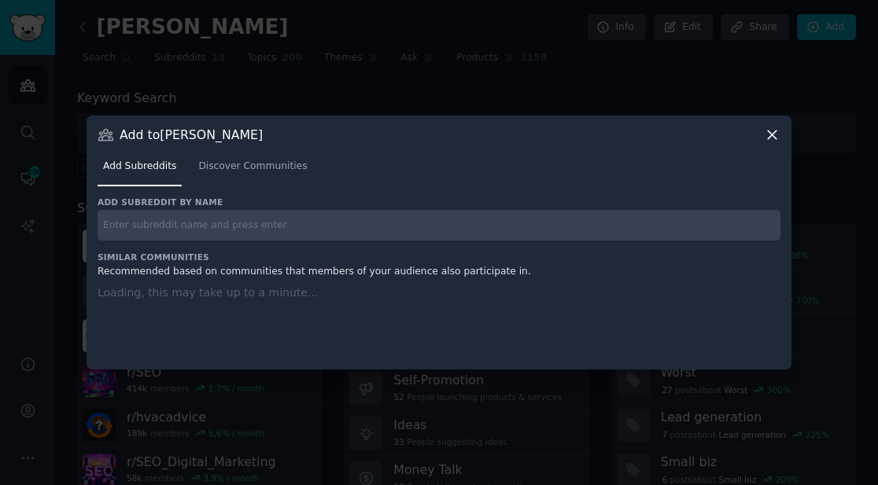
click at [330, 218] on input "text" at bounding box center [439, 225] width 683 height 31
paste input "r/seogrowth"
type input "r/seogrowth"
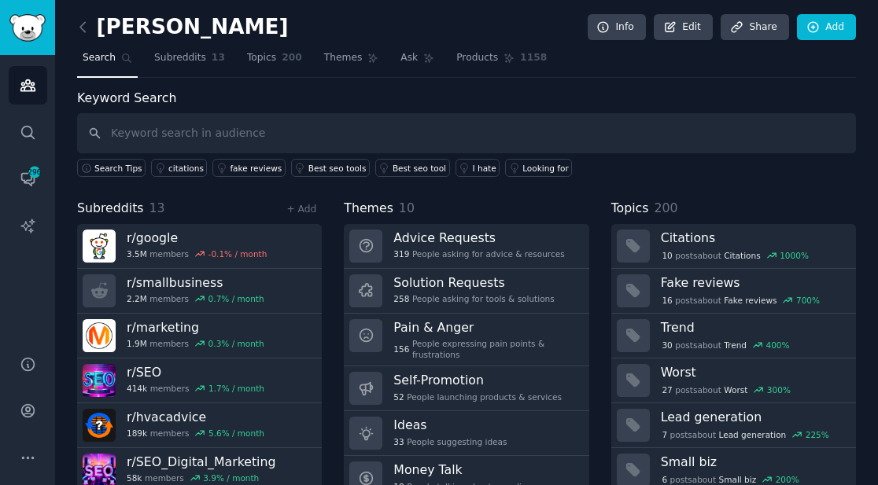
click at [303, 216] on div "+ Add" at bounding box center [301, 209] width 41 height 17
click at [303, 213] on link "+ Add" at bounding box center [301, 209] width 30 height 11
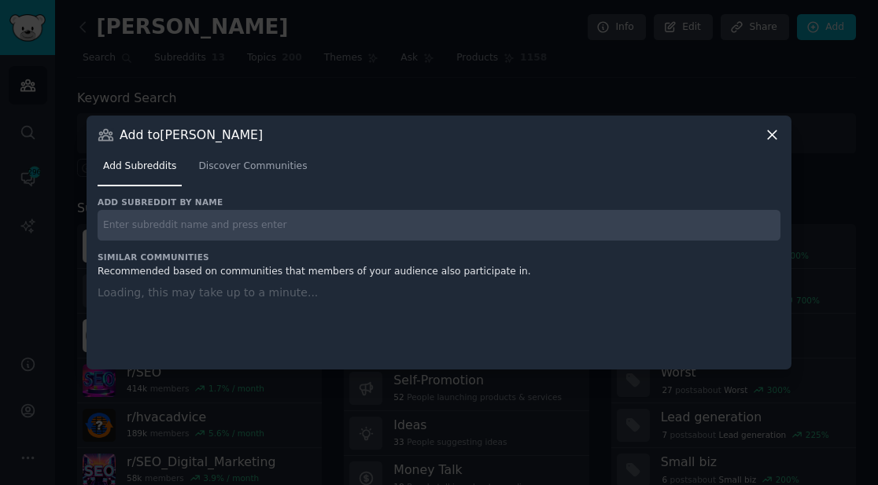
click at [304, 231] on input "text" at bounding box center [439, 225] width 683 height 31
paste input "r/LocalSEONews"
type input "r/LocalSEONews"
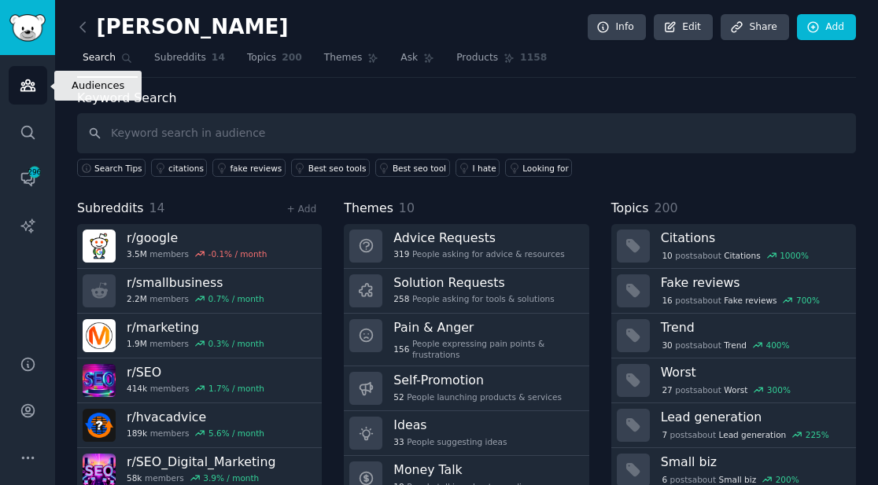
click at [15, 84] on link "Audiences" at bounding box center [28, 85] width 39 height 39
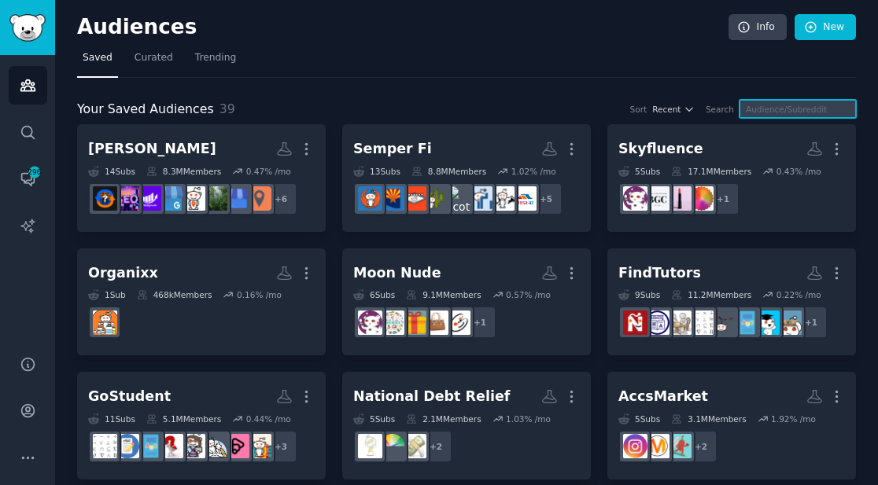
click at [814, 107] on input "text" at bounding box center [798, 109] width 116 height 18
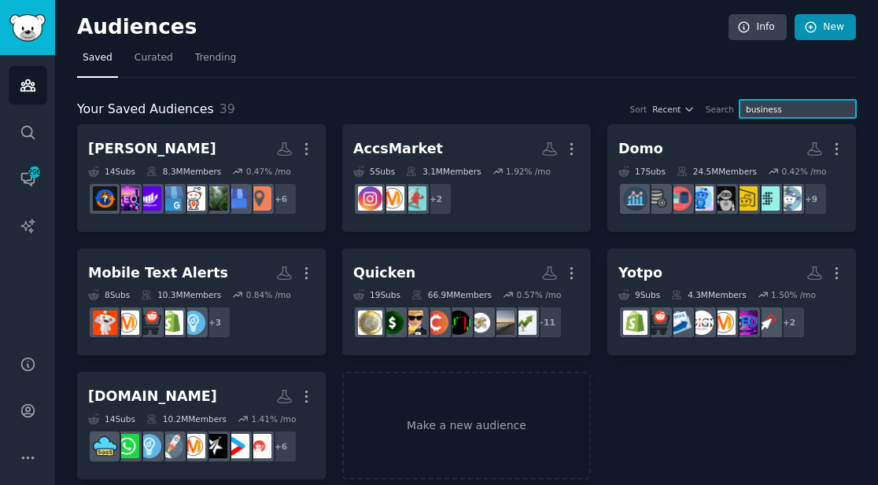
type input "business"
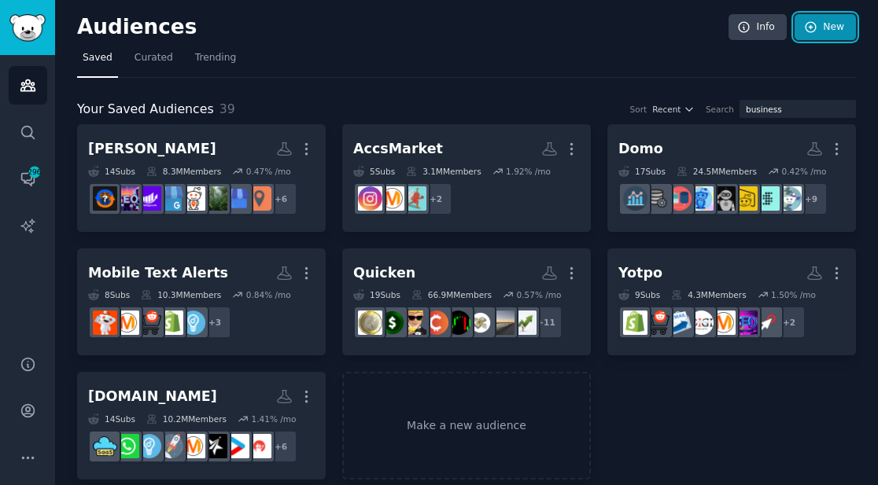
click at [825, 26] on link "New" at bounding box center [825, 27] width 61 height 27
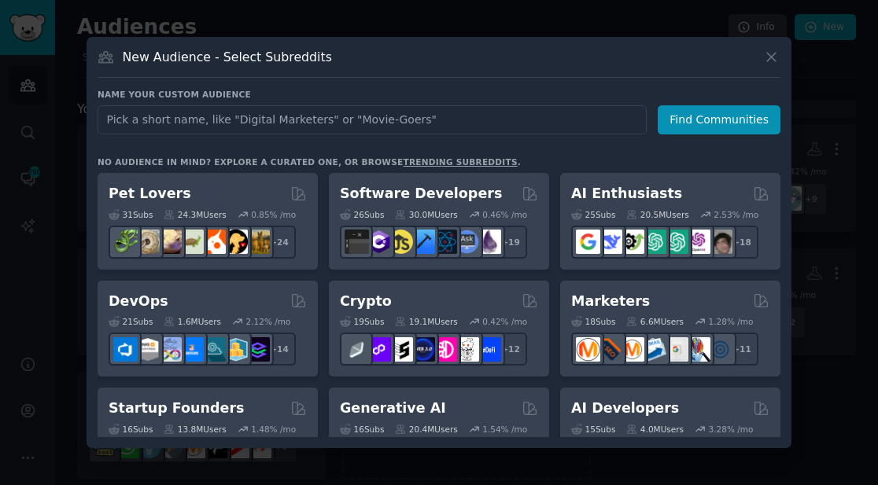
click at [427, 115] on input "text" at bounding box center [372, 119] width 549 height 29
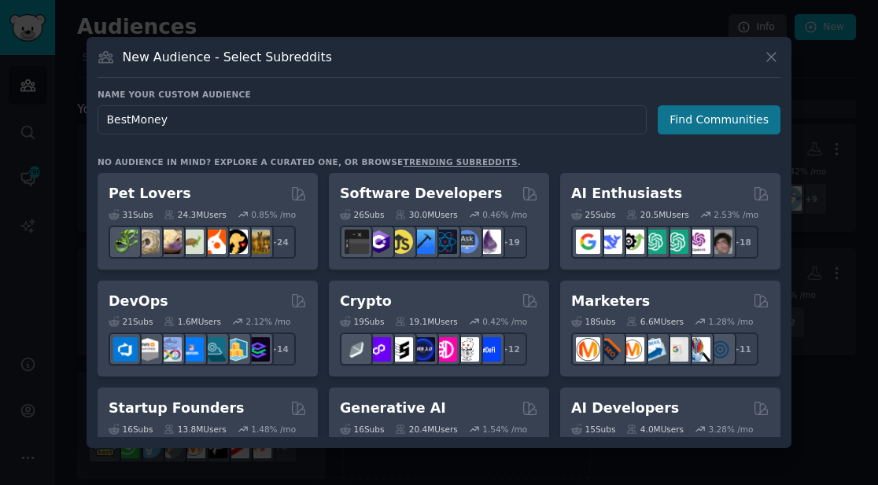
type input "BestMoney"
click at [707, 126] on button "Find Communities" at bounding box center [719, 119] width 123 height 29
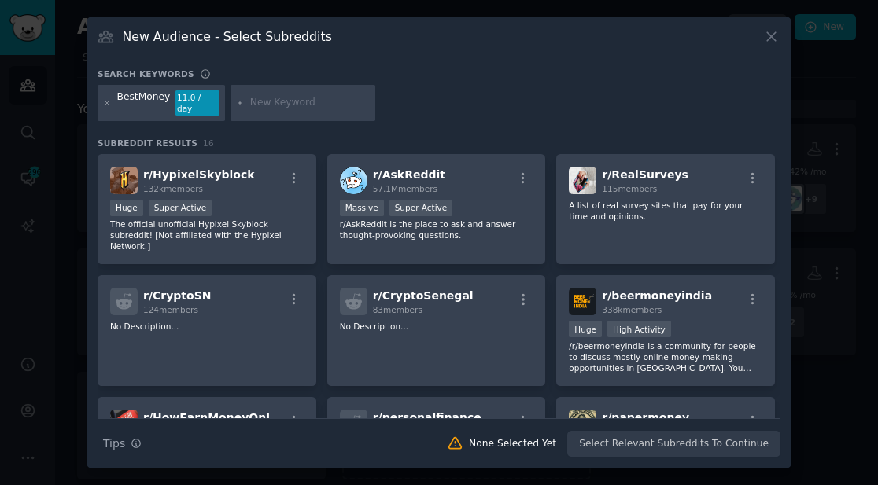
click at [330, 110] on div at bounding box center [303, 103] width 145 height 36
click at [322, 107] on input "text" at bounding box center [310, 103] width 120 height 14
paste input "BestMoney"
type input "BestMoney"
click at [293, 109] on input "text" at bounding box center [310, 103] width 120 height 14
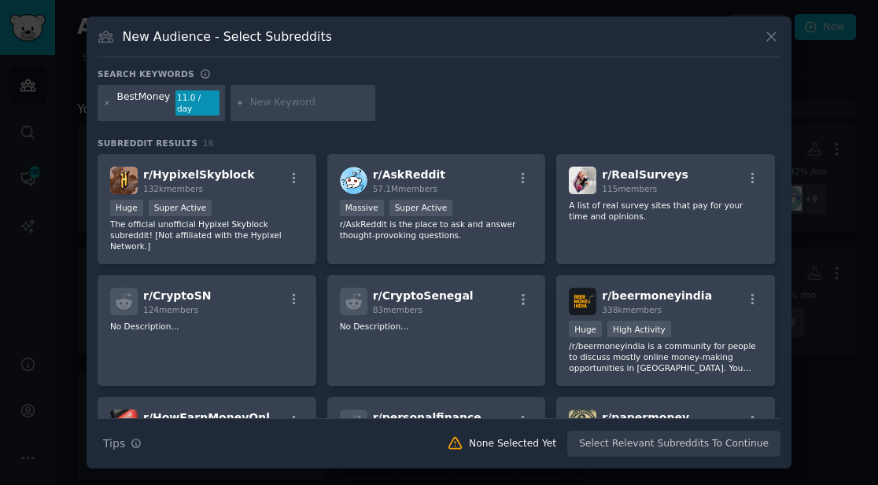
paste input "Best Credit Cards"
type input "Best Credit Cards"
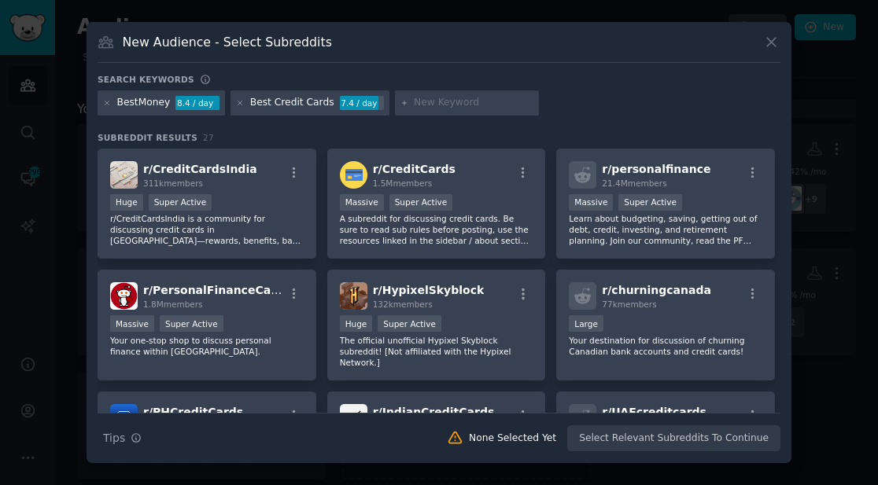
click at [424, 99] on input "text" at bounding box center [474, 103] width 120 height 14
paste input "Best Pet Insurance"
type input "Best Pet Insurance"
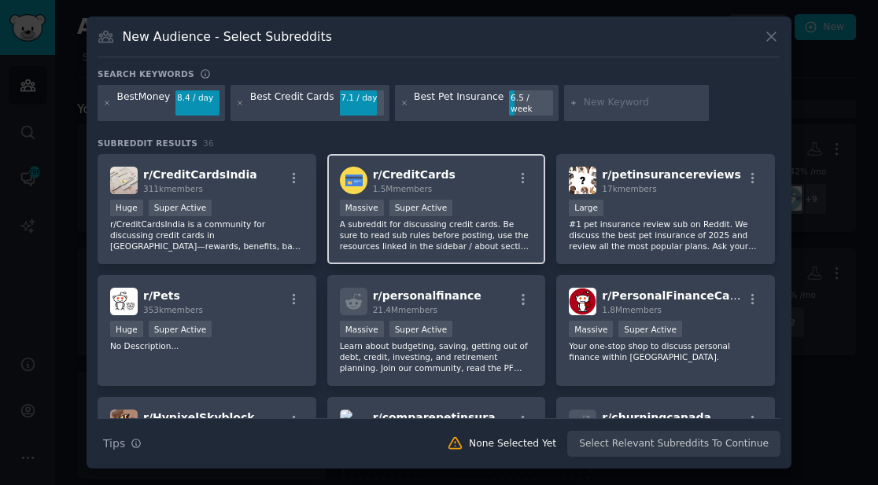
click at [445, 238] on p "A subreddit for discussing credit cards. Be sure to read sub rules before posti…" at bounding box center [437, 235] width 194 height 33
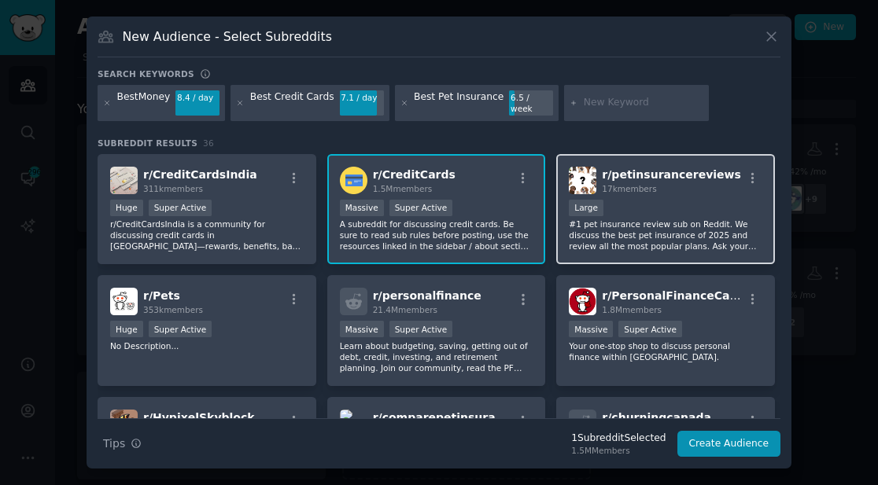
click at [655, 236] on p "#1 pet insurance review sub on Reddit. We discuss the best pet insurance of 202…" at bounding box center [666, 235] width 194 height 33
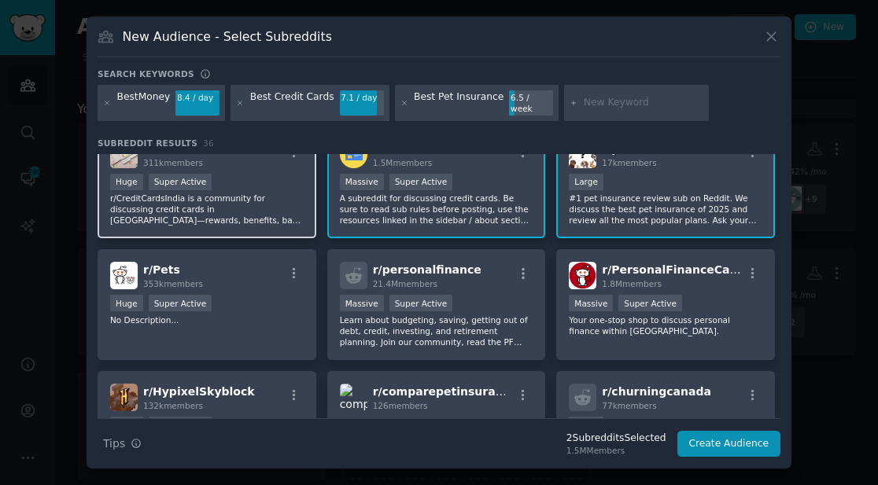
click at [274, 210] on p "r/CreditCardsIndia is a community for discussing credit cards in [GEOGRAPHIC_DA…" at bounding box center [207, 209] width 194 height 33
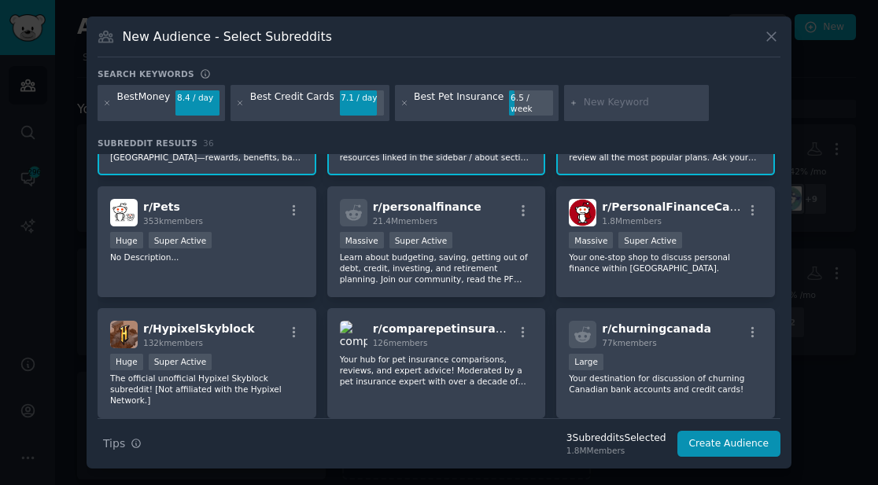
scroll to position [94, 0]
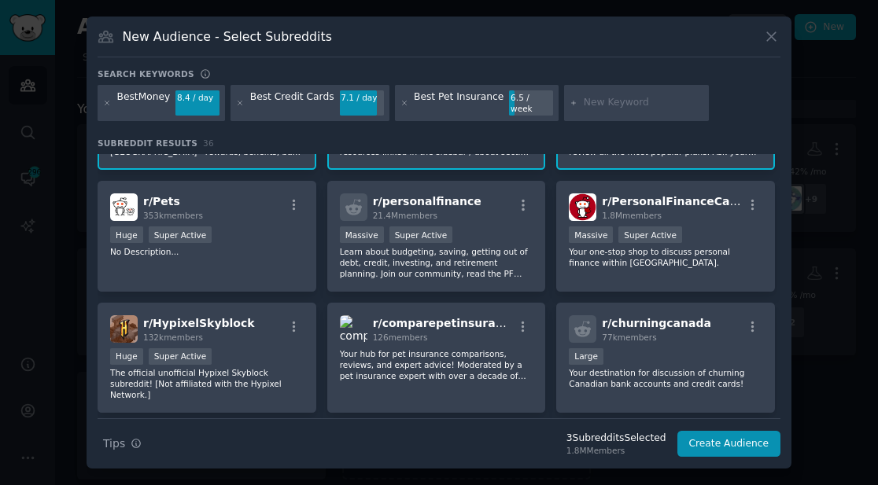
click at [274, 210] on div "r/ Pets 353k members" at bounding box center [207, 208] width 194 height 28
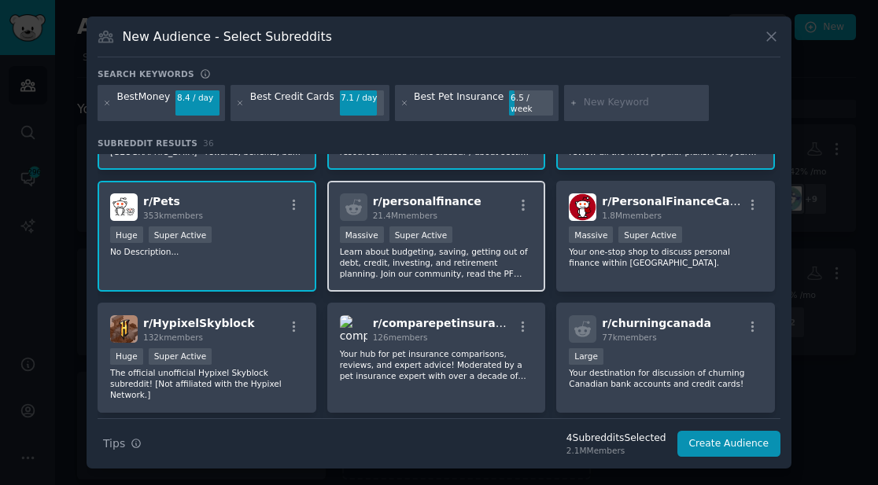
click at [489, 238] on div "Massive Super Active" at bounding box center [437, 237] width 194 height 20
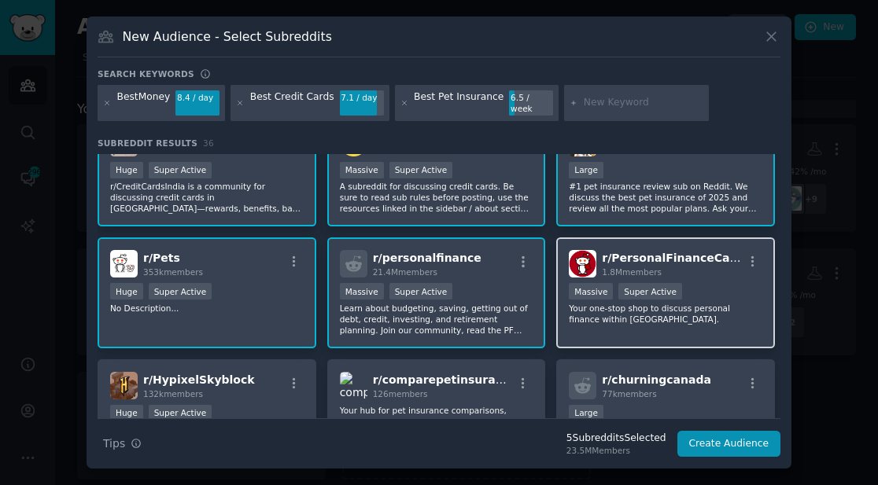
scroll to position [37, 0]
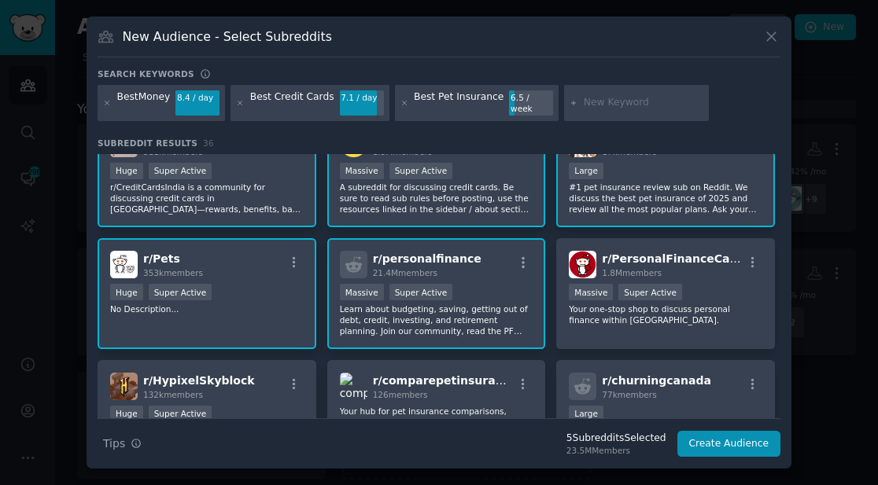
click at [288, 182] on p "r/CreditCardsIndia is a community for discussing credit cards in [GEOGRAPHIC_DA…" at bounding box center [207, 198] width 194 height 33
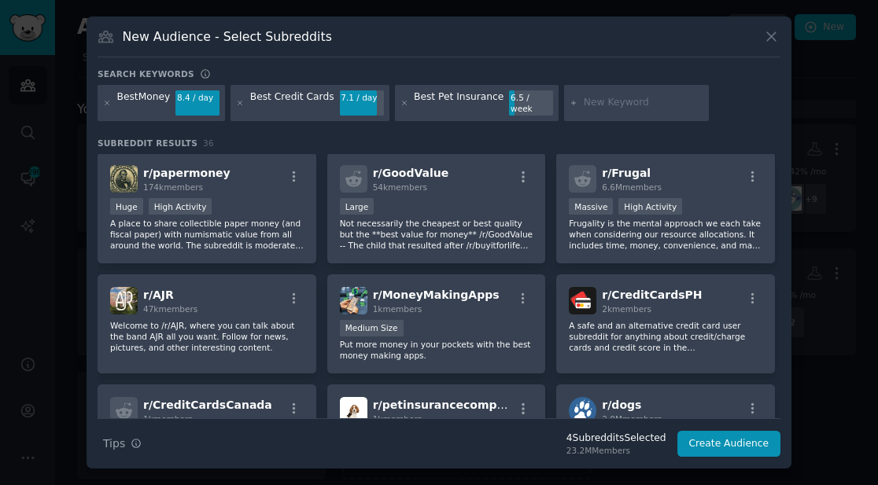
scroll to position [857, 0]
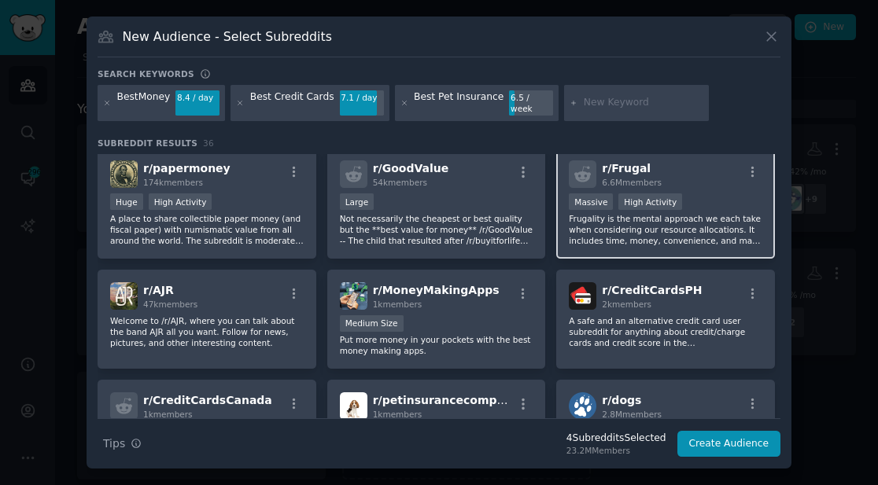
click at [681, 224] on p "Frugality is the mental approach we each take when considering our resource all…" at bounding box center [666, 229] width 194 height 33
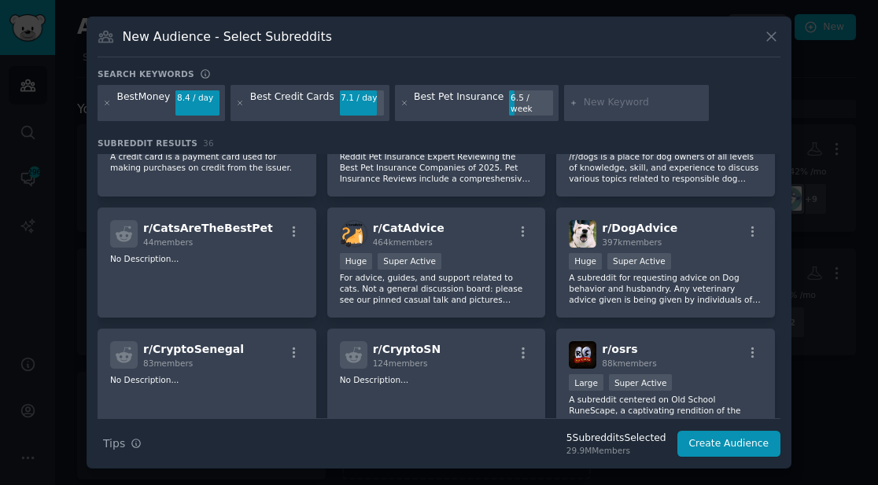
scroll to position [1155, 0]
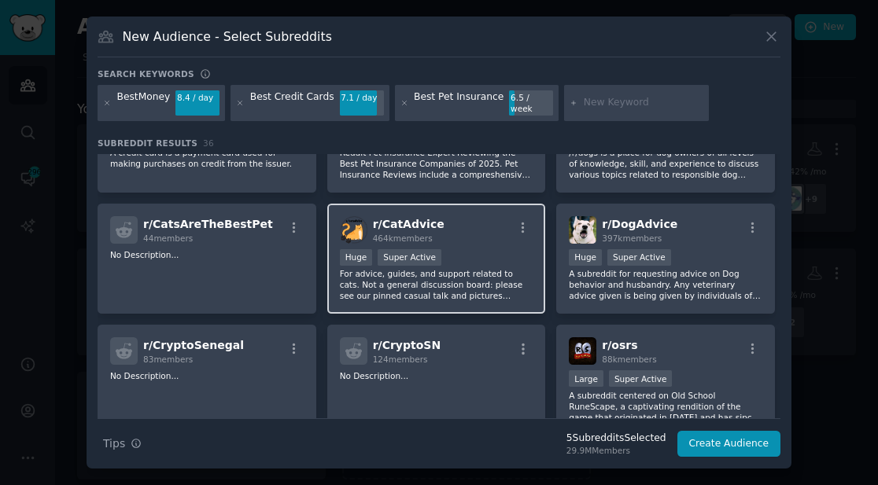
click at [489, 279] on p "For advice, guides, and support related to cats. Not a general discussion board…" at bounding box center [437, 284] width 194 height 33
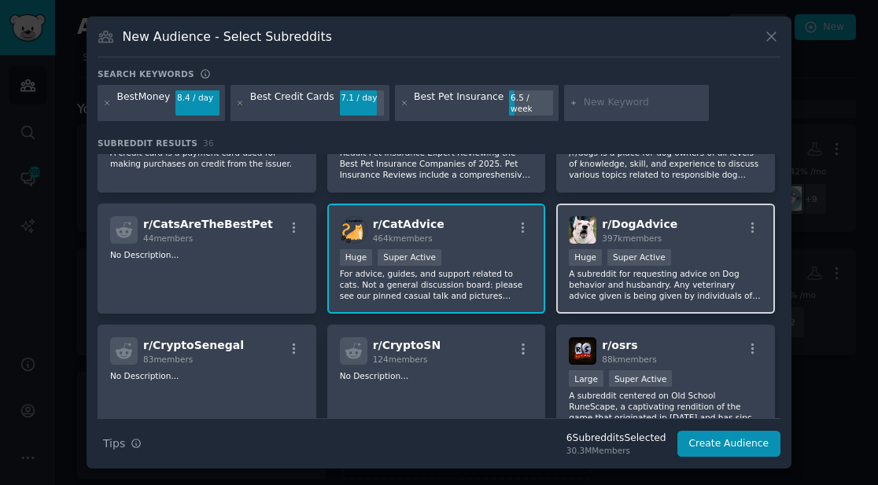
click at [592, 277] on p "A subreddit for requesting advice on Dog behavior and husbandry. Any veterinary…" at bounding box center [666, 284] width 194 height 33
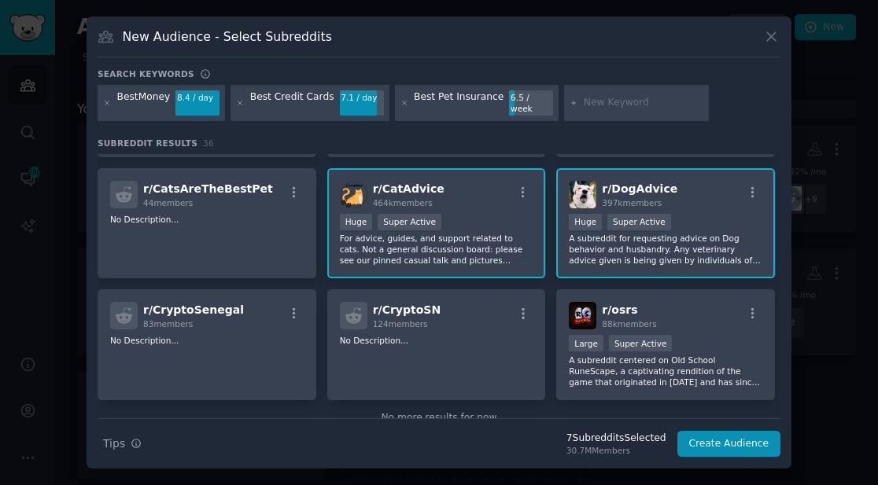
scroll to position [1207, 0]
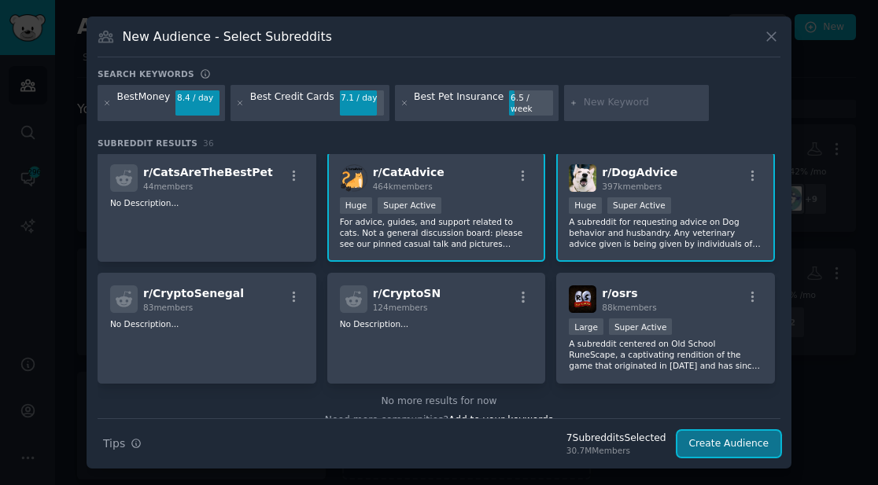
click at [715, 440] on button "Create Audience" at bounding box center [729, 444] width 104 height 27
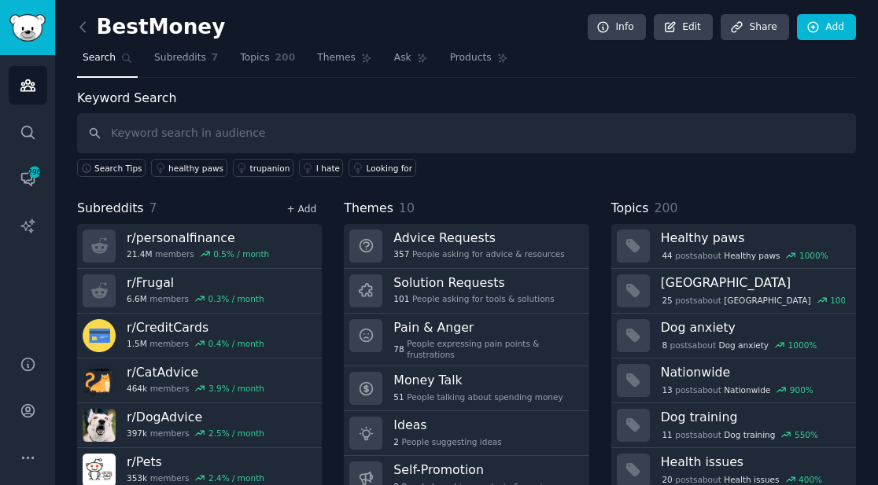
click at [296, 207] on link "+ Add" at bounding box center [301, 209] width 30 height 11
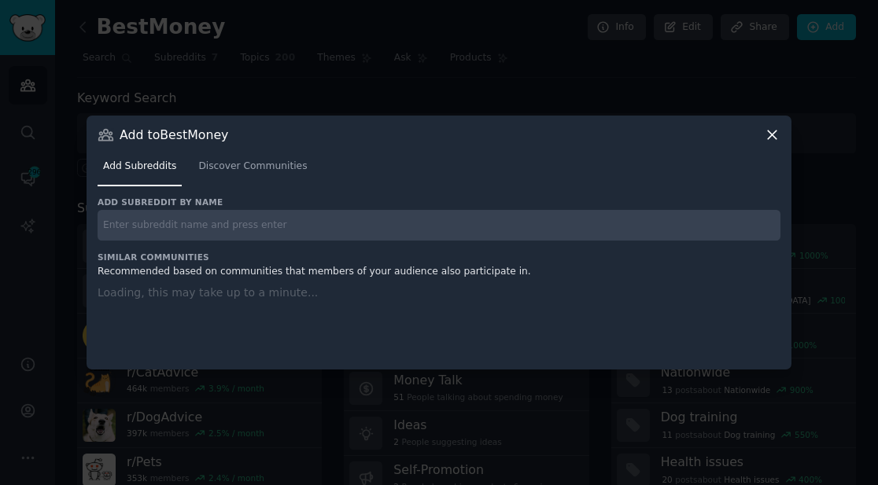
click at [280, 228] on input "text" at bounding box center [439, 225] width 683 height 31
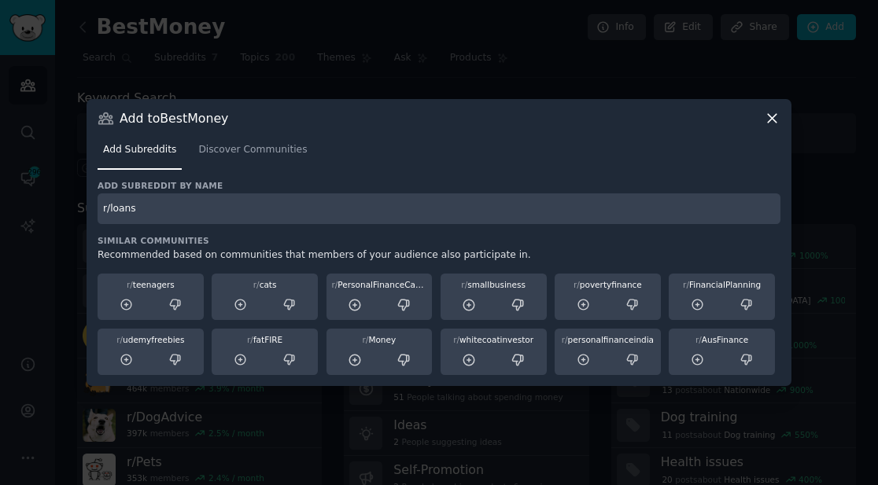
type input "r/loans"
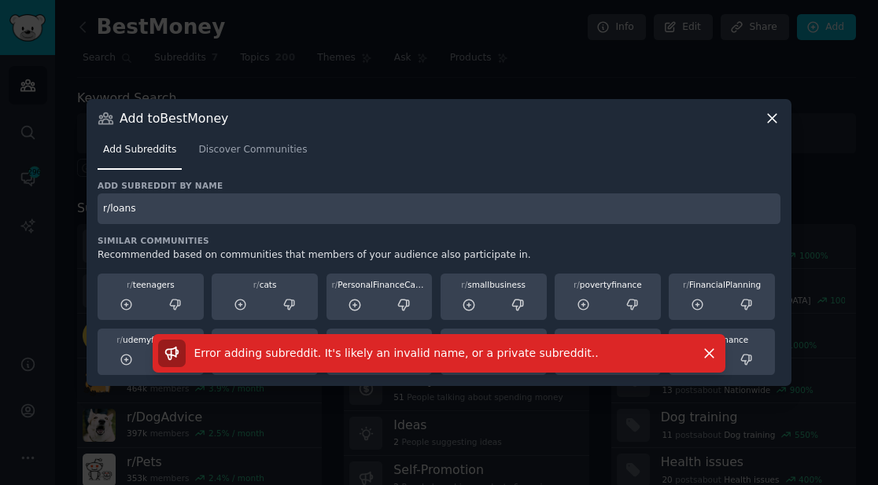
click at [771, 121] on icon at bounding box center [772, 118] width 17 height 17
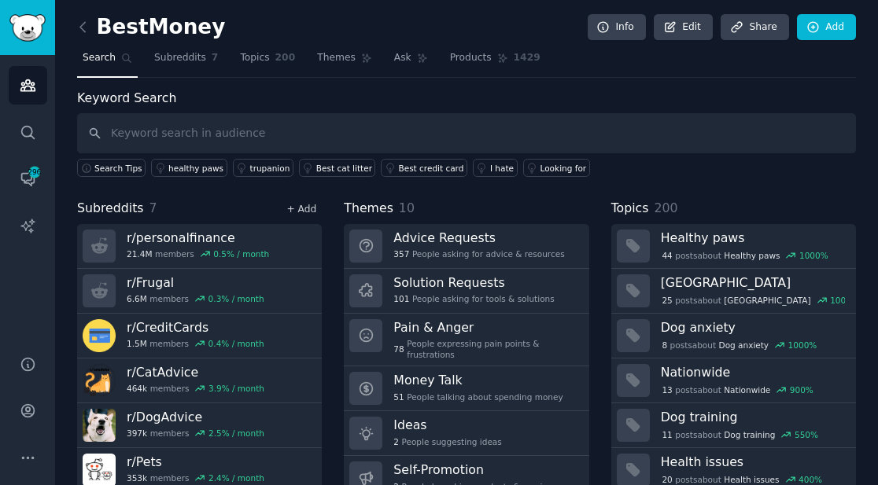
click at [314, 213] on link "+ Add" at bounding box center [301, 209] width 30 height 11
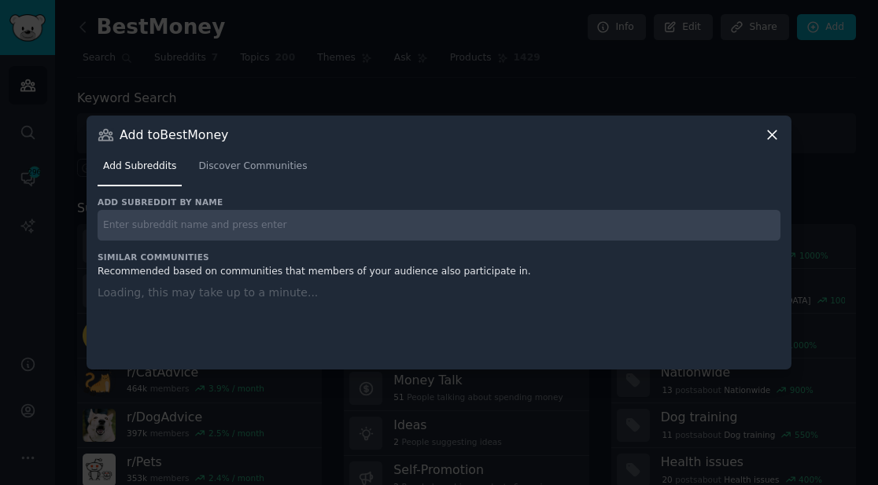
click at [308, 216] on input "text" at bounding box center [439, 225] width 683 height 31
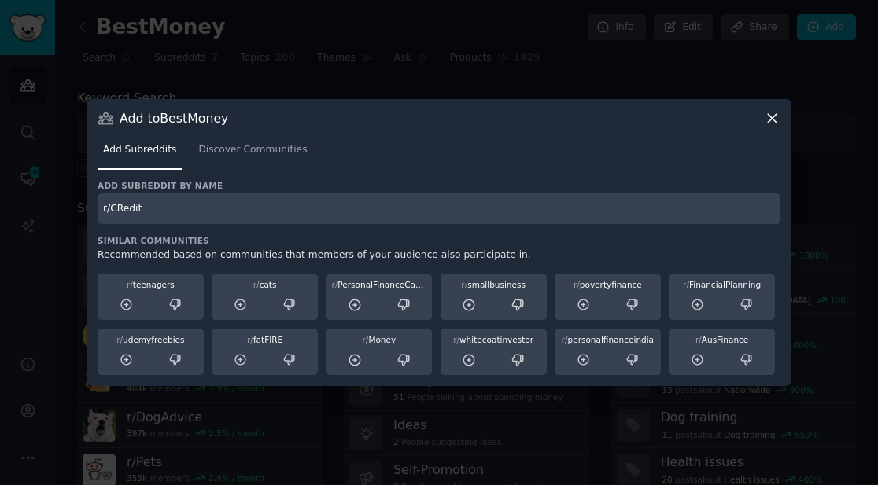
type input "r/CRedit"
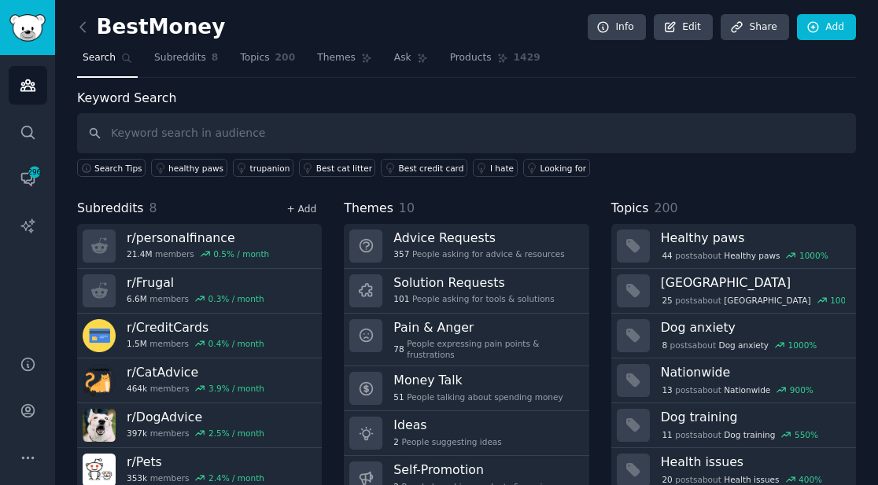
click at [301, 212] on link "+ Add" at bounding box center [301, 209] width 30 height 11
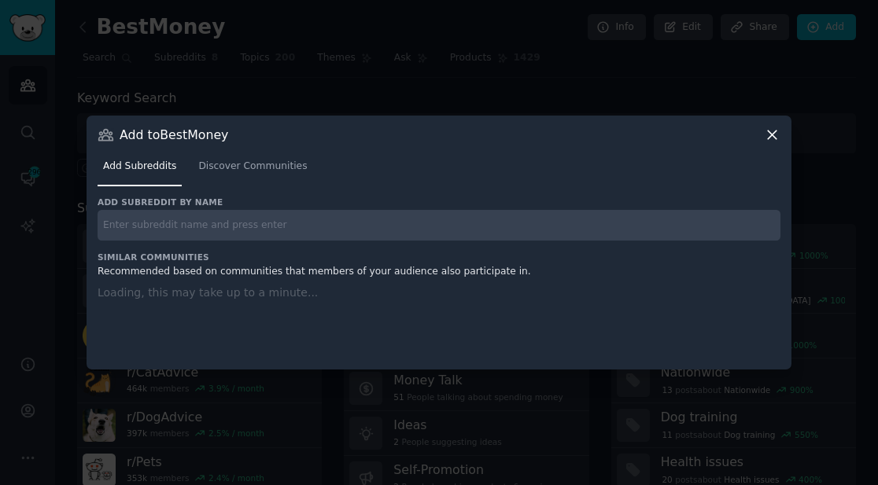
click at [309, 226] on input "text" at bounding box center [439, 225] width 683 height 31
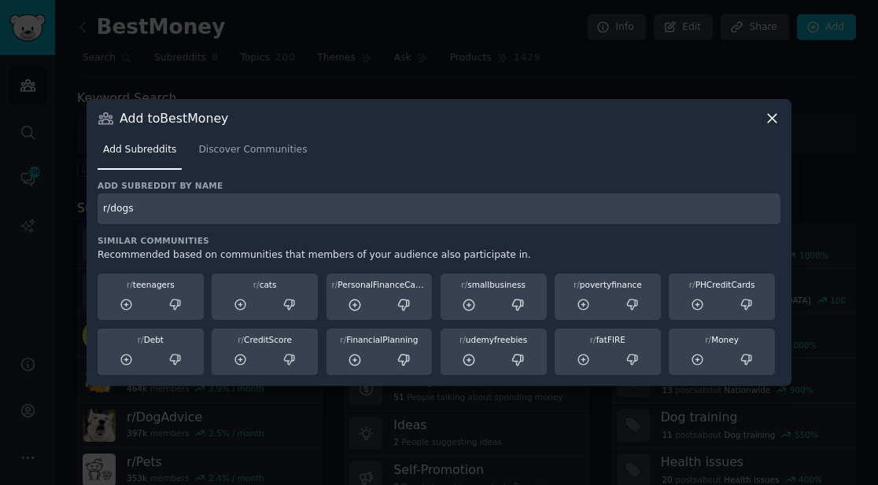
type input "r/dogs"
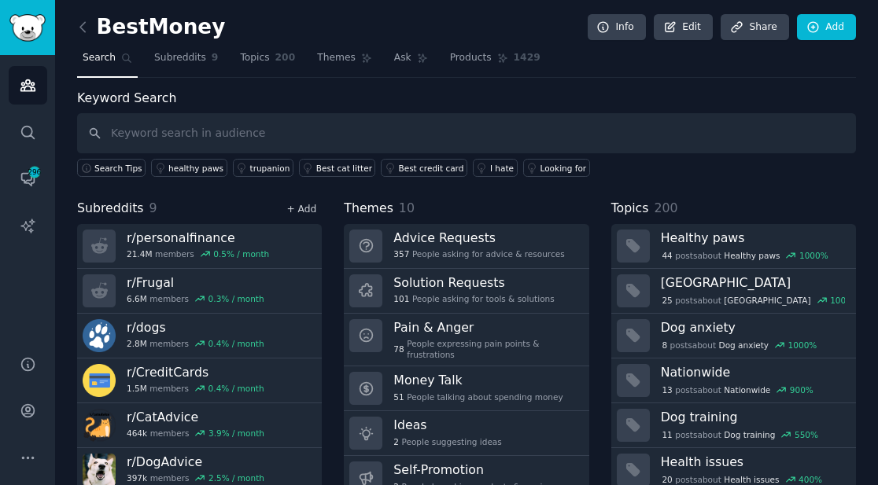
click at [311, 209] on link "+ Add" at bounding box center [301, 209] width 30 height 11
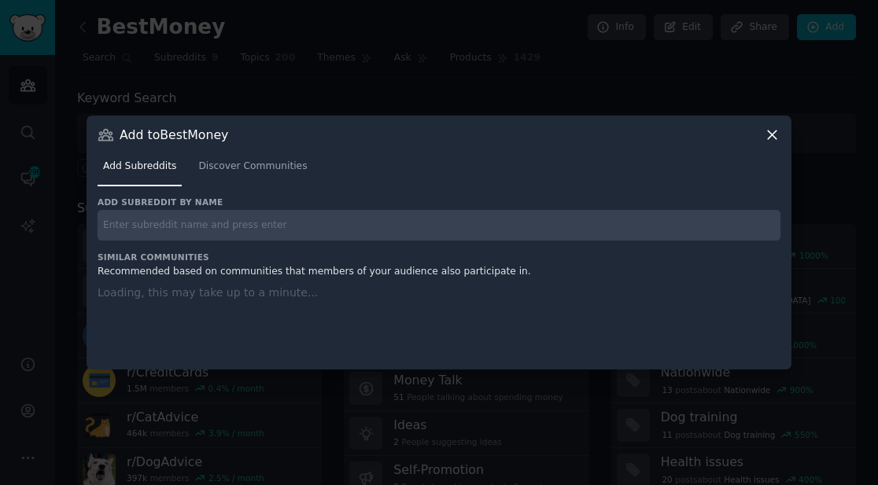
click at [337, 223] on input "text" at bounding box center [439, 225] width 683 height 31
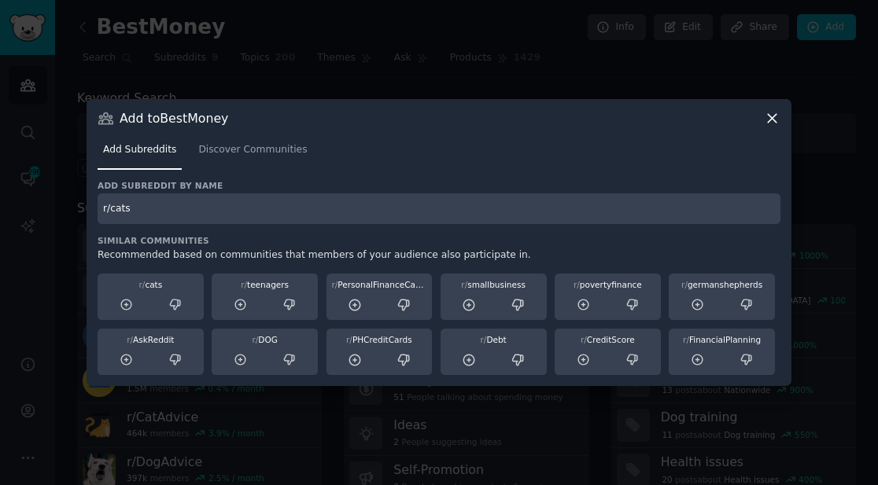
type input "r/cats"
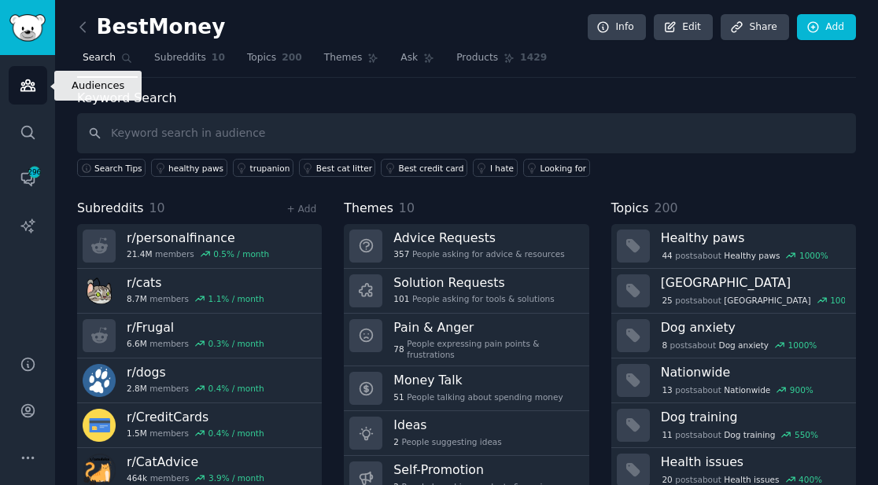
click at [34, 76] on link "Audiences" at bounding box center [28, 85] width 39 height 39
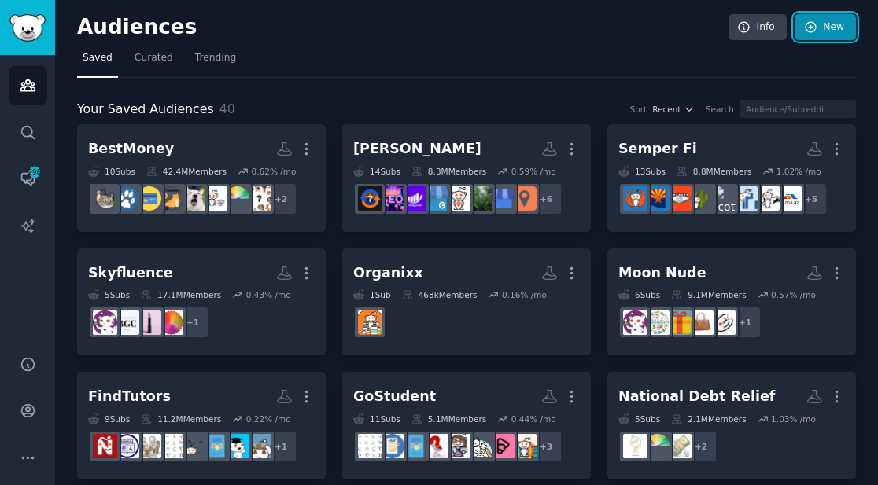
click at [833, 34] on link "New" at bounding box center [825, 27] width 61 height 27
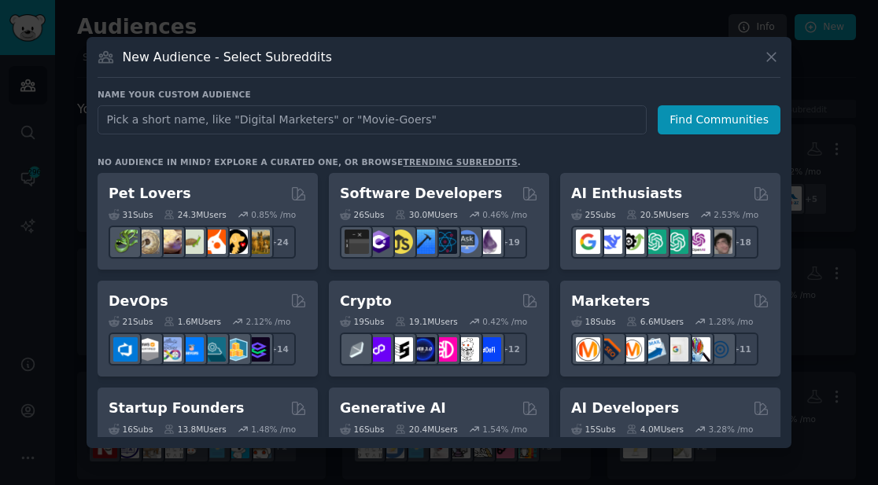
click at [463, 121] on input "text" at bounding box center [372, 119] width 549 height 29
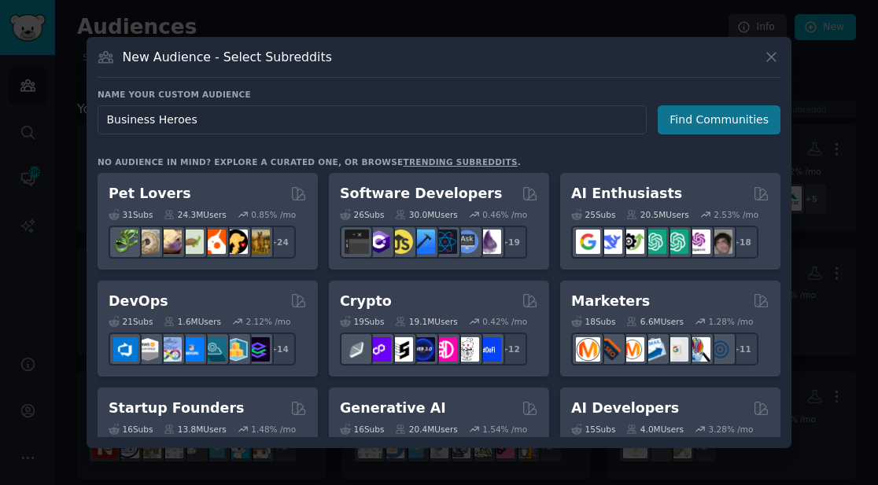
type input "Business Heroes"
click at [749, 128] on button "Find Communities" at bounding box center [719, 119] width 123 height 29
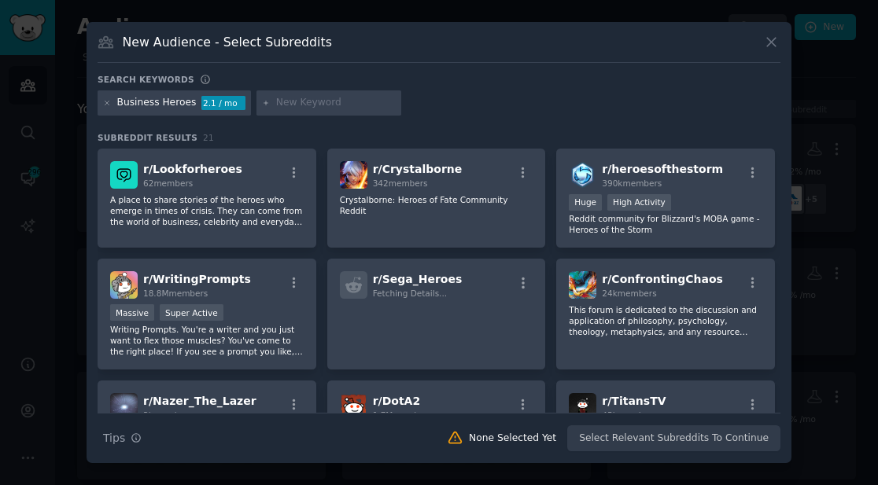
click at [321, 99] on input "text" at bounding box center [336, 103] width 120 height 14
paste input "r/smallbusiness"
drag, startPoint x: 280, startPoint y: 101, endPoint x: 271, endPoint y: 101, distance: 9.4
click at [271, 101] on div "r/smallbusiness" at bounding box center [328, 102] width 145 height 25
click at [296, 104] on input "smallbusiness" at bounding box center [336, 103] width 120 height 14
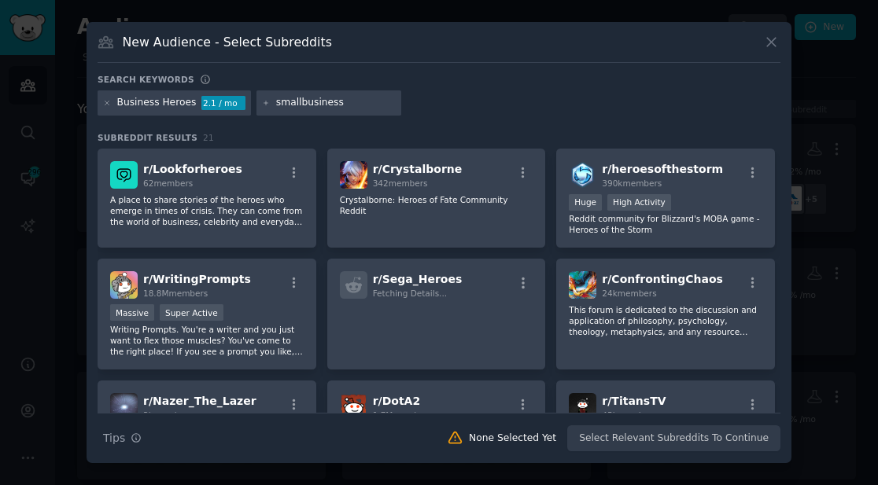
type input "small business"
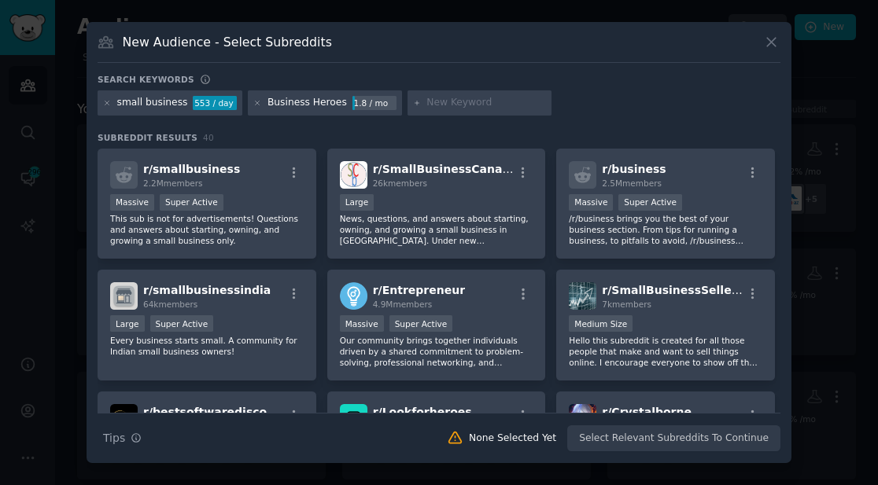
click at [430, 103] on input "text" at bounding box center [486, 103] width 120 height 14
paste input "r/Entrepreneur"
click at [426, 102] on input "r/Entrepreneur" at bounding box center [486, 103] width 120 height 14
type input "Entrepreneur"
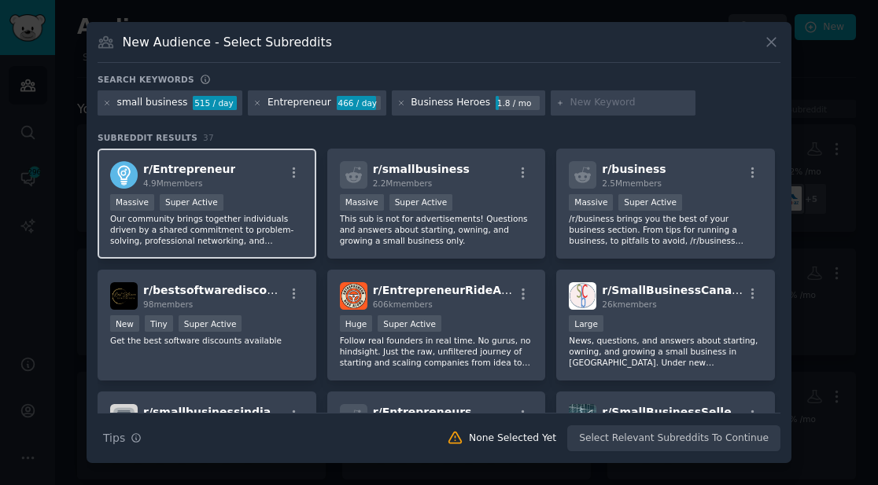
click at [270, 215] on p "Our community brings together individuals driven by a shared commitment to prob…" at bounding box center [207, 229] width 194 height 33
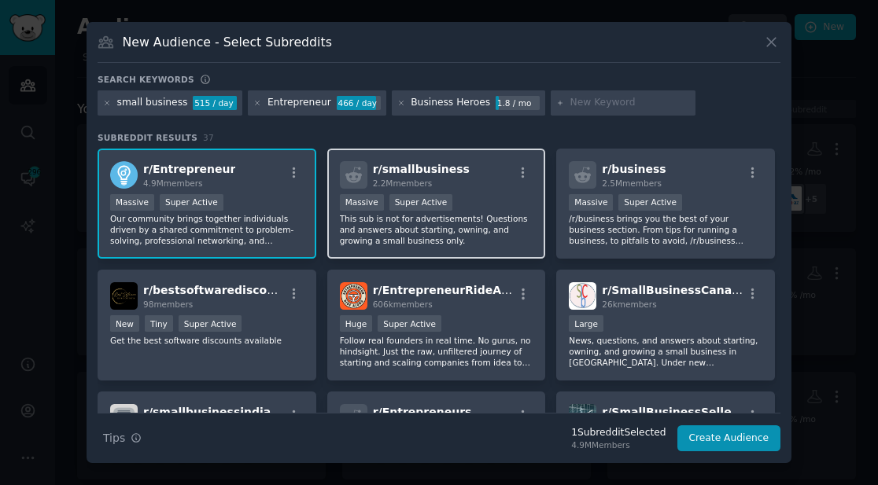
click at [403, 228] on p "This sub is not for advertisements! Questions and answers about starting, ownin…" at bounding box center [437, 229] width 194 height 33
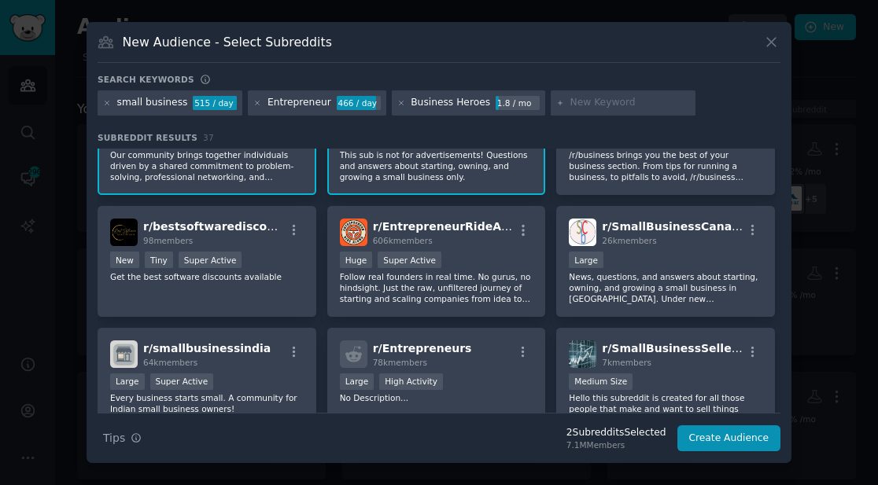
scroll to position [84, 0]
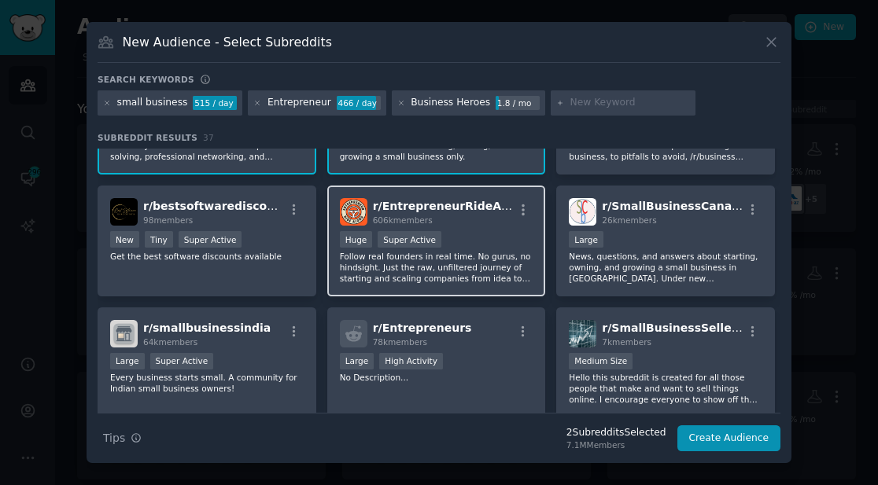
click at [471, 273] on p "Follow real founders in real time. No gurus, no hindsight. Just the raw, unfilt…" at bounding box center [437, 267] width 194 height 33
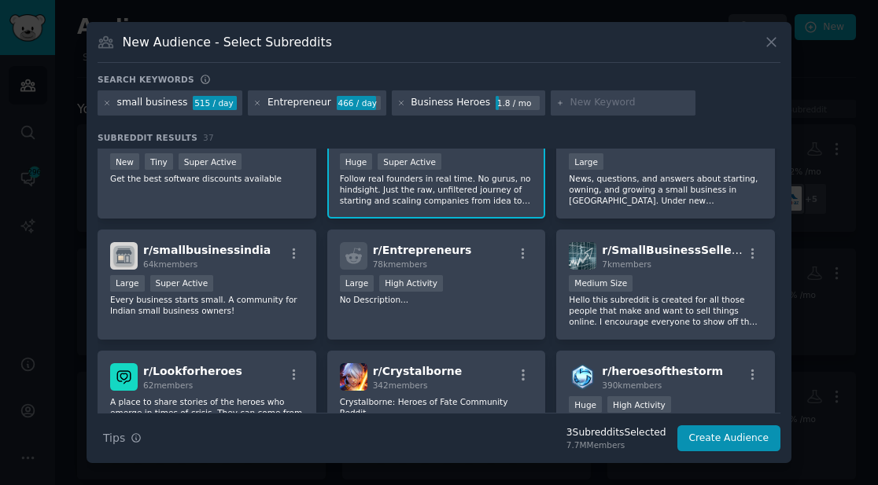
scroll to position [164, 0]
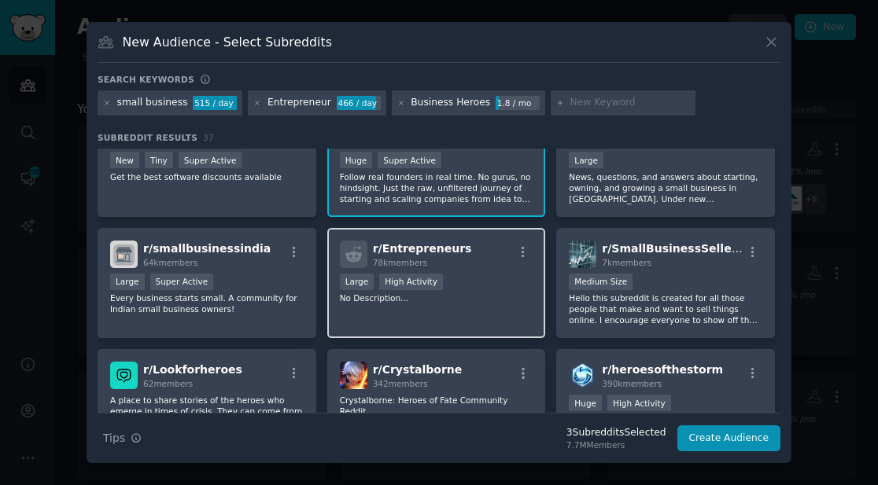
click at [491, 304] on div "r/ Entrepreneurs 78k members Large High Activity No Description..." at bounding box center [436, 283] width 219 height 111
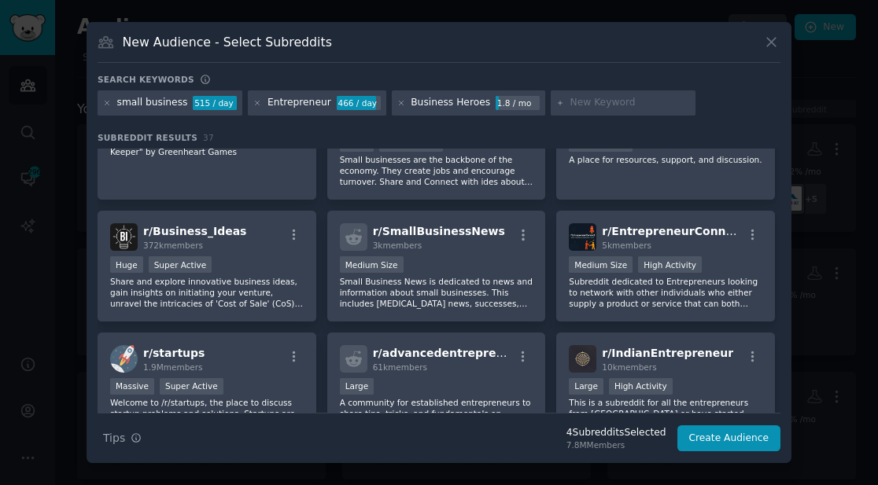
scroll to position [783, 0]
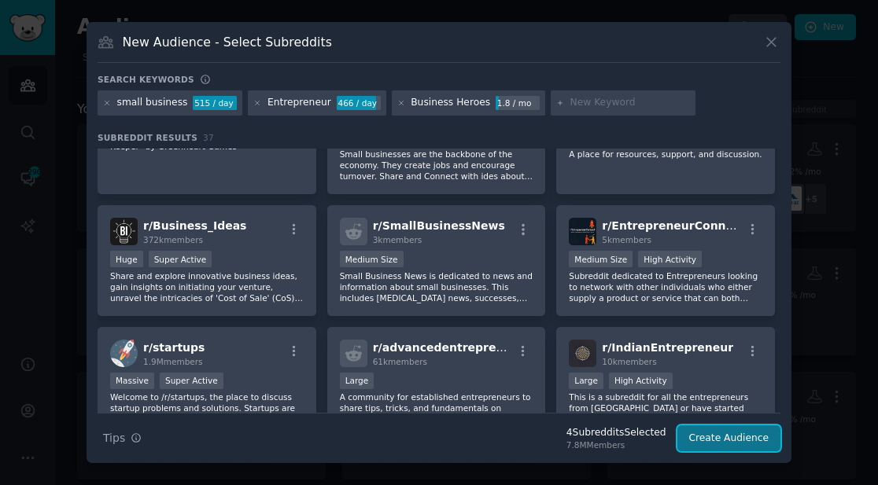
click at [696, 437] on button "Create Audience" at bounding box center [729, 439] width 104 height 27
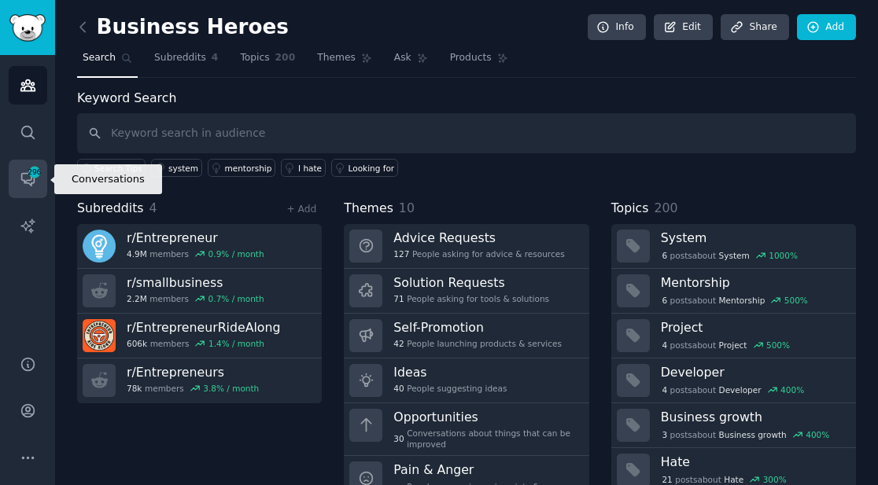
click at [28, 185] on icon "Sidebar" at bounding box center [28, 179] width 17 height 17
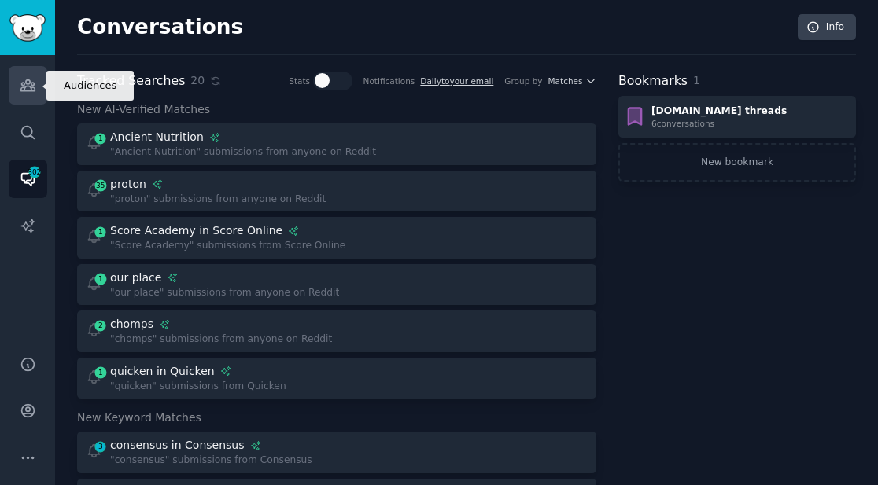
click at [26, 89] on icon "Sidebar" at bounding box center [28, 85] width 17 height 17
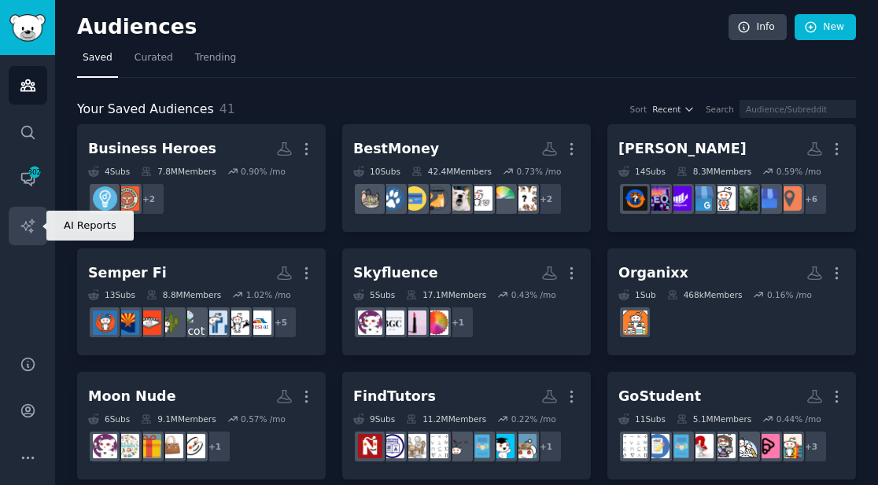
click at [20, 219] on icon "Sidebar" at bounding box center [28, 226] width 17 height 17
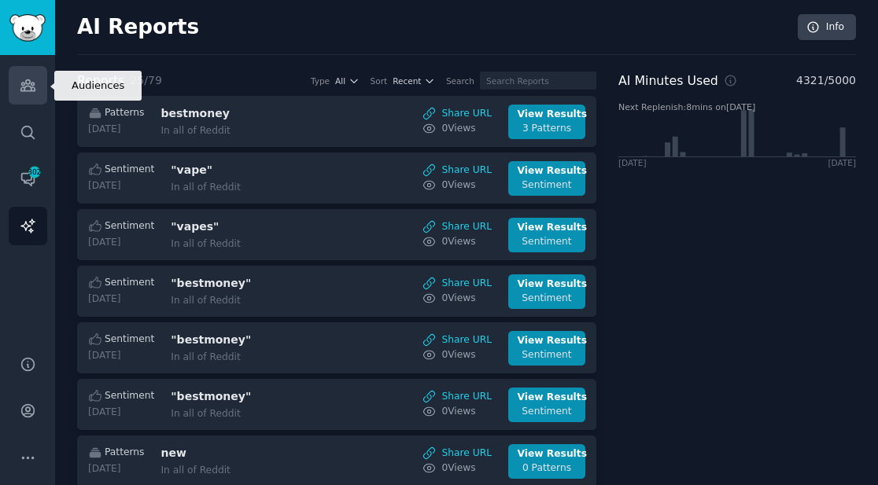
click at [31, 79] on icon "Sidebar" at bounding box center [28, 85] width 17 height 17
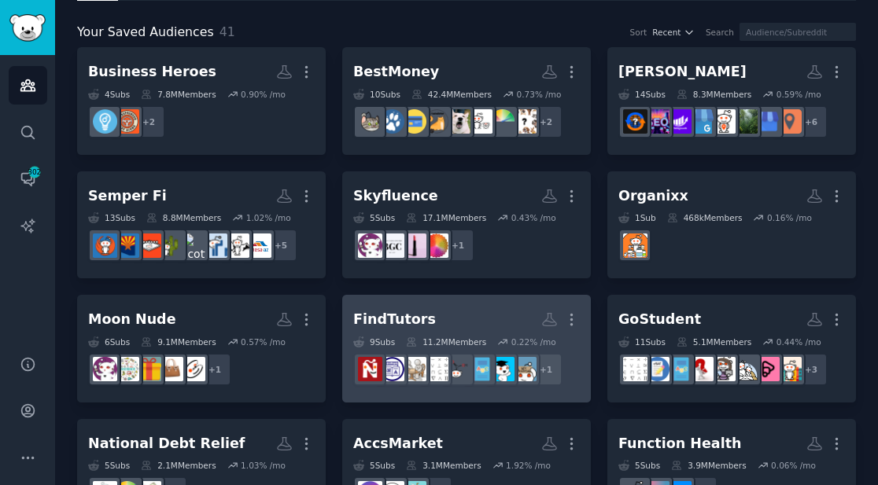
scroll to position [70, 0]
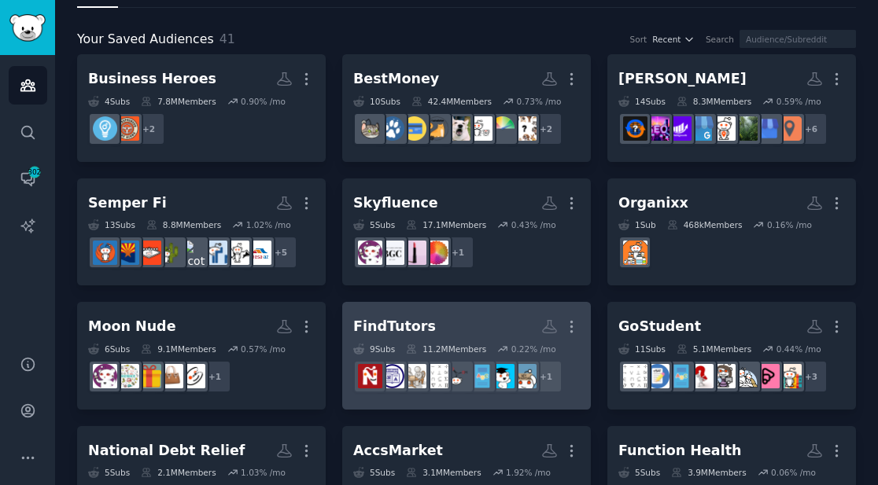
click at [474, 213] on h2 "Skyfluence More" at bounding box center [466, 204] width 227 height 28
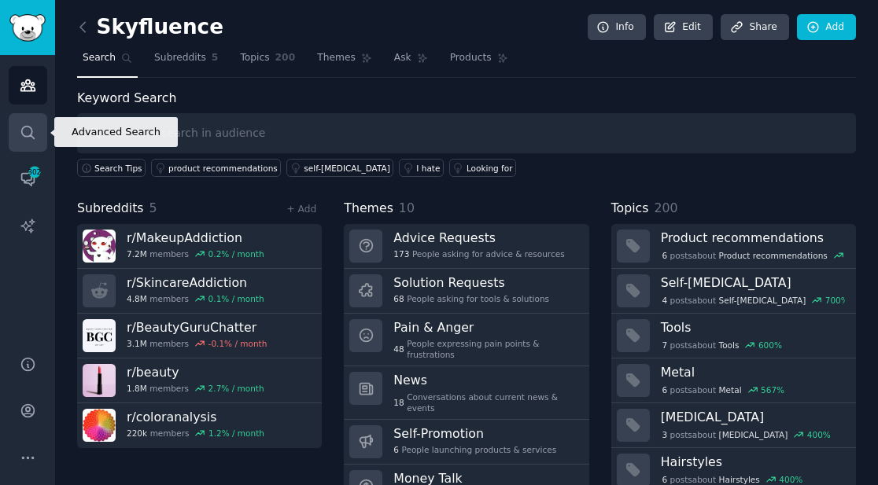
click at [33, 124] on icon "Sidebar" at bounding box center [28, 132] width 17 height 17
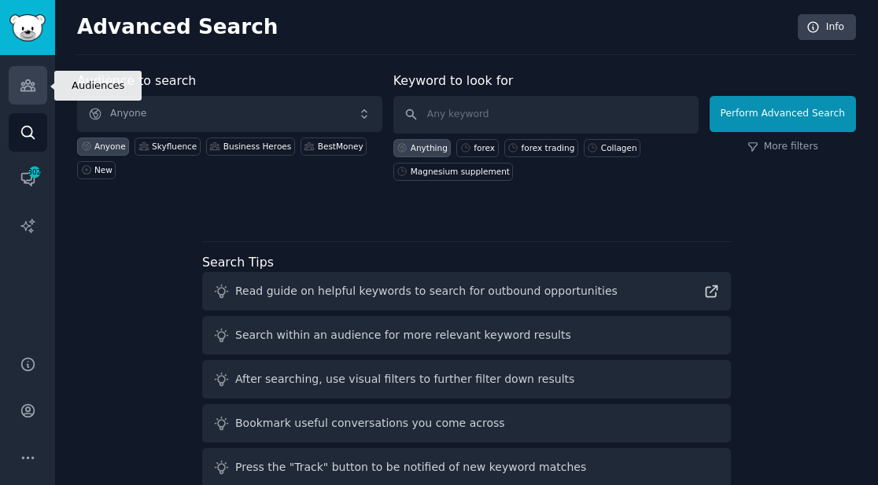
click at [38, 94] on link "Audiences" at bounding box center [28, 85] width 39 height 39
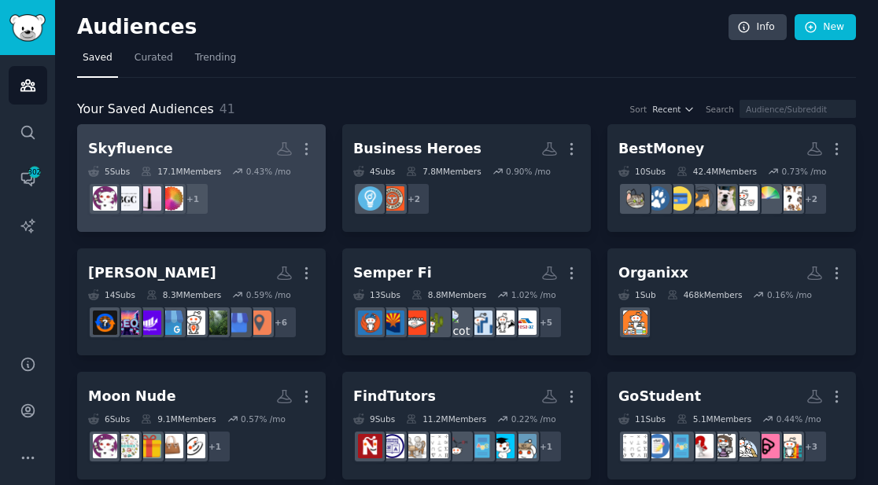
click at [295, 199] on dd "+ 1" at bounding box center [201, 199] width 227 height 44
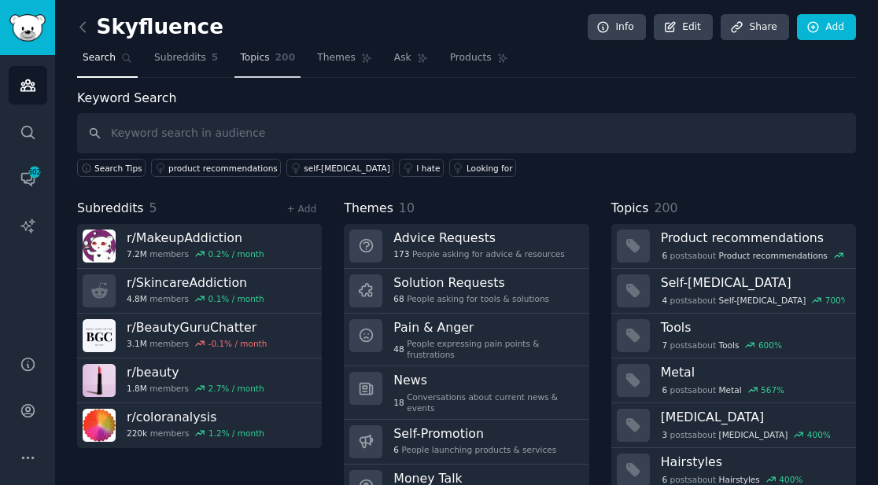
click at [261, 59] on span "Topics" at bounding box center [254, 58] width 29 height 14
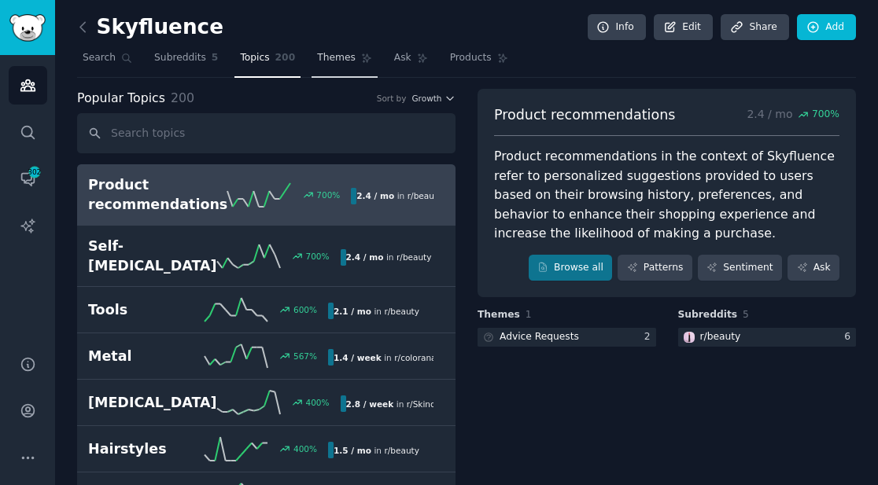
click at [338, 61] on span "Themes" at bounding box center [336, 58] width 39 height 14
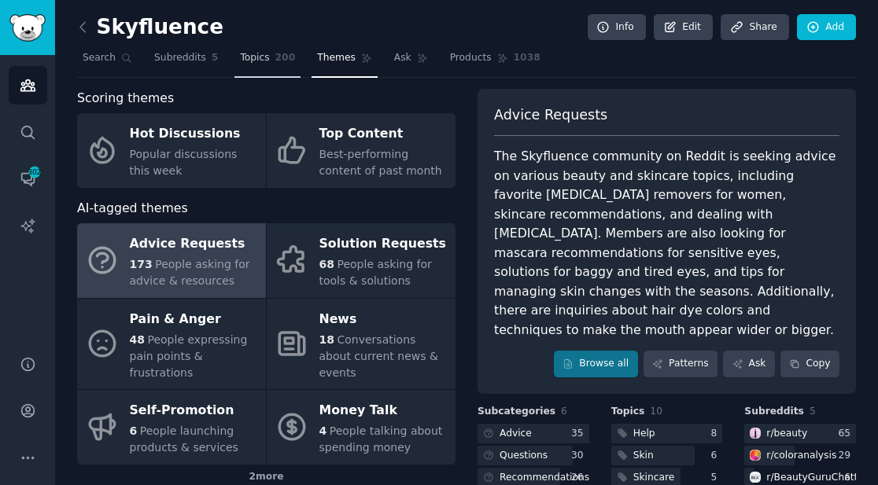
click at [270, 61] on link "Topics 200" at bounding box center [267, 62] width 66 height 32
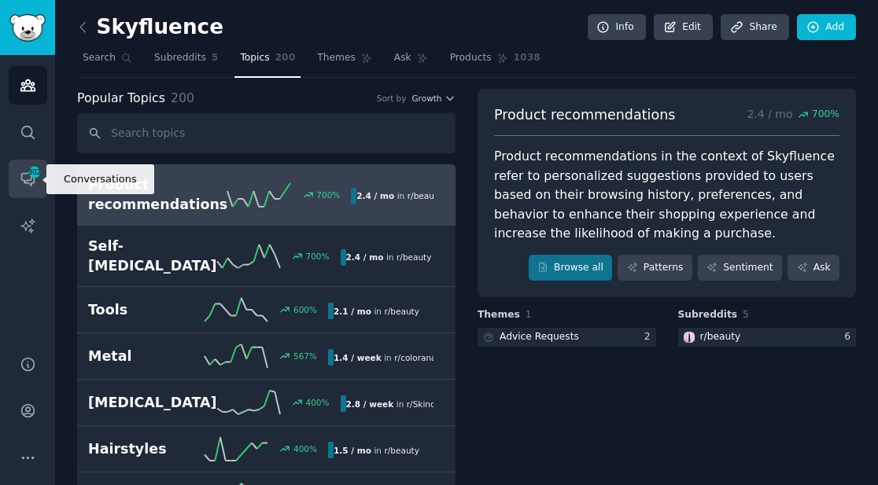
click at [26, 185] on icon "Sidebar" at bounding box center [28, 179] width 17 height 17
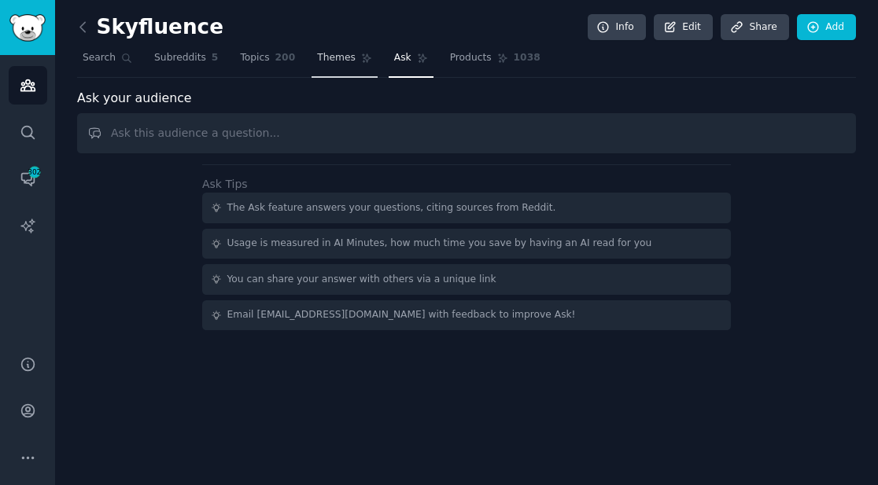
click at [341, 57] on span "Themes" at bounding box center [336, 58] width 39 height 14
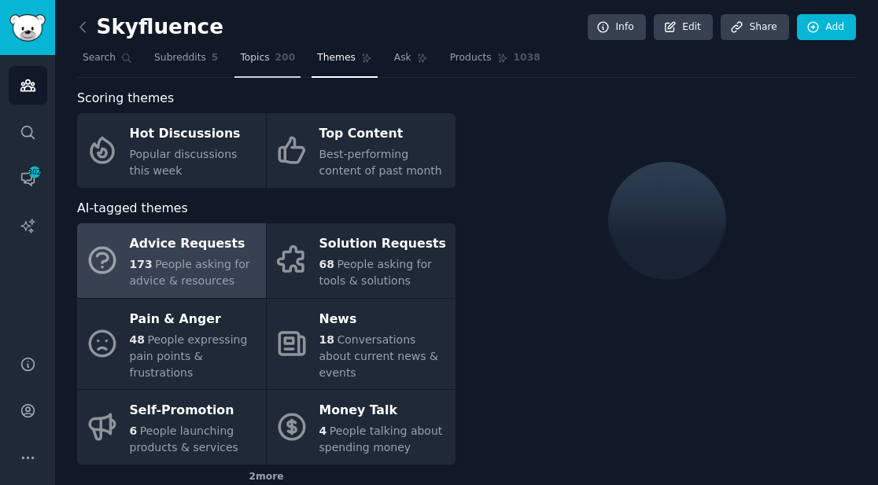
click at [251, 58] on span "Topics" at bounding box center [254, 58] width 29 height 14
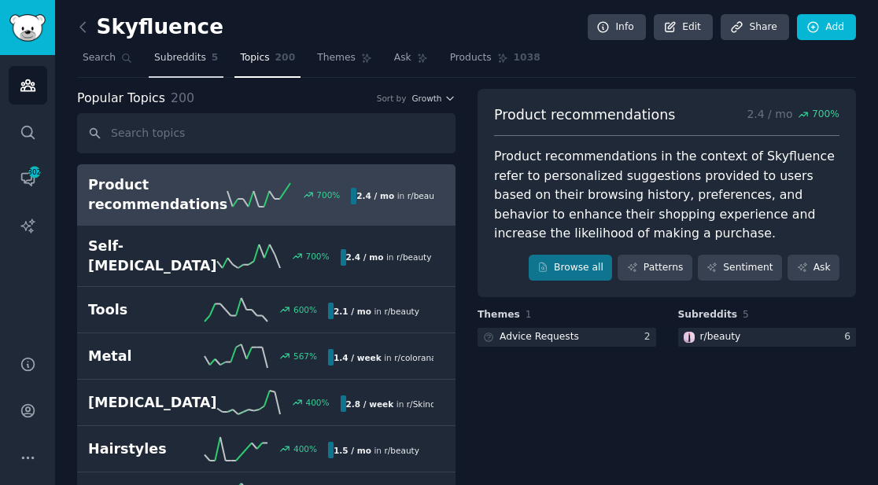
click at [196, 54] on span "Subreddits" at bounding box center [180, 58] width 52 height 14
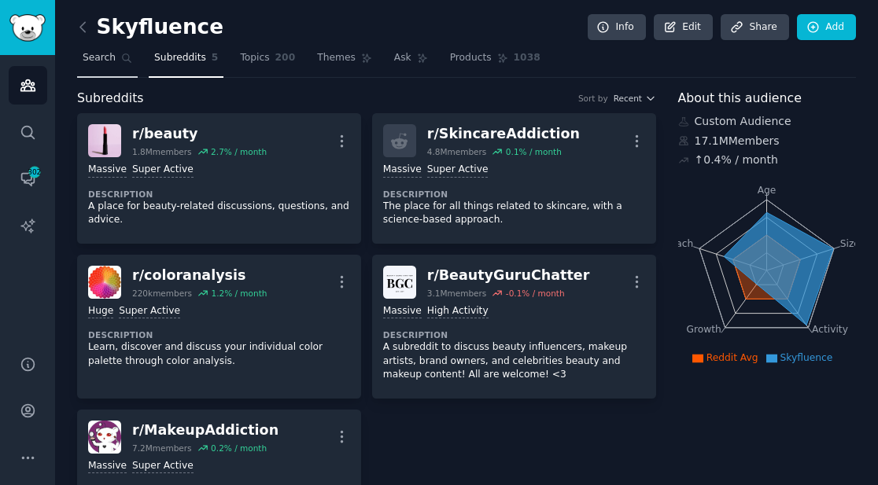
click at [109, 63] on span "Search" at bounding box center [99, 58] width 33 height 14
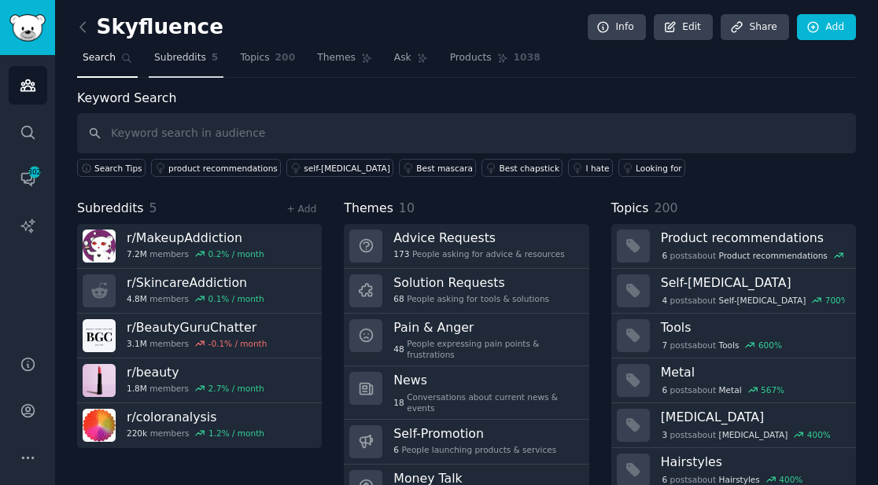
click at [201, 66] on link "Subreddits 5" at bounding box center [186, 62] width 75 height 32
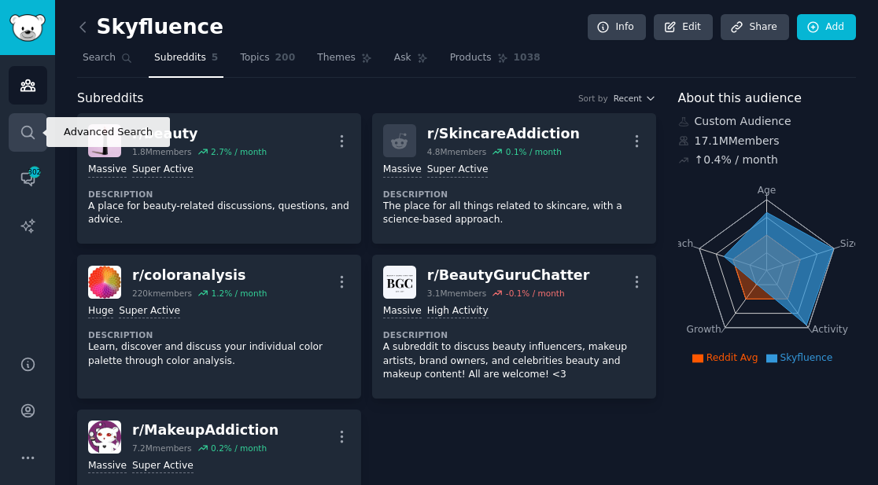
click at [41, 126] on link "Search" at bounding box center [28, 132] width 39 height 39
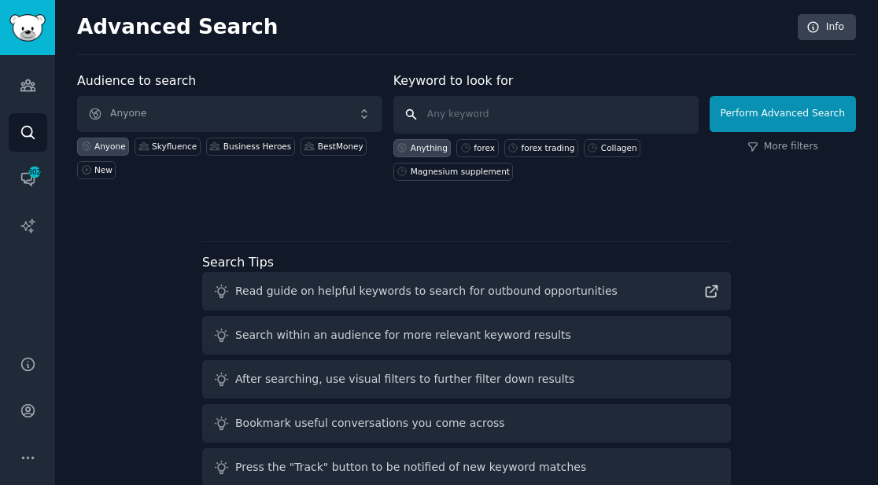
click at [456, 117] on input "text" at bounding box center [545, 115] width 305 height 38
type input "skyfluence"
click button "Perform Advanced Search" at bounding box center [783, 114] width 146 height 36
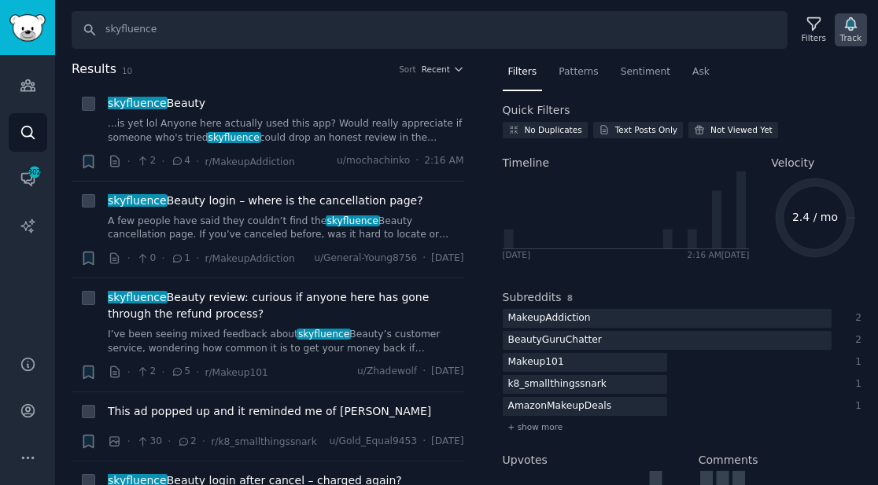
click at [857, 39] on div "Track" at bounding box center [850, 37] width 21 height 11
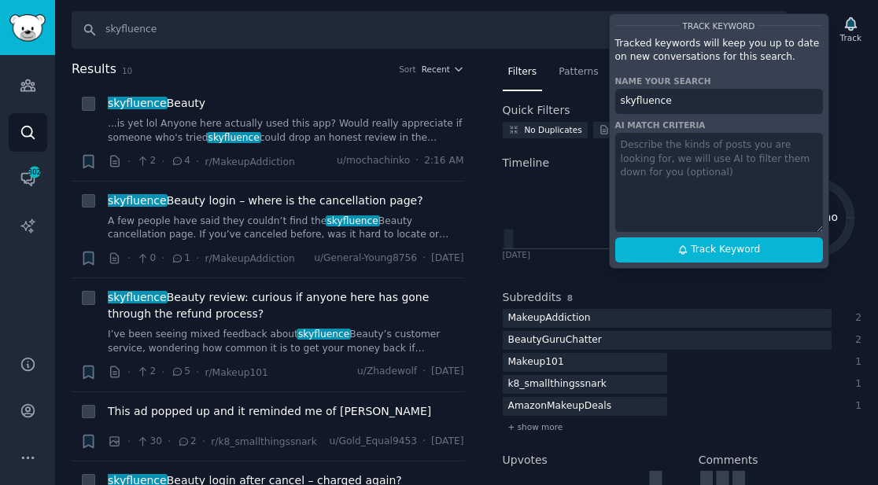
click at [846, 71] on nav "Filters Patterns Sentiment Ask" at bounding box center [683, 76] width 360 height 32
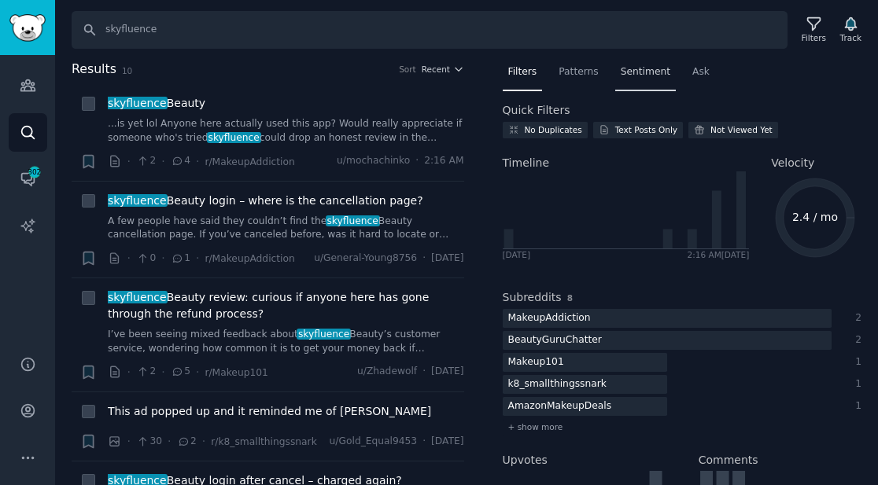
click at [655, 61] on div "Sentiment" at bounding box center [645, 76] width 61 height 32
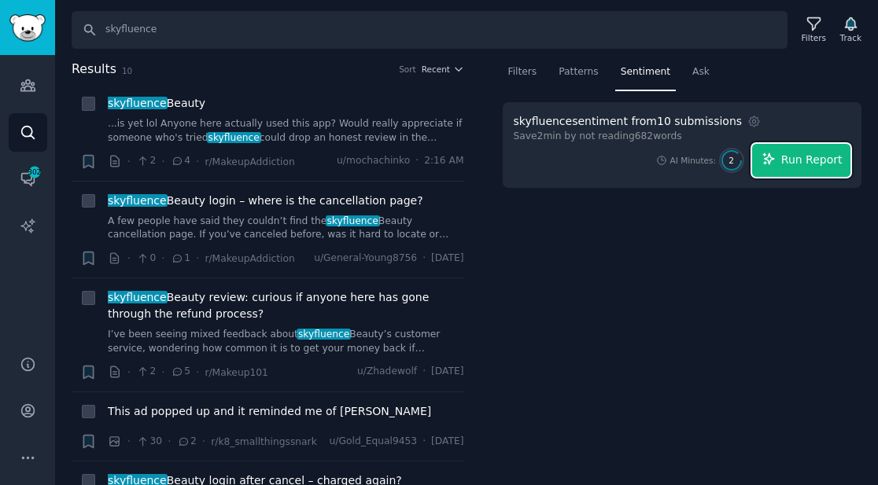
click at [796, 165] on span "Run Report" at bounding box center [811, 160] width 61 height 17
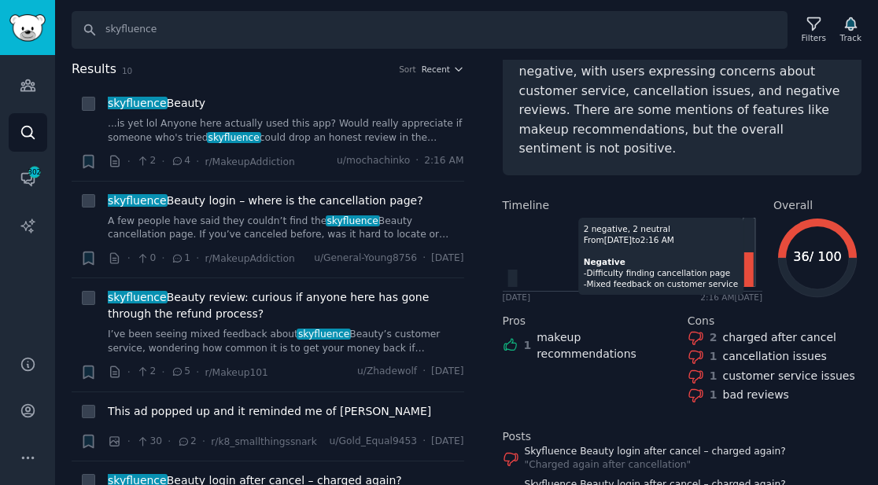
scroll to position [141, 0]
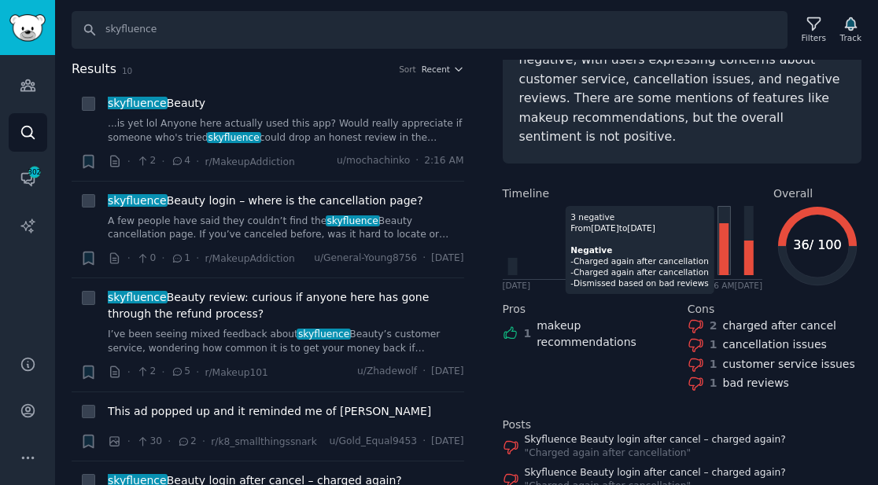
click at [724, 264] on icon at bounding box center [723, 249] width 9 height 52
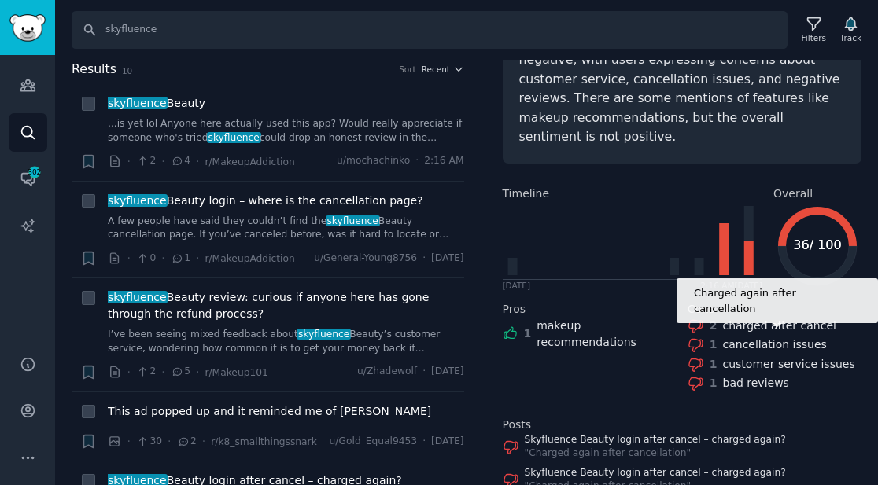
click at [751, 328] on div "charged after cancel" at bounding box center [779, 326] width 113 height 17
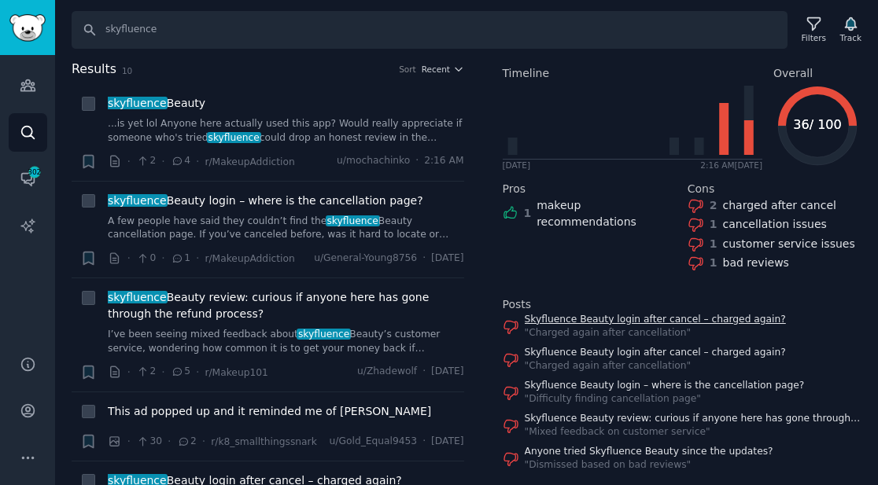
scroll to position [265, 0]
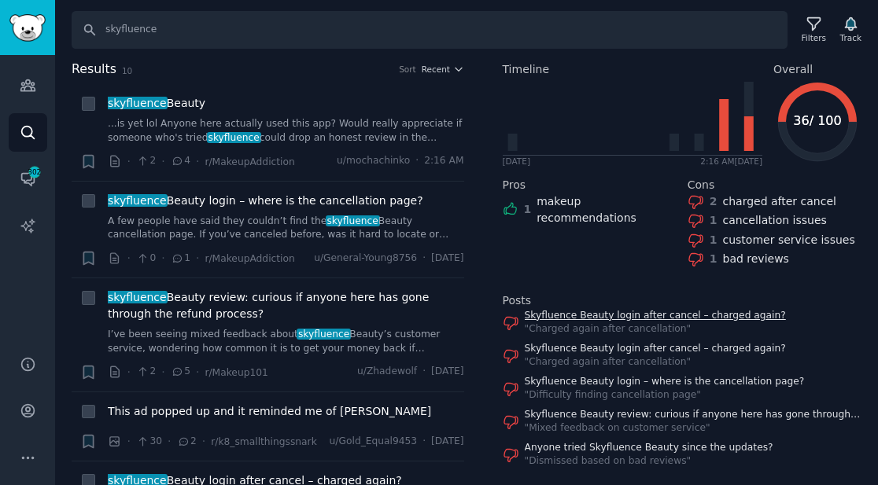
click at [624, 315] on link "Skyfluence Beauty login after cancel – charged again?" at bounding box center [655, 316] width 261 height 14
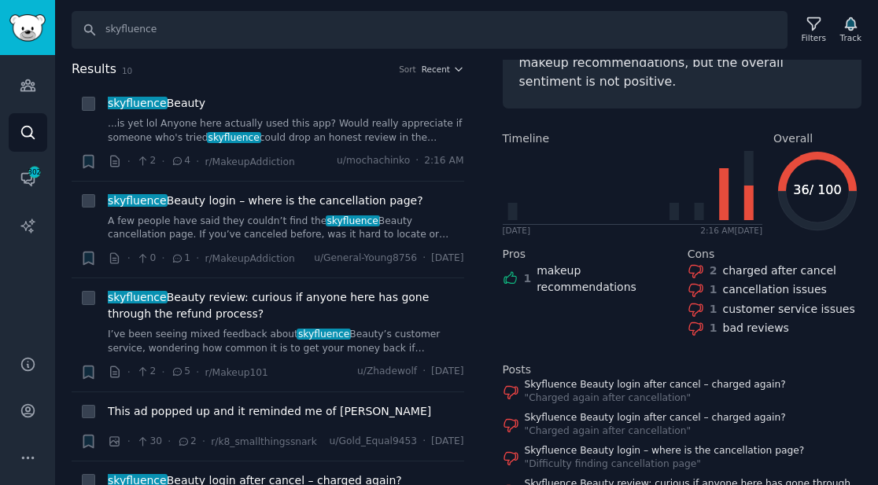
scroll to position [194, 0]
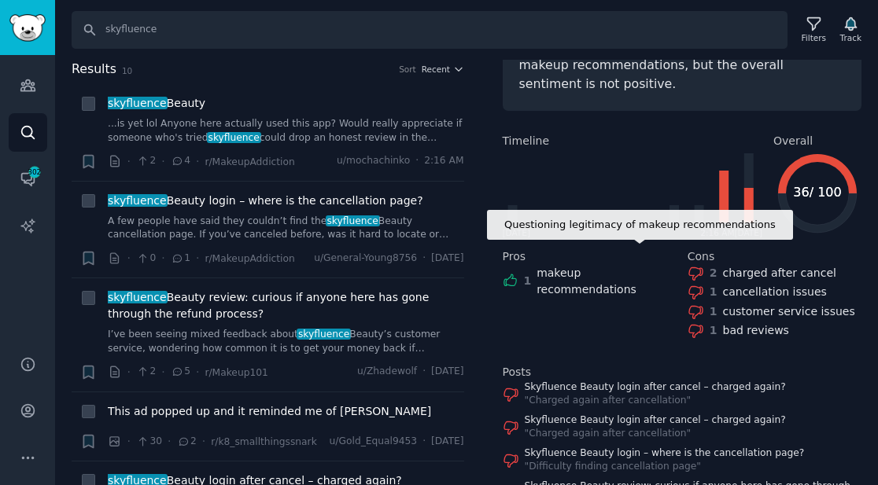
click at [628, 270] on div "makeup recommendations" at bounding box center [607, 281] width 140 height 33
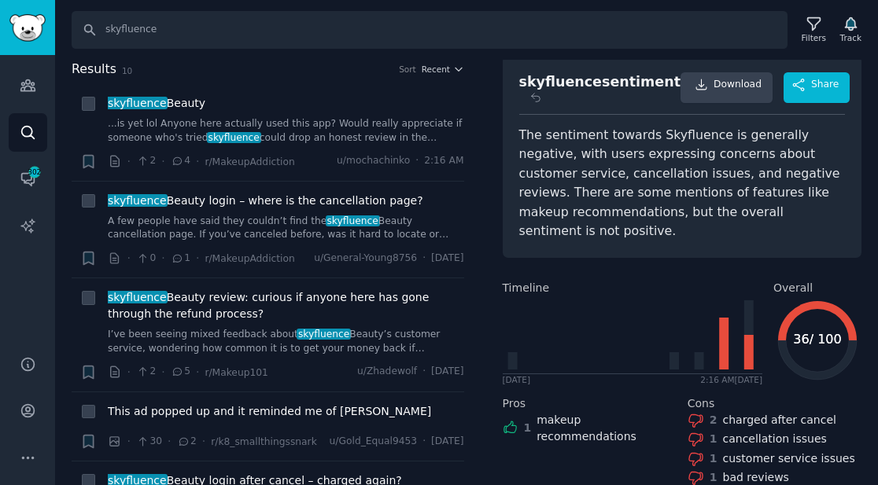
scroll to position [0, 0]
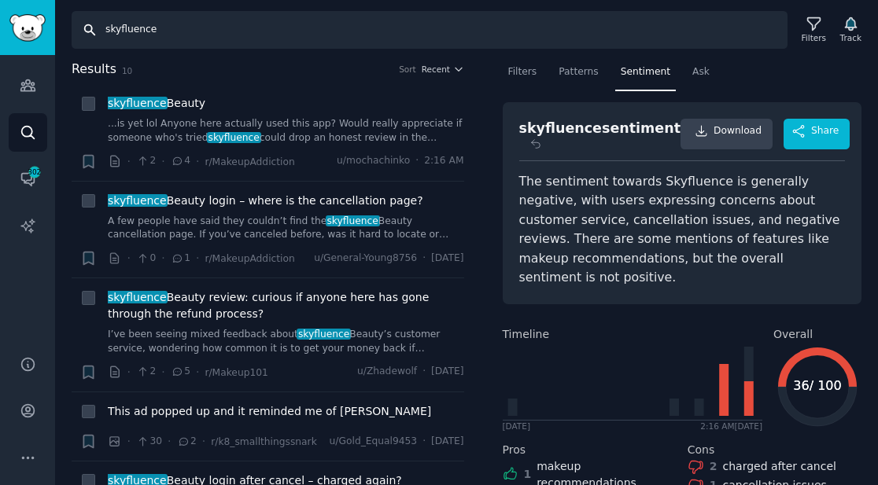
click at [153, 25] on input "skyfluence" at bounding box center [430, 30] width 716 height 38
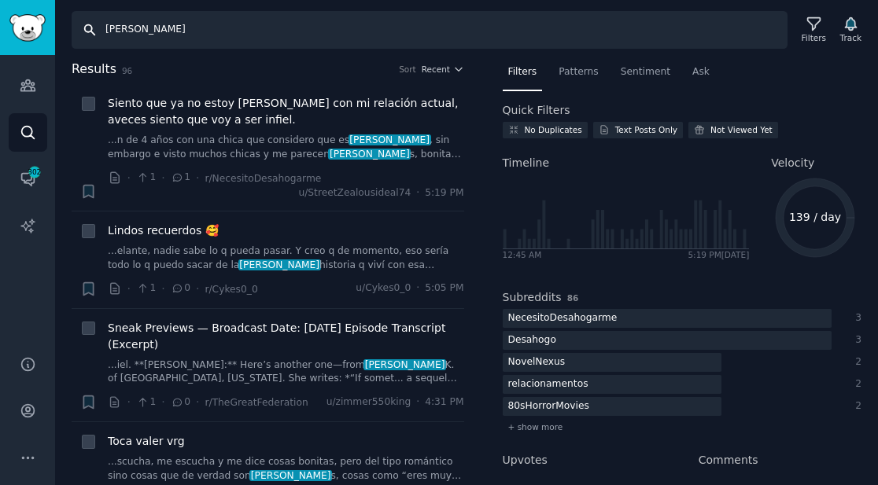
click at [397, 34] on input "[PERSON_NAME]" at bounding box center [430, 30] width 716 height 38
type input "semper fi"
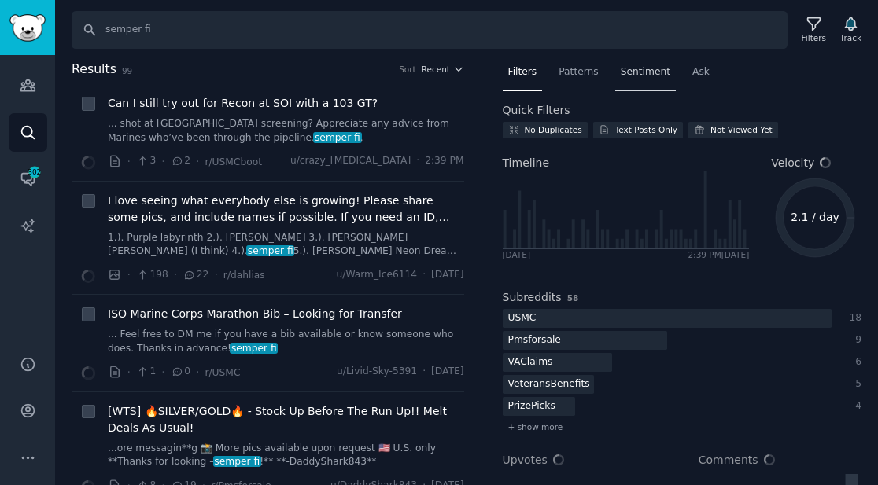
click at [647, 79] on div "Sentiment" at bounding box center [645, 76] width 61 height 32
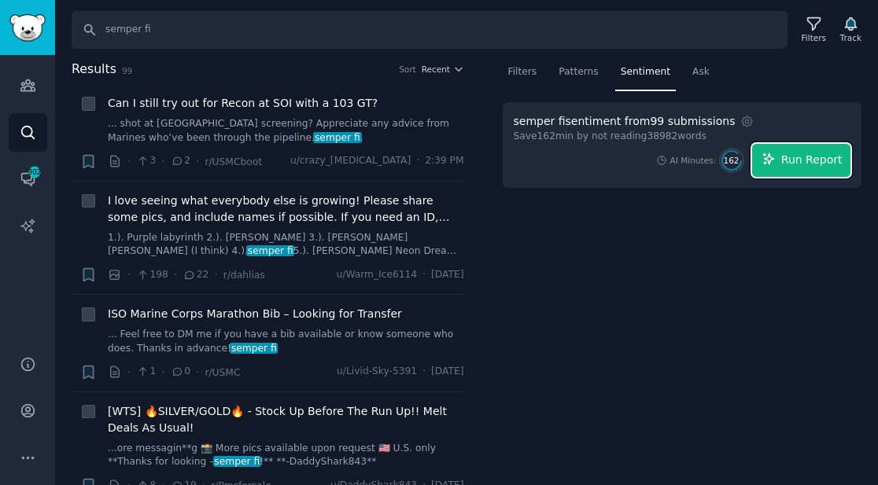
click at [811, 163] on span "Run Report" at bounding box center [811, 160] width 61 height 17
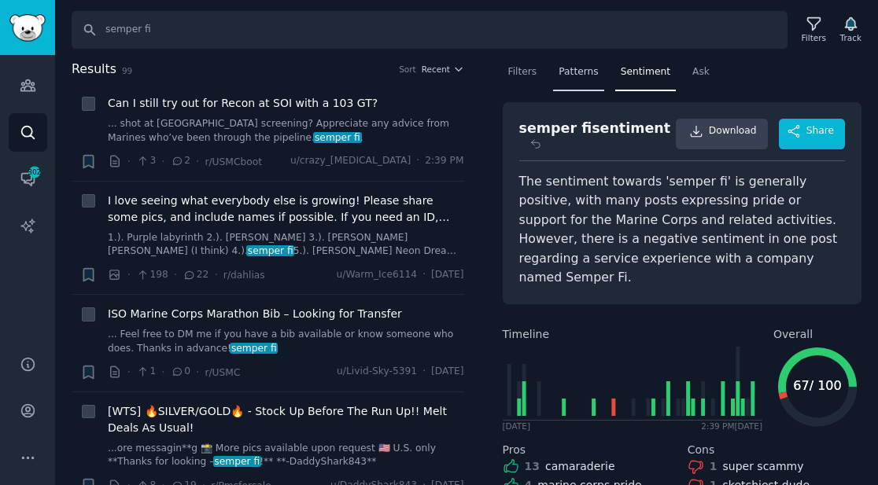
click at [595, 73] on span "Patterns" at bounding box center [578, 72] width 39 height 14
